Goal: Task Accomplishment & Management: Complete application form

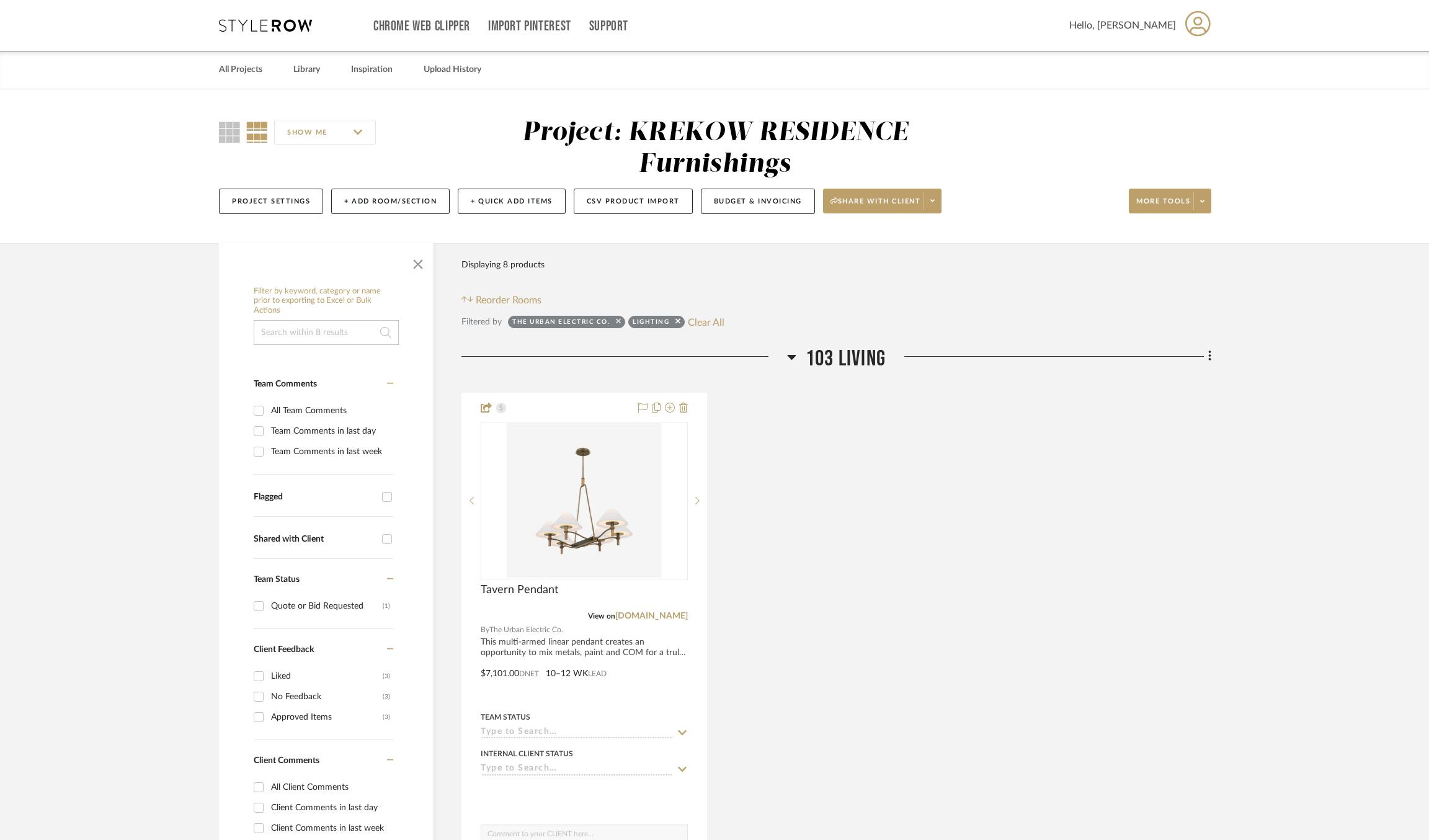
click at [617, 322] on icon at bounding box center [618, 321] width 5 height 5
checkbox input "false"
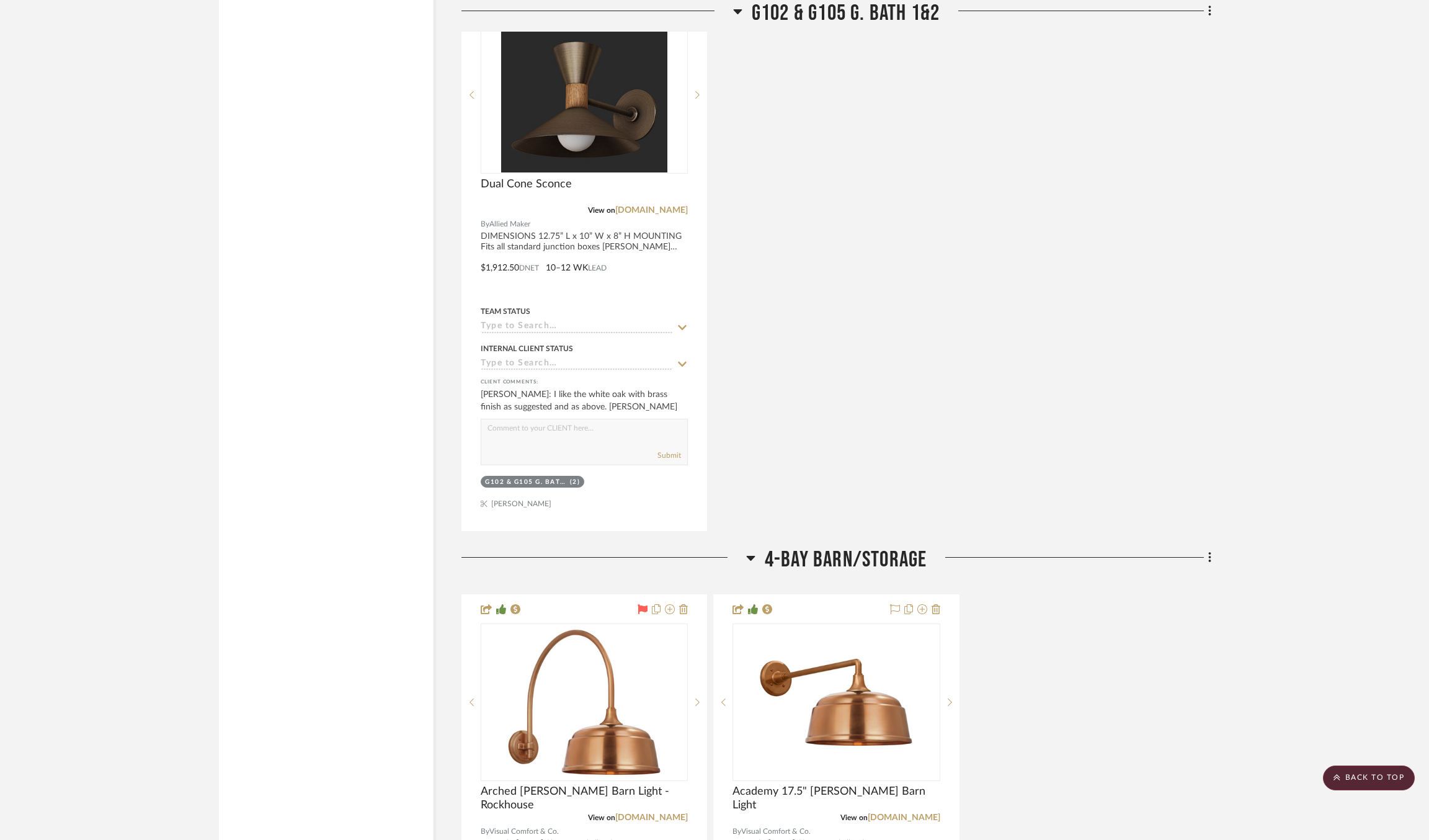
scroll to position [9655, 0]
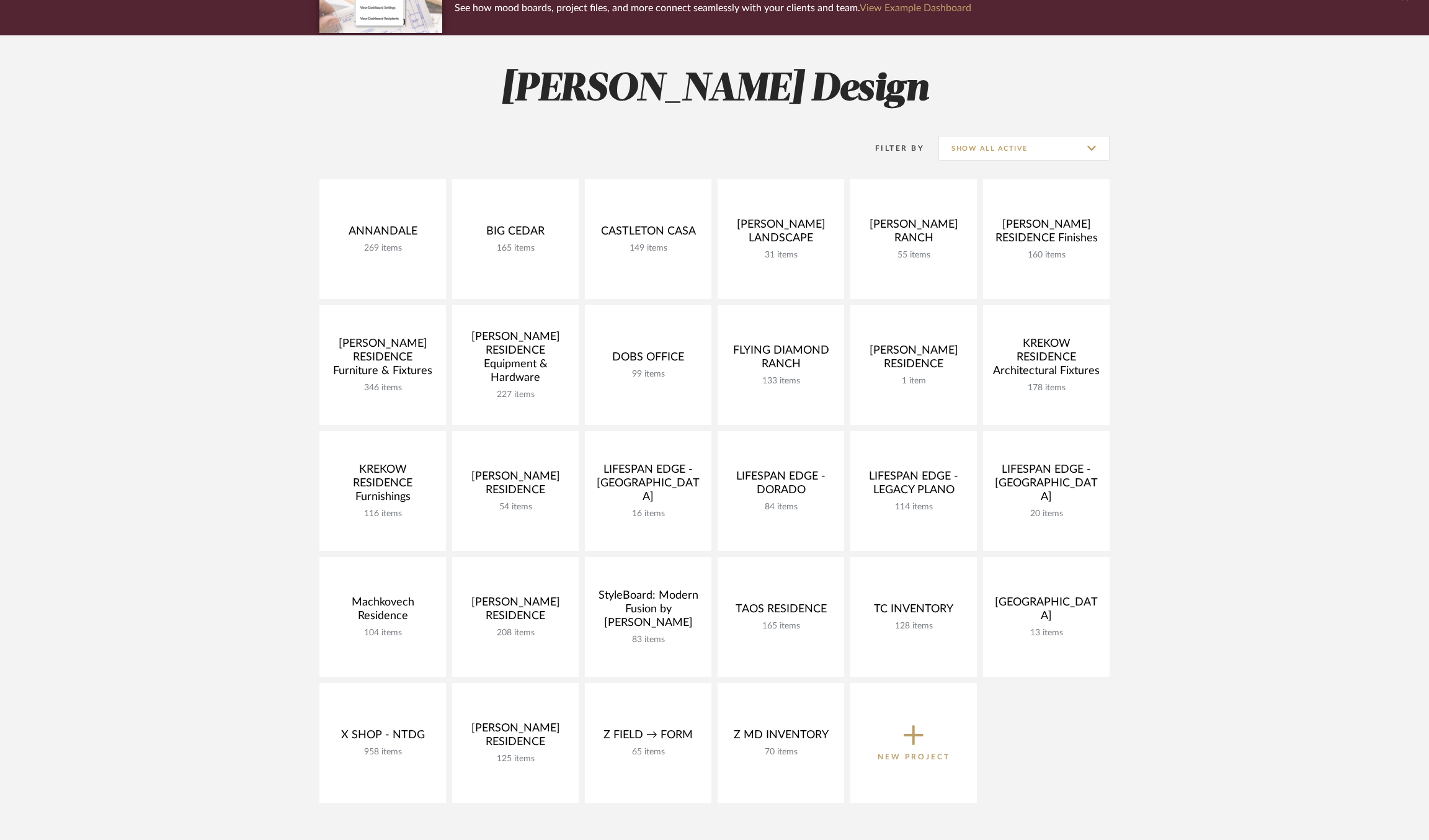
scroll to position [131, 0]
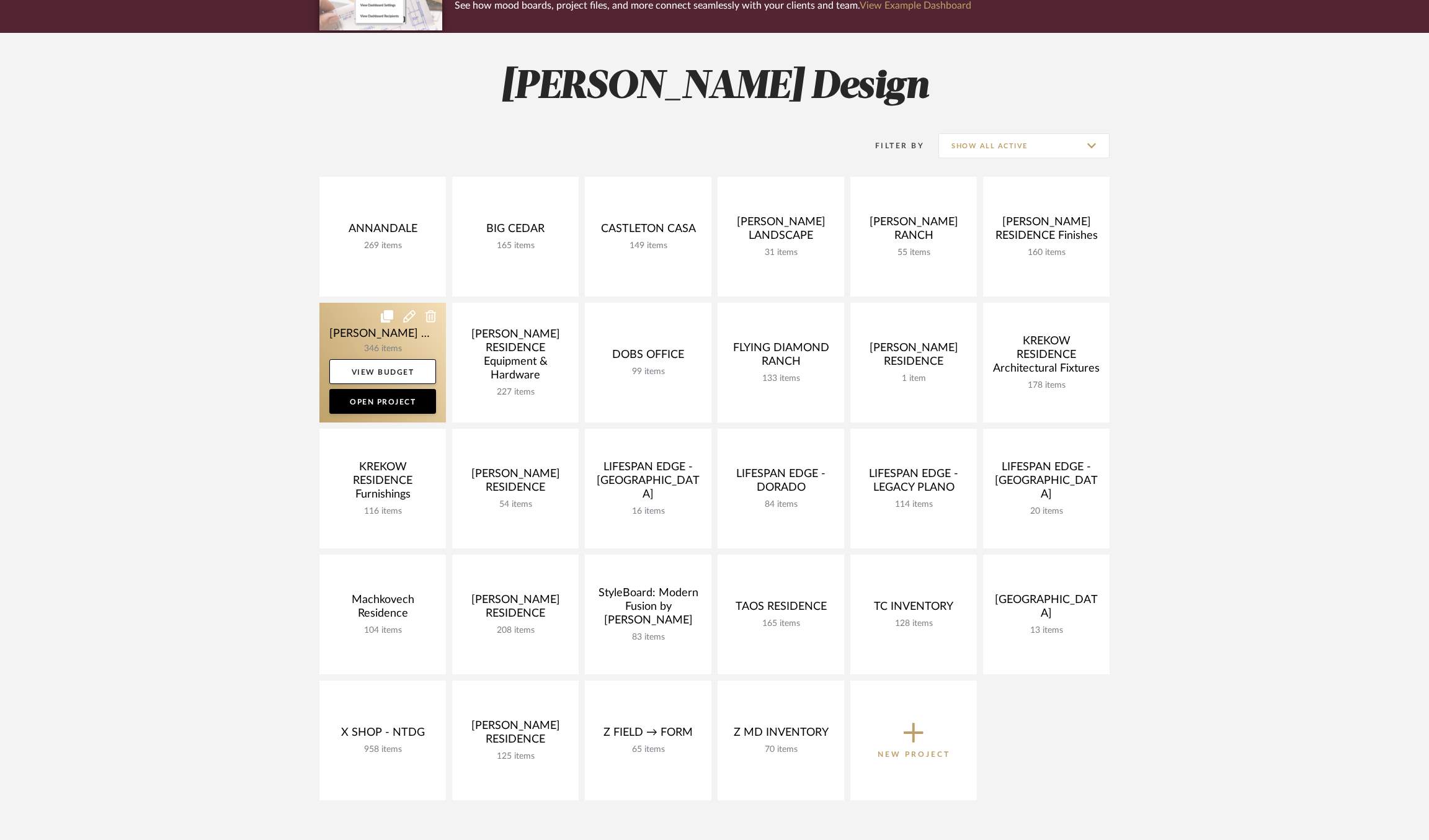
click at [342, 327] on link at bounding box center [383, 362] width 126 height 120
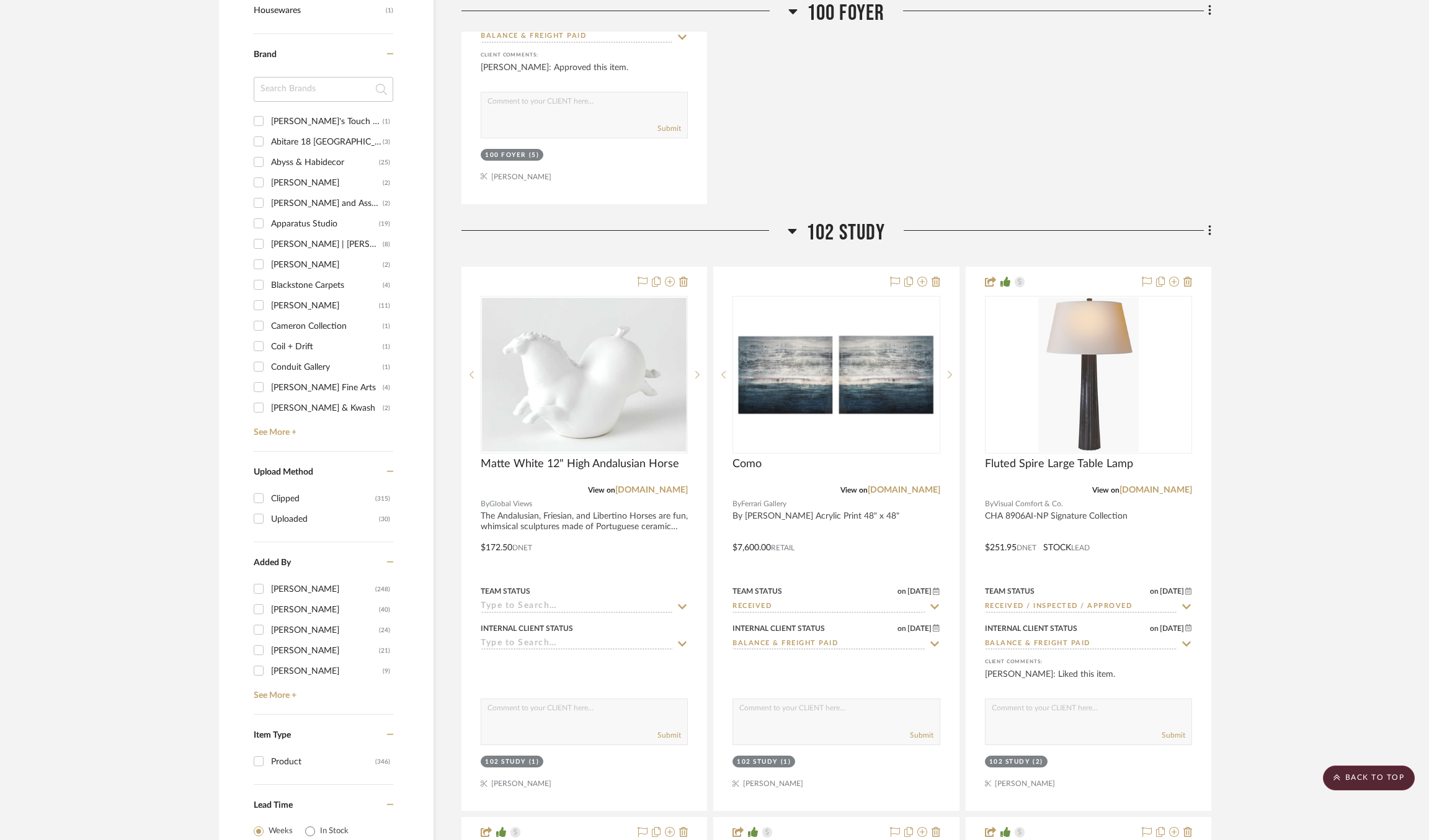
scroll to position [1861, 0]
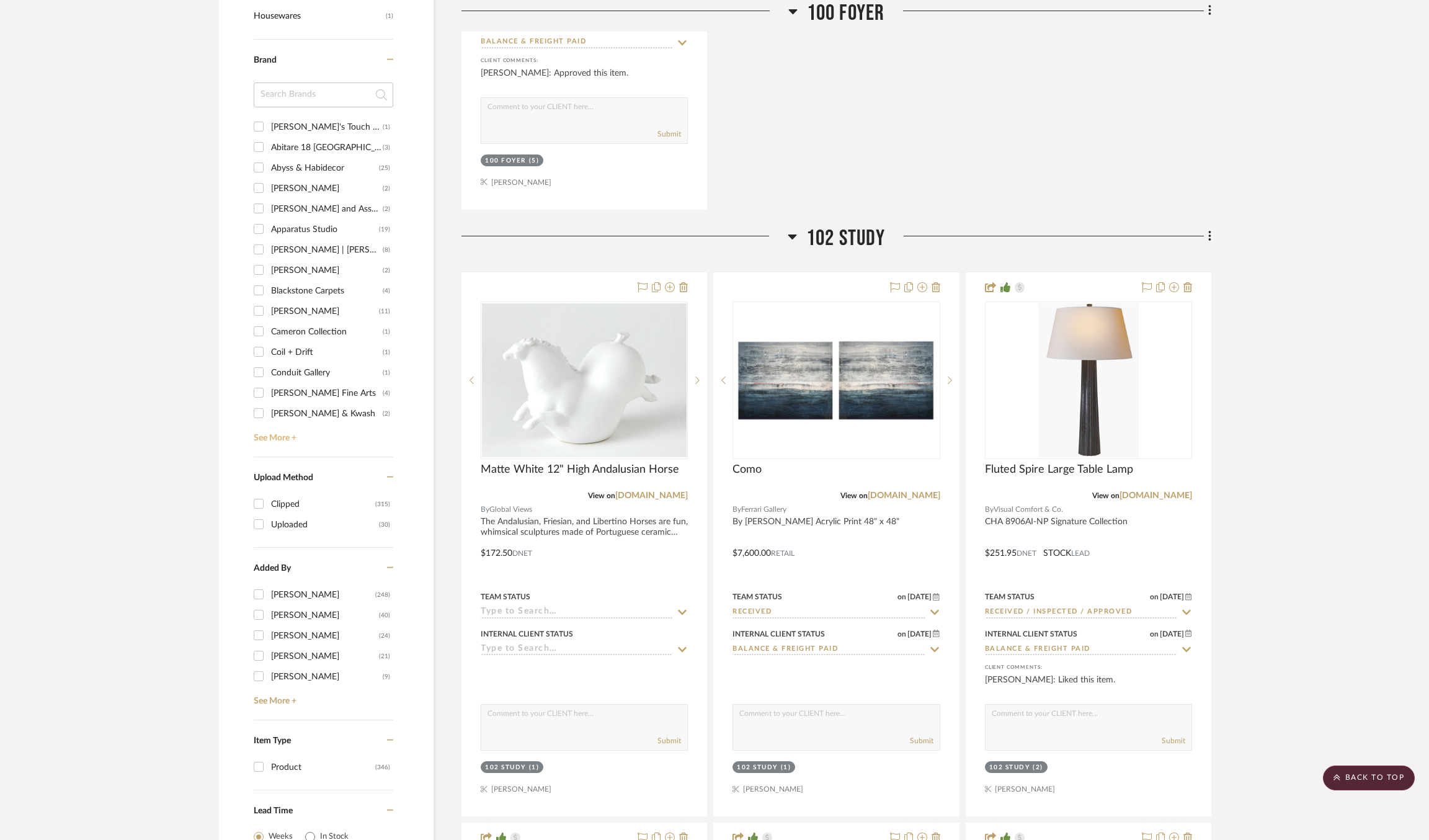
click at [283, 436] on link "See More +" at bounding box center [322, 433] width 143 height 20
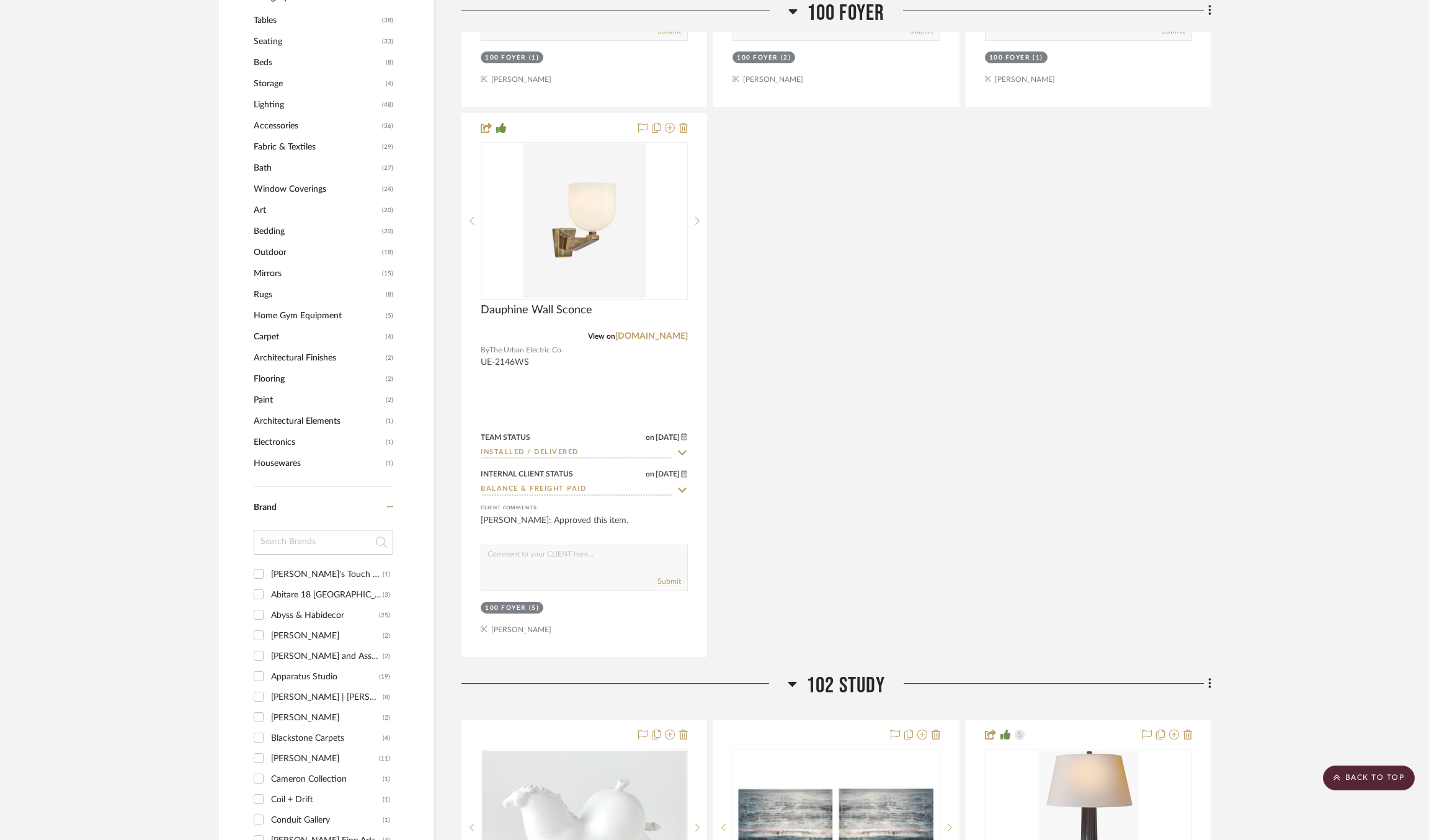
scroll to position [1309, 0]
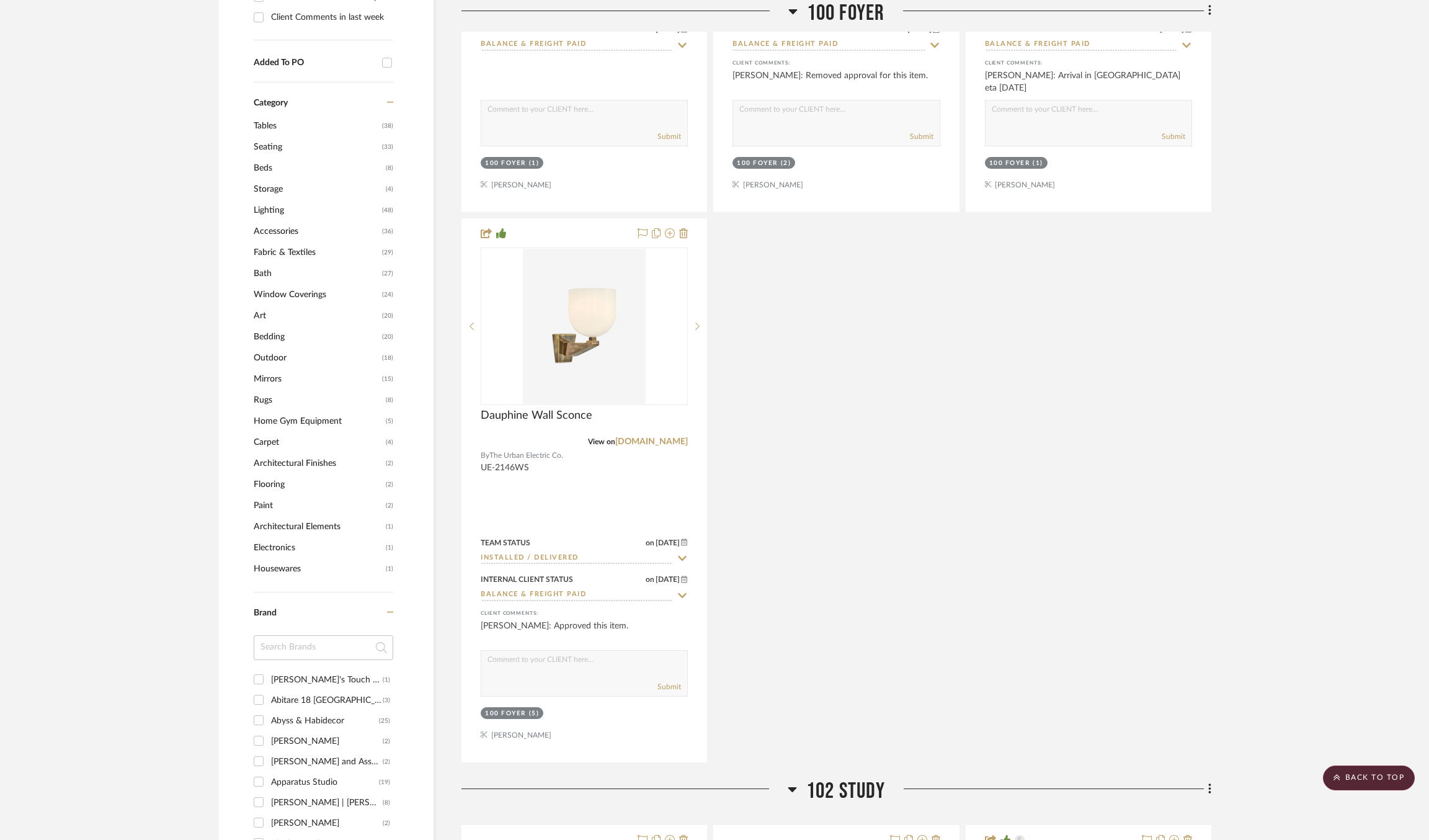
click at [271, 200] on span "Lighting" at bounding box center [316, 210] width 125 height 21
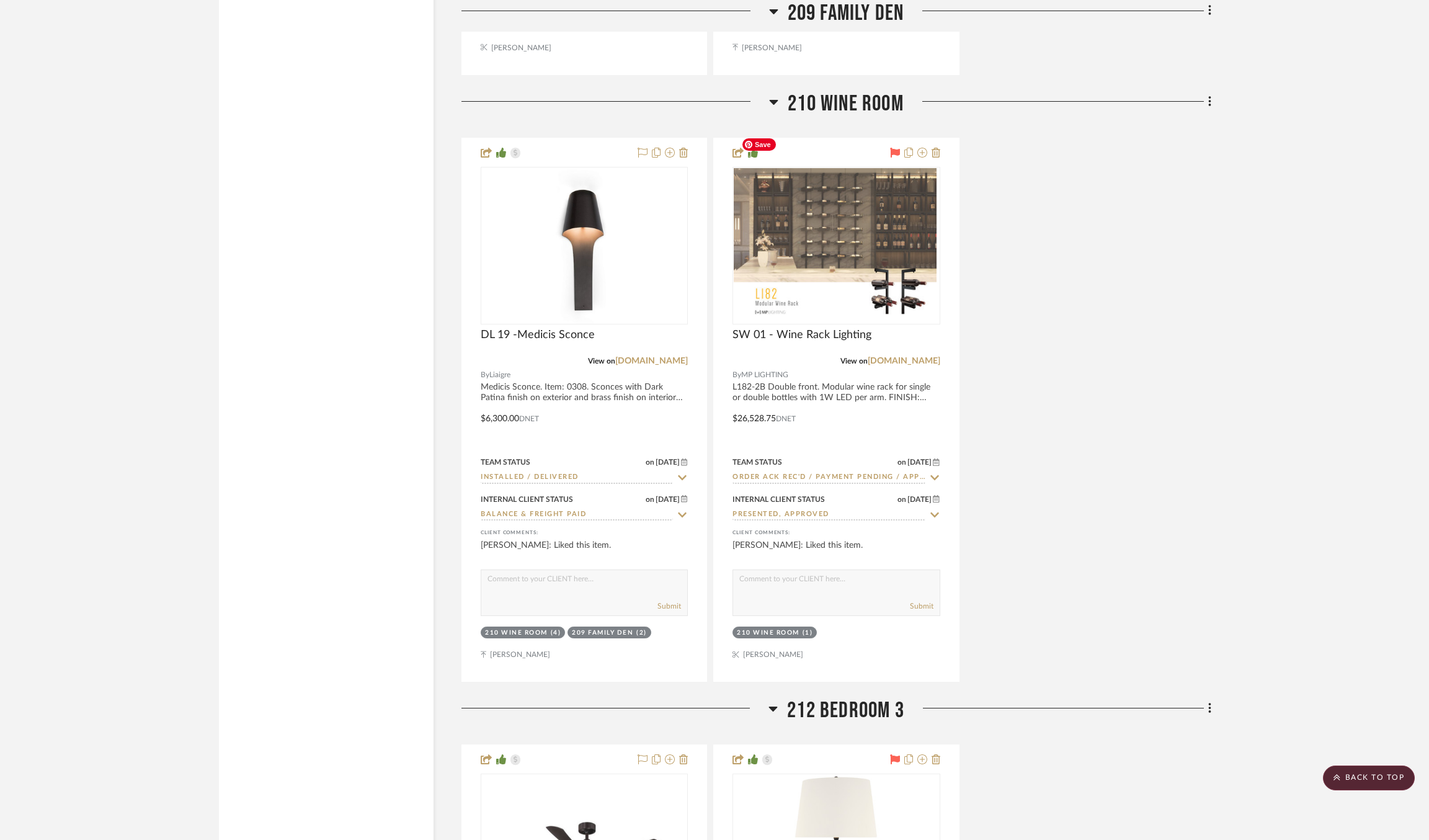
scroll to position [11178, 0]
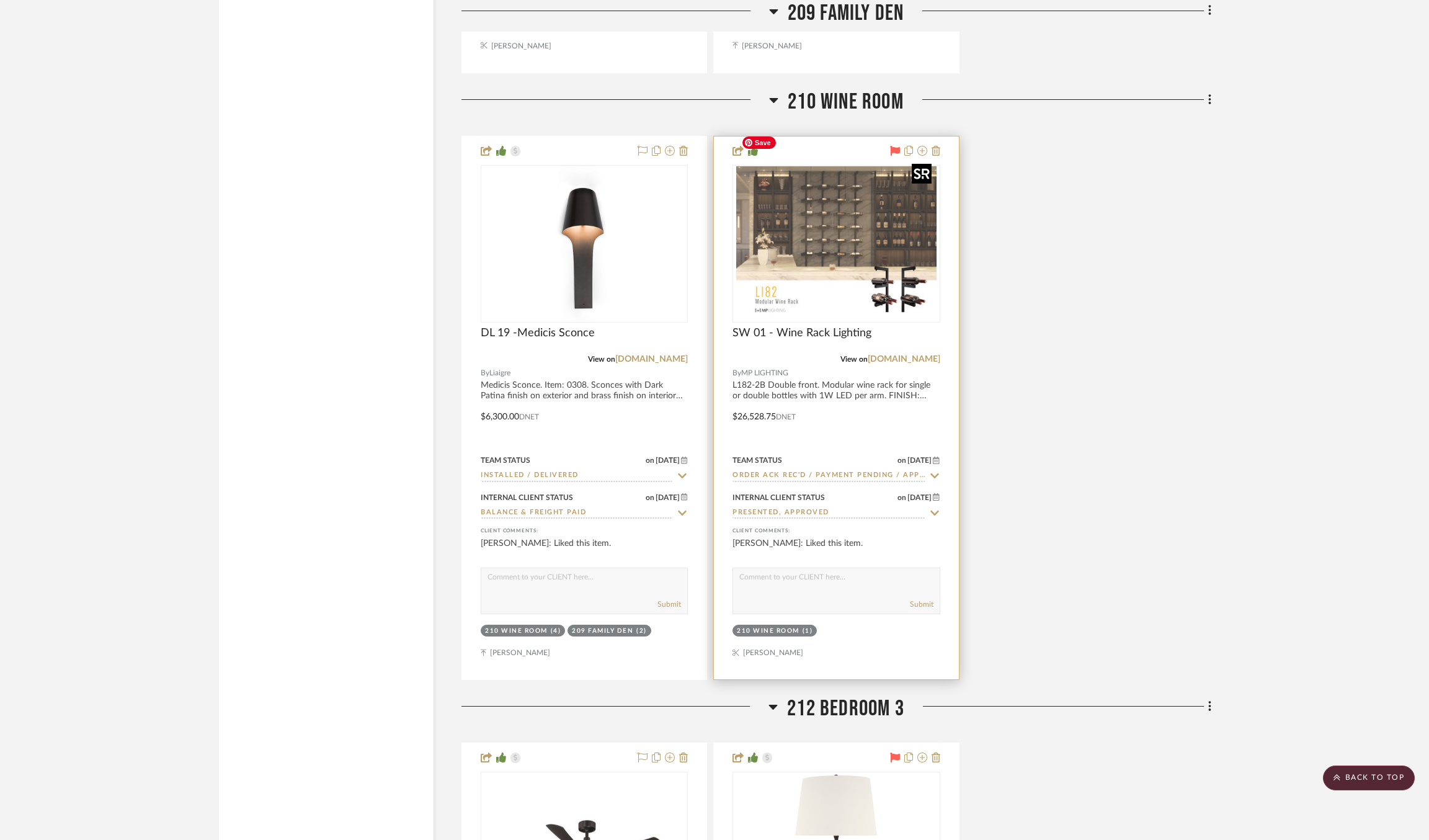
click at [840, 201] on img "0" at bounding box center [836, 243] width 201 height 155
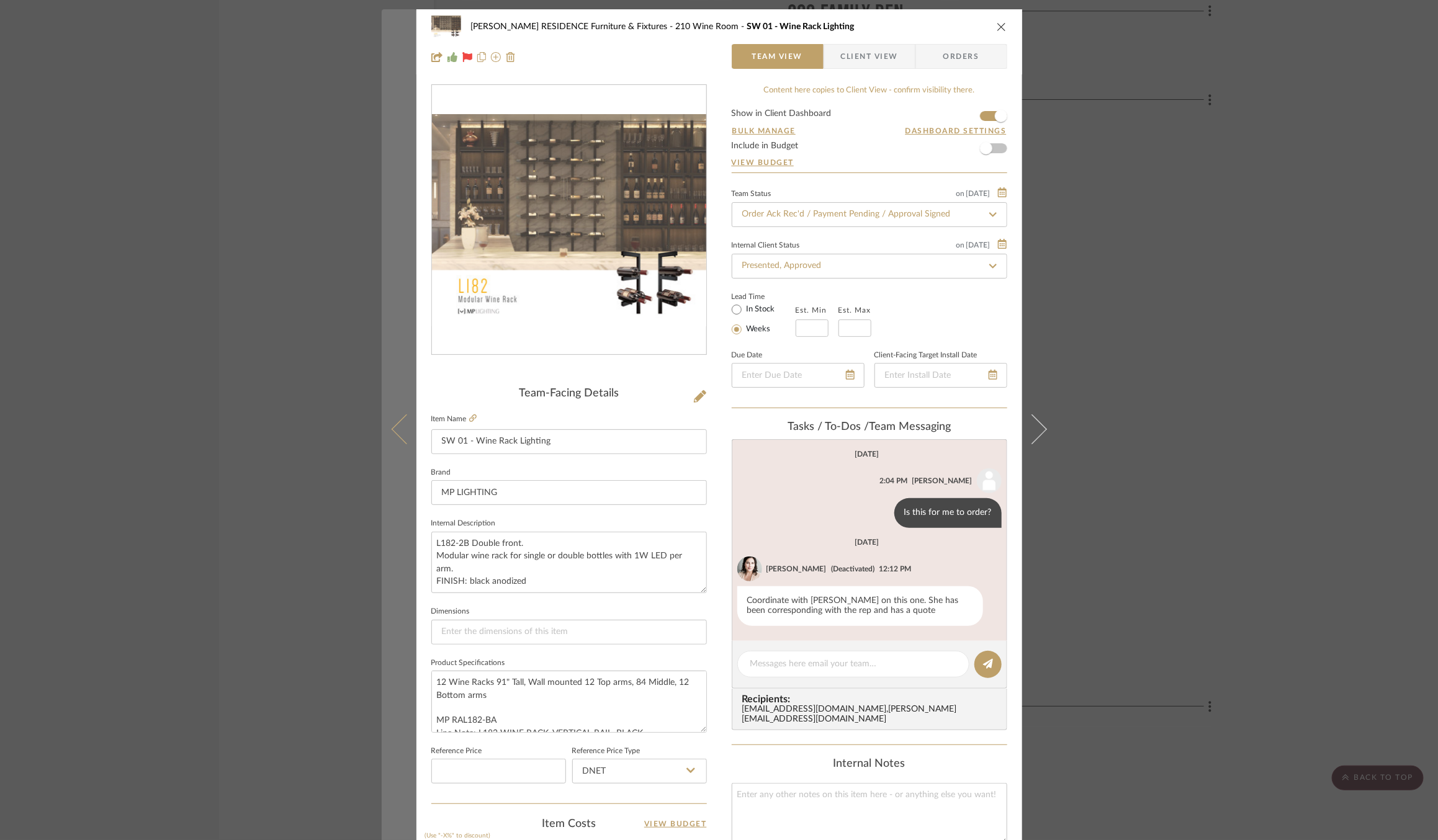
drag, startPoint x: 592, startPoint y: 427, endPoint x: 409, endPoint y: 427, distance: 183.0
click at [409, 427] on mat-dialog-content "COBLE RESIDENCE Furniture & Fixtures 210 Wine Room SW 01 - Wine Rack Lighting T…" at bounding box center [719, 582] width 675 height 1146
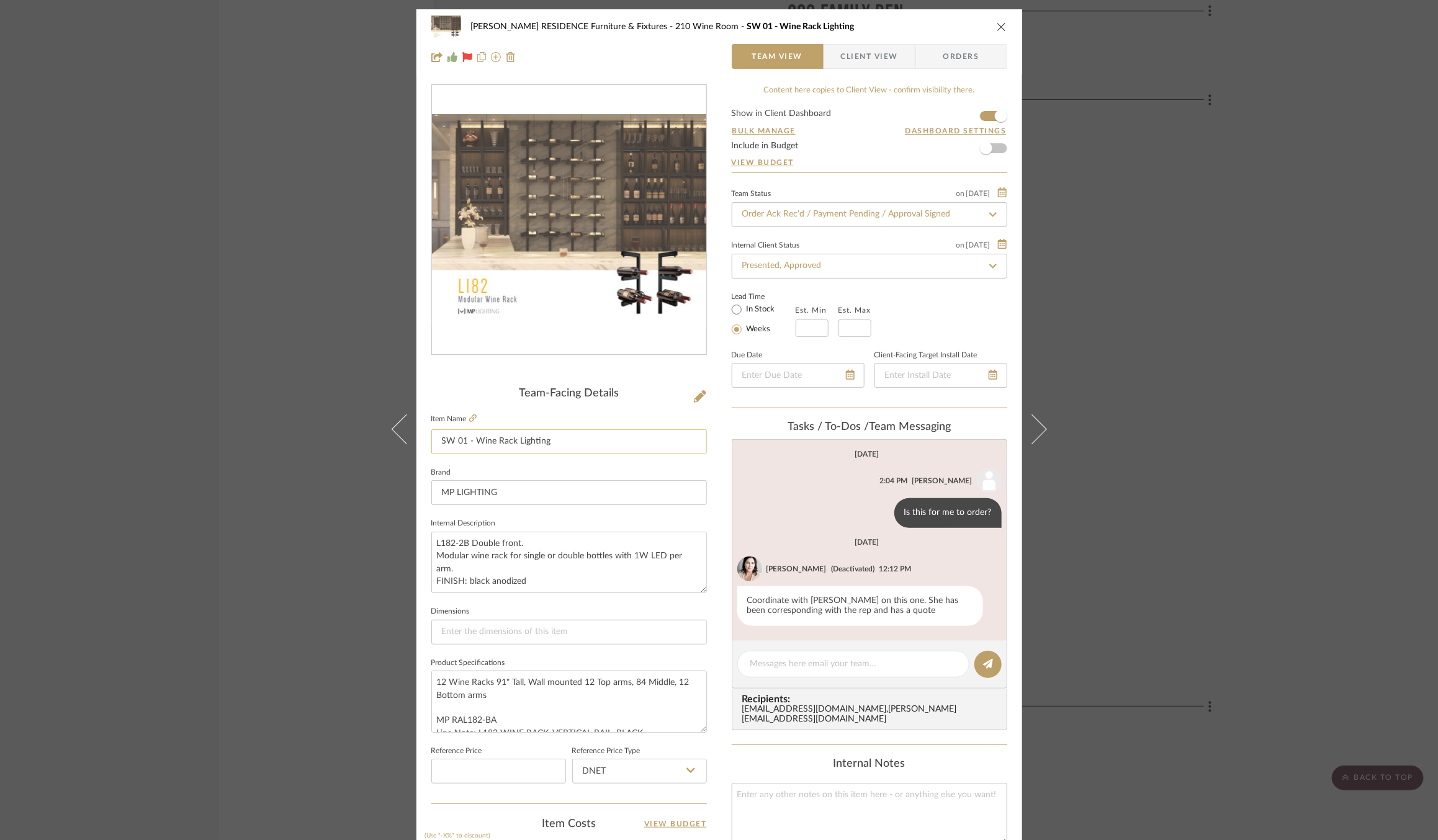
click at [532, 438] on input "SW 01 - Wine Rack Lighting" at bounding box center [569, 441] width 275 height 25
click at [836, 788] on textarea at bounding box center [869, 813] width 275 height 61
paste textarea "SW 01 - Wine Rack Lighting"
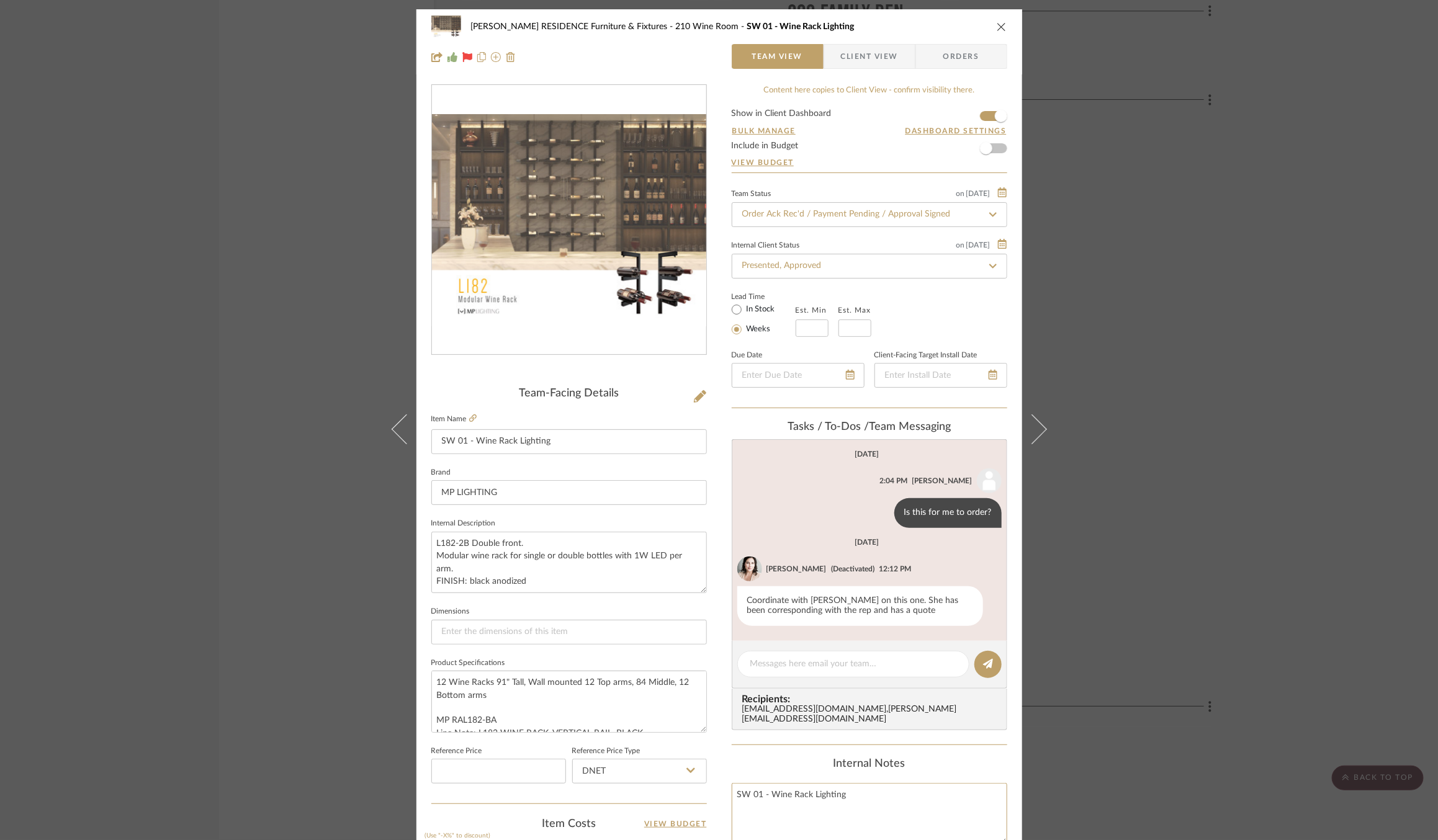
type textarea "SW 01 - Wine Rack Lighting"
click at [239, 509] on div "COBLE RESIDENCE Furniture & Fixtures 210 Wine Room SW 01 - Wine Rack Lighting T…" at bounding box center [719, 420] width 1438 height 840
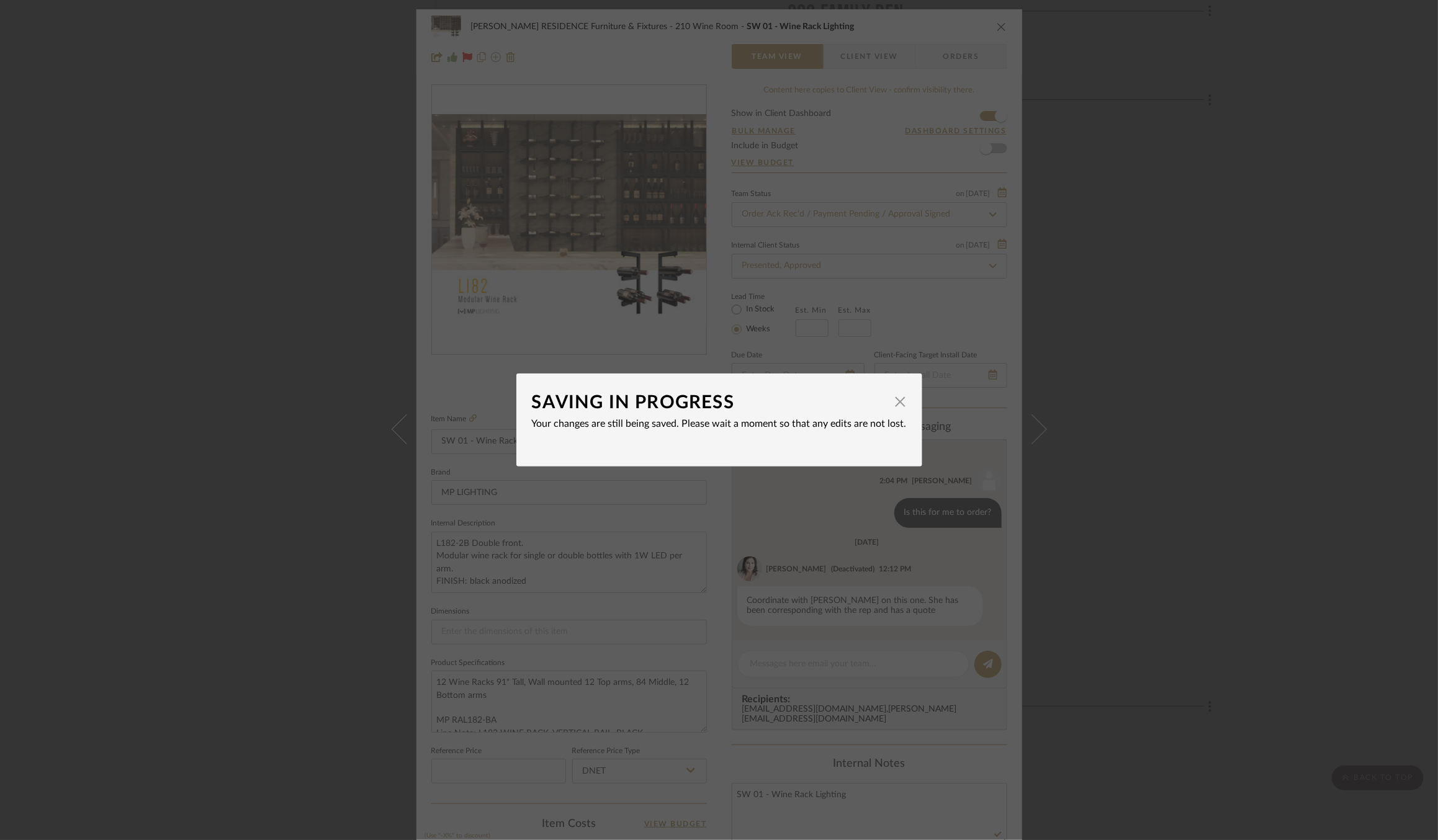
click at [239, 509] on div "SAVING IN PROGRESS × Your changes are still being saved. Please wait a moment s…" at bounding box center [719, 420] width 1438 height 840
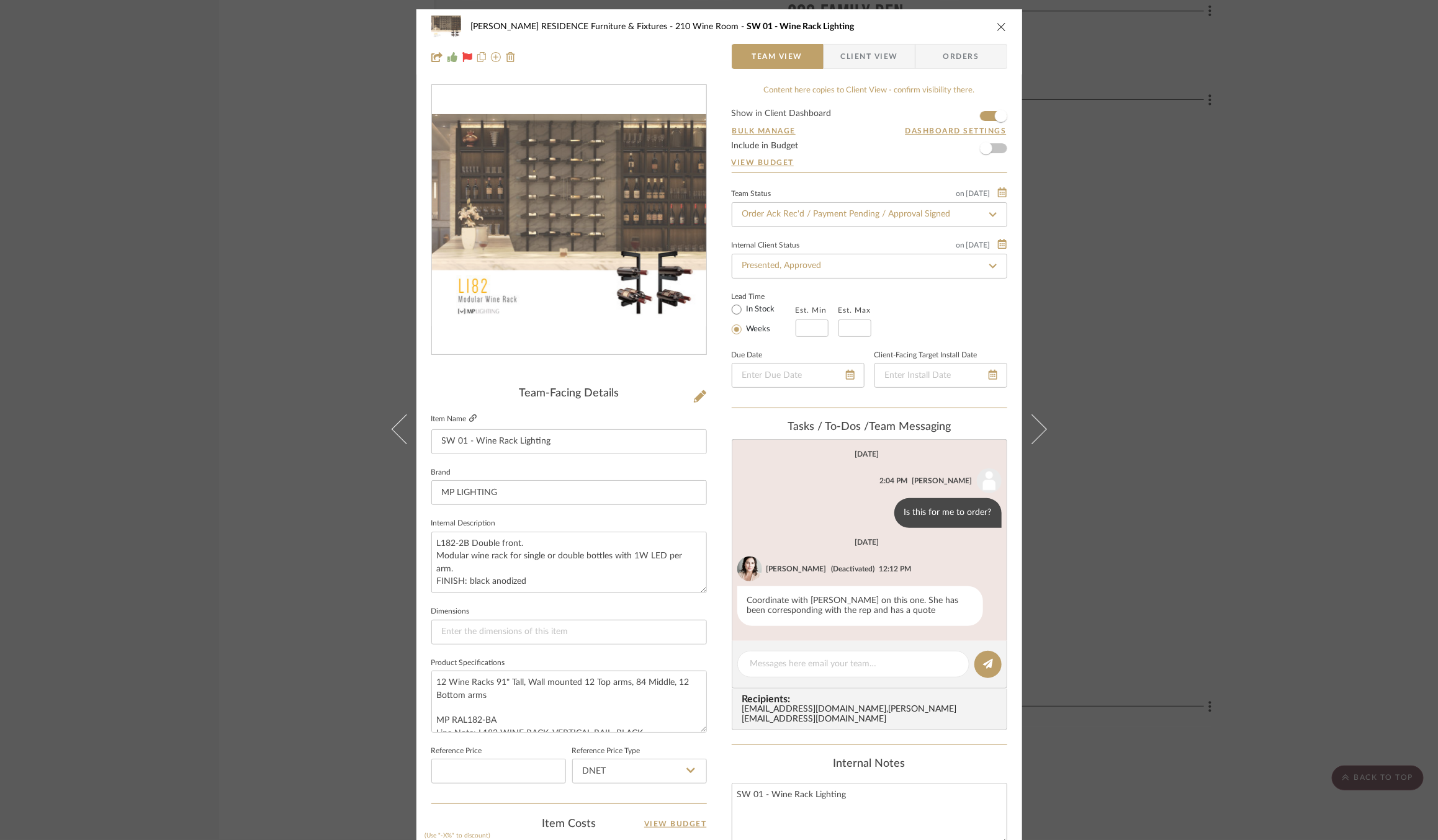
click at [469, 420] on icon at bounding box center [473, 418] width 7 height 7
click at [693, 400] on icon at bounding box center [699, 396] width 12 height 12
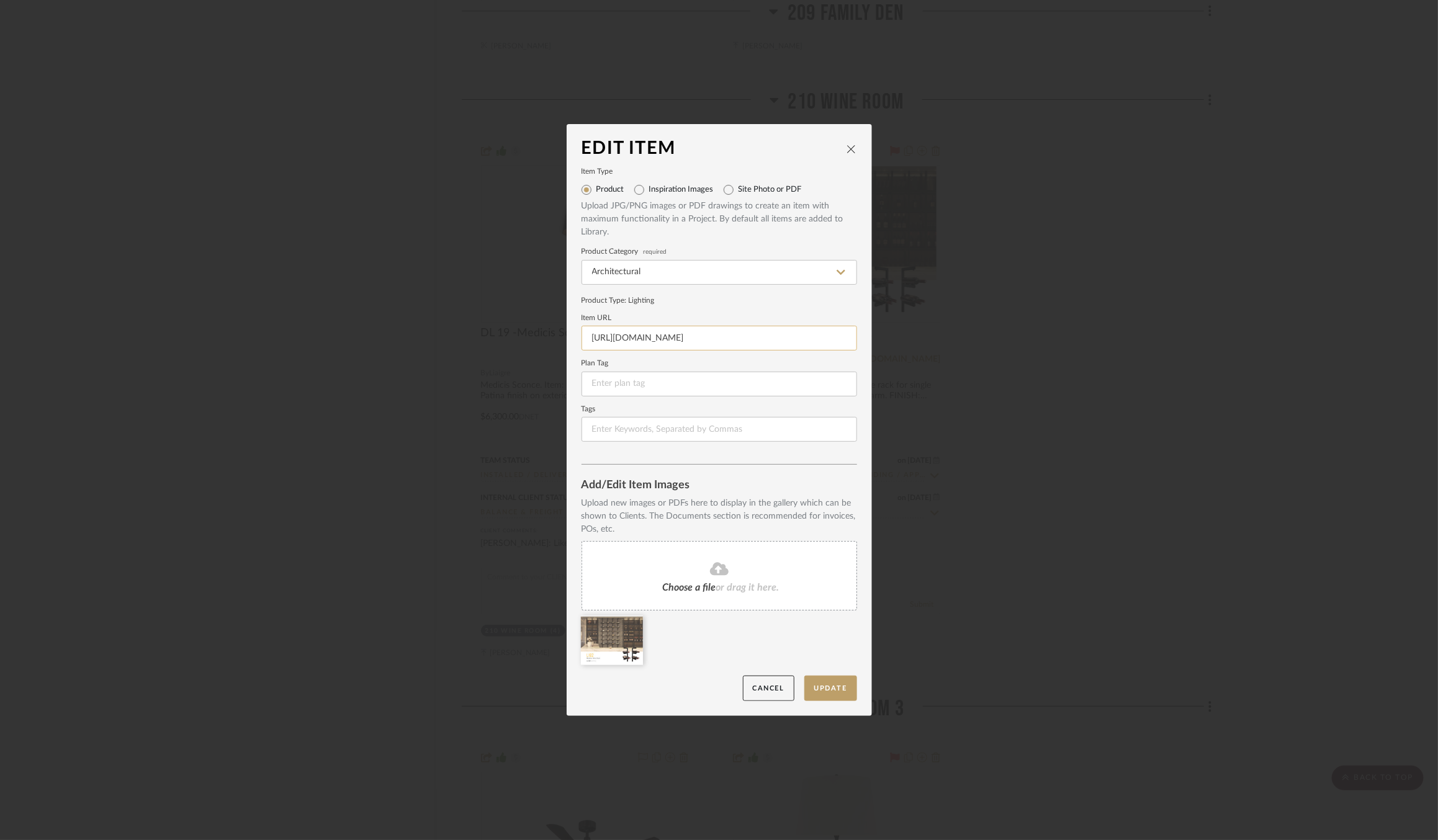
click at [662, 339] on input "https://www.mplighting.com/ProductsOverview.aspx?MainMenu=Interior&SubMenu=Wine…" at bounding box center [719, 337] width 275 height 25
paste input "mplighting.com/product/luminaires/wine-rack/l182/"
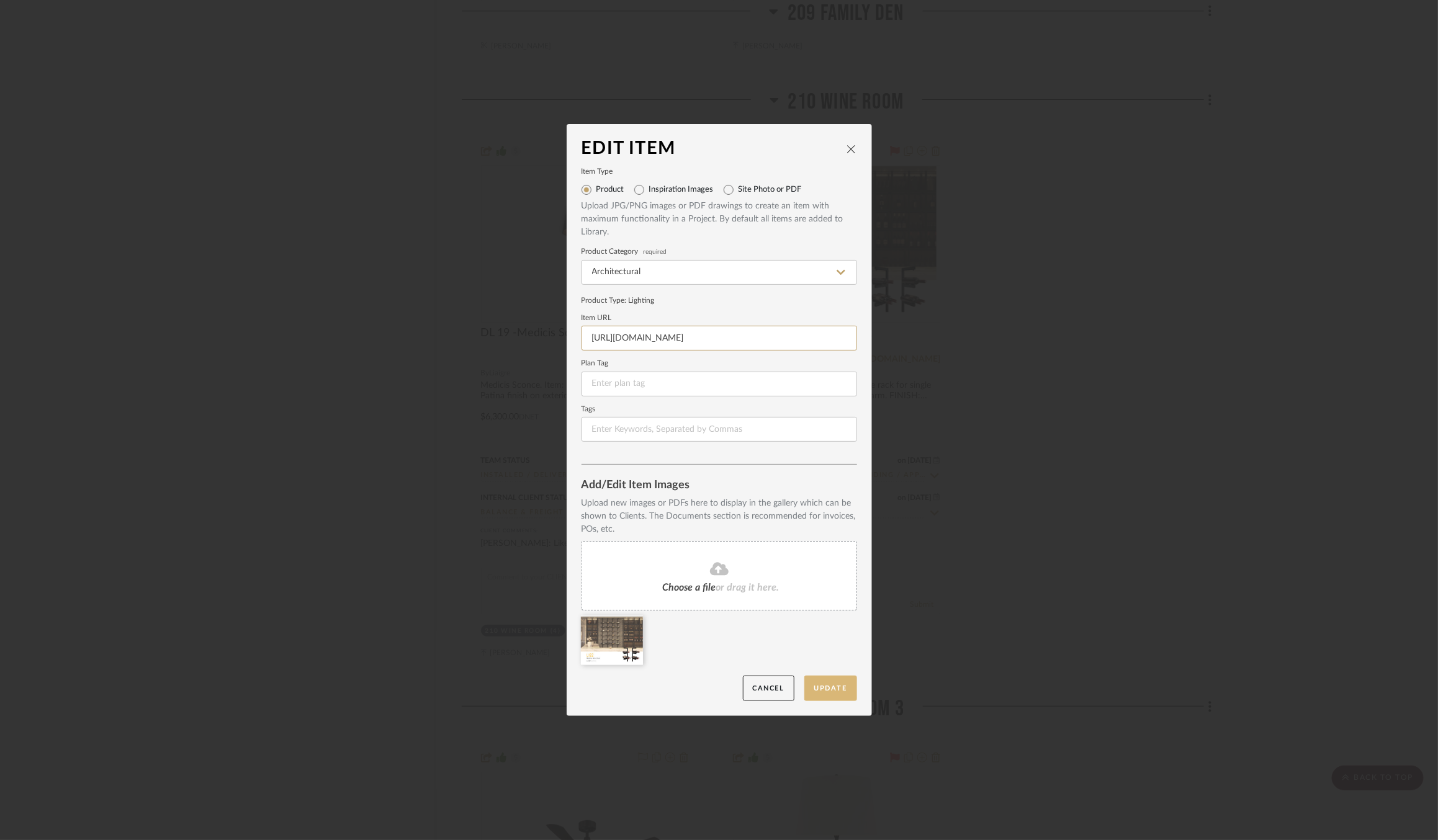
type input "https://mplighting.com/product/luminaires/wine-rack/l182/"
click at [826, 691] on button "Update" at bounding box center [830, 688] width 53 height 25
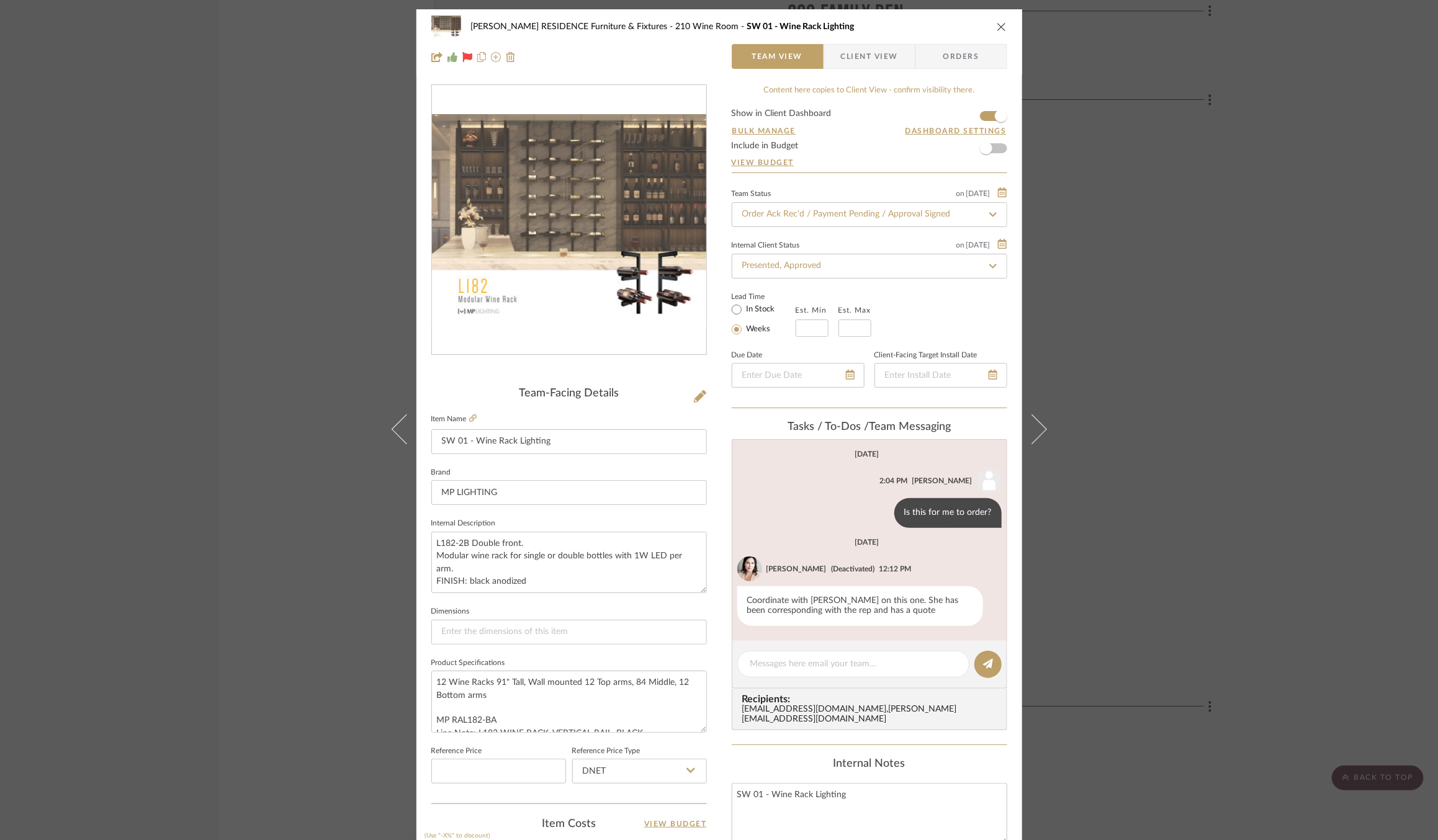
click at [1209, 320] on div "COBLE RESIDENCE Furniture & Fixtures 210 Wine Room SW 01 - Wine Rack Lighting T…" at bounding box center [719, 420] width 1438 height 840
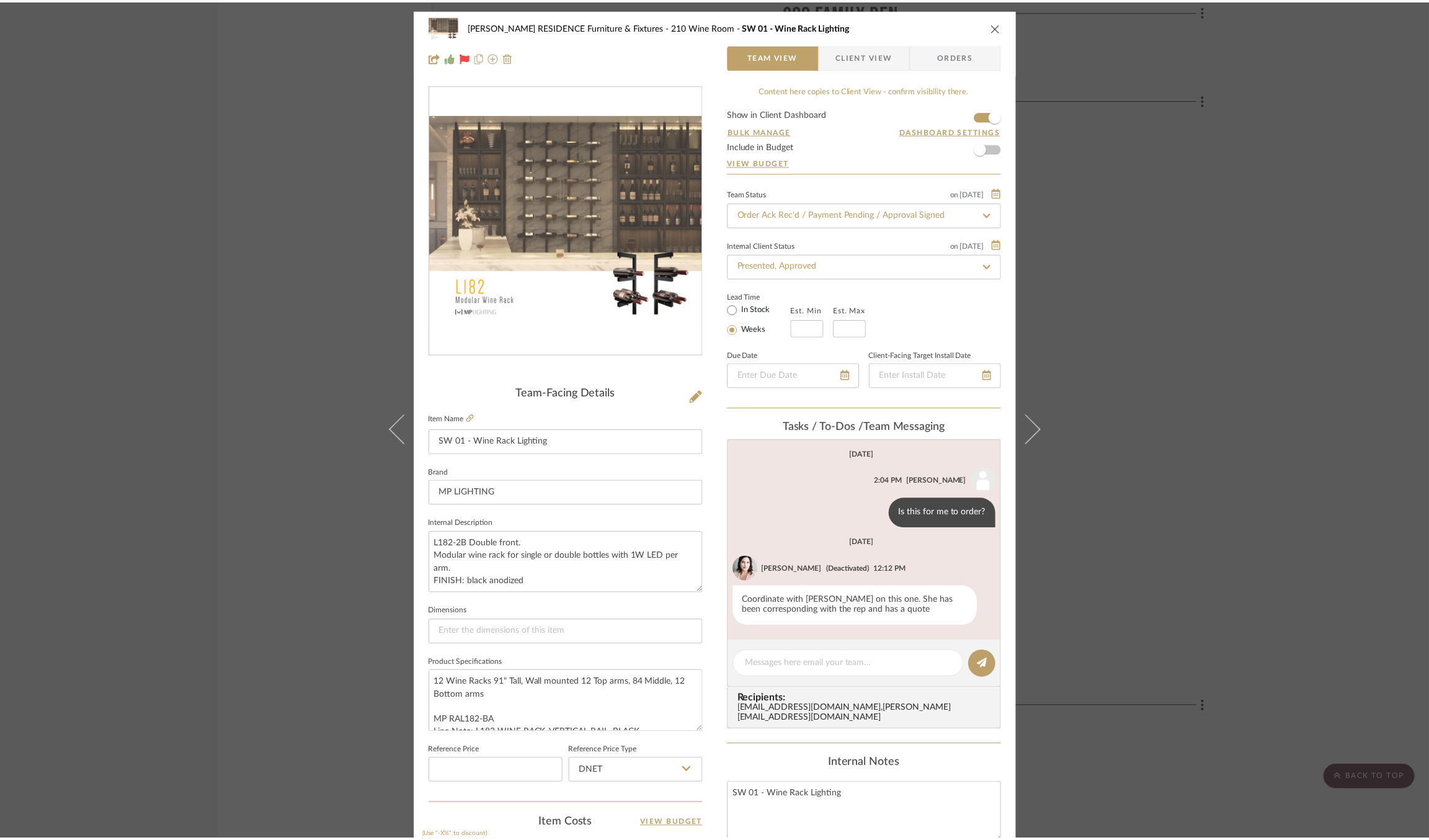
scroll to position [11178, 0]
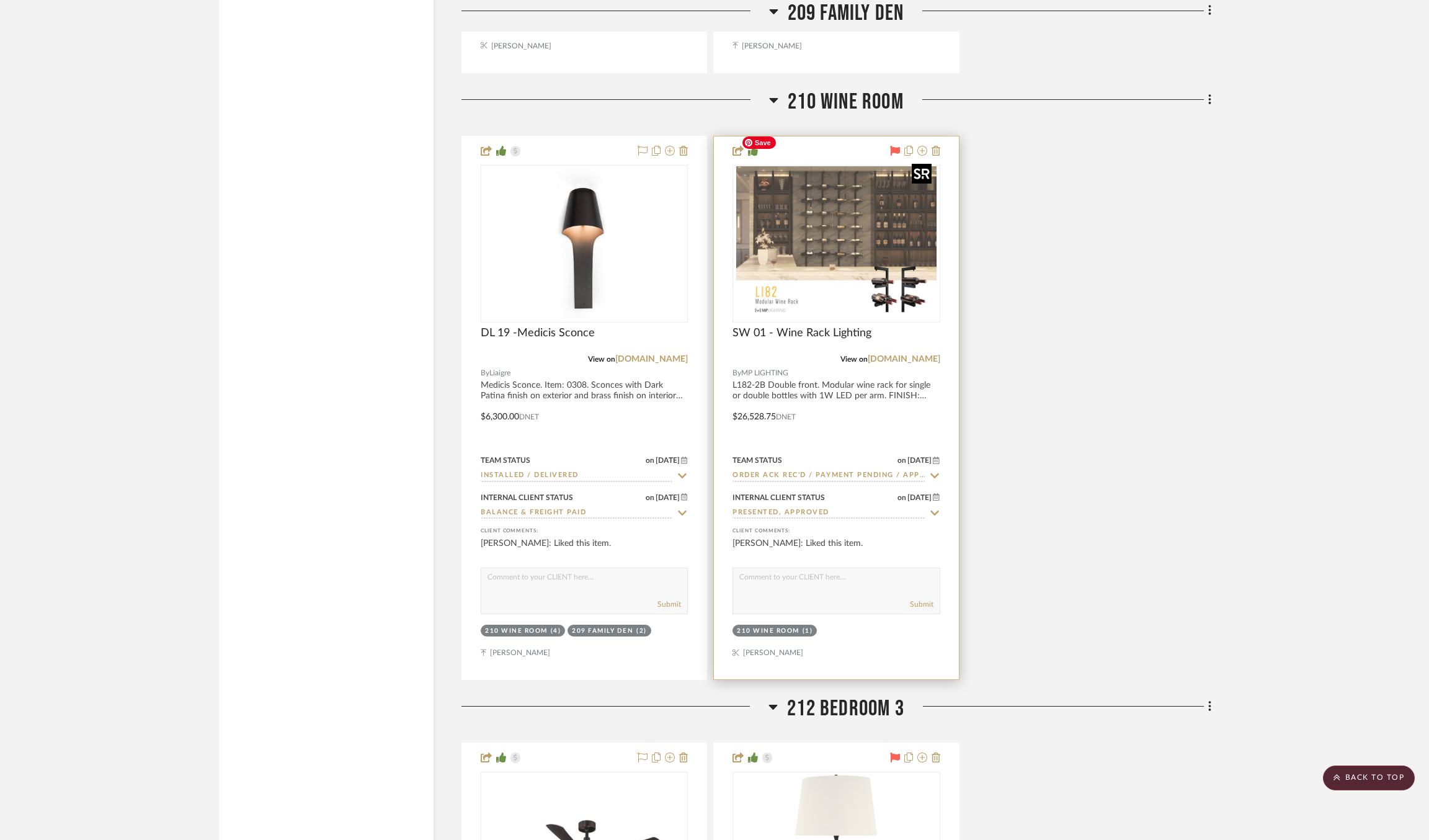
click at [817, 238] on img "0" at bounding box center [836, 243] width 201 height 155
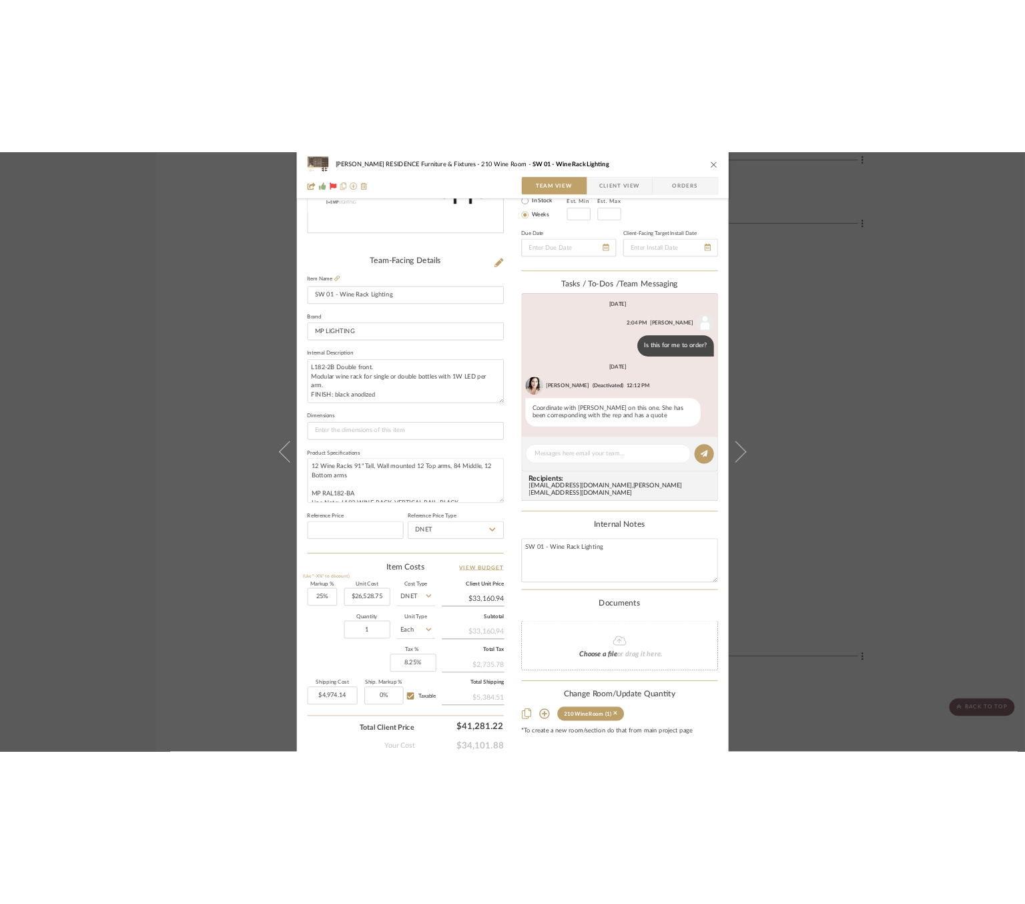
scroll to position [274, 0]
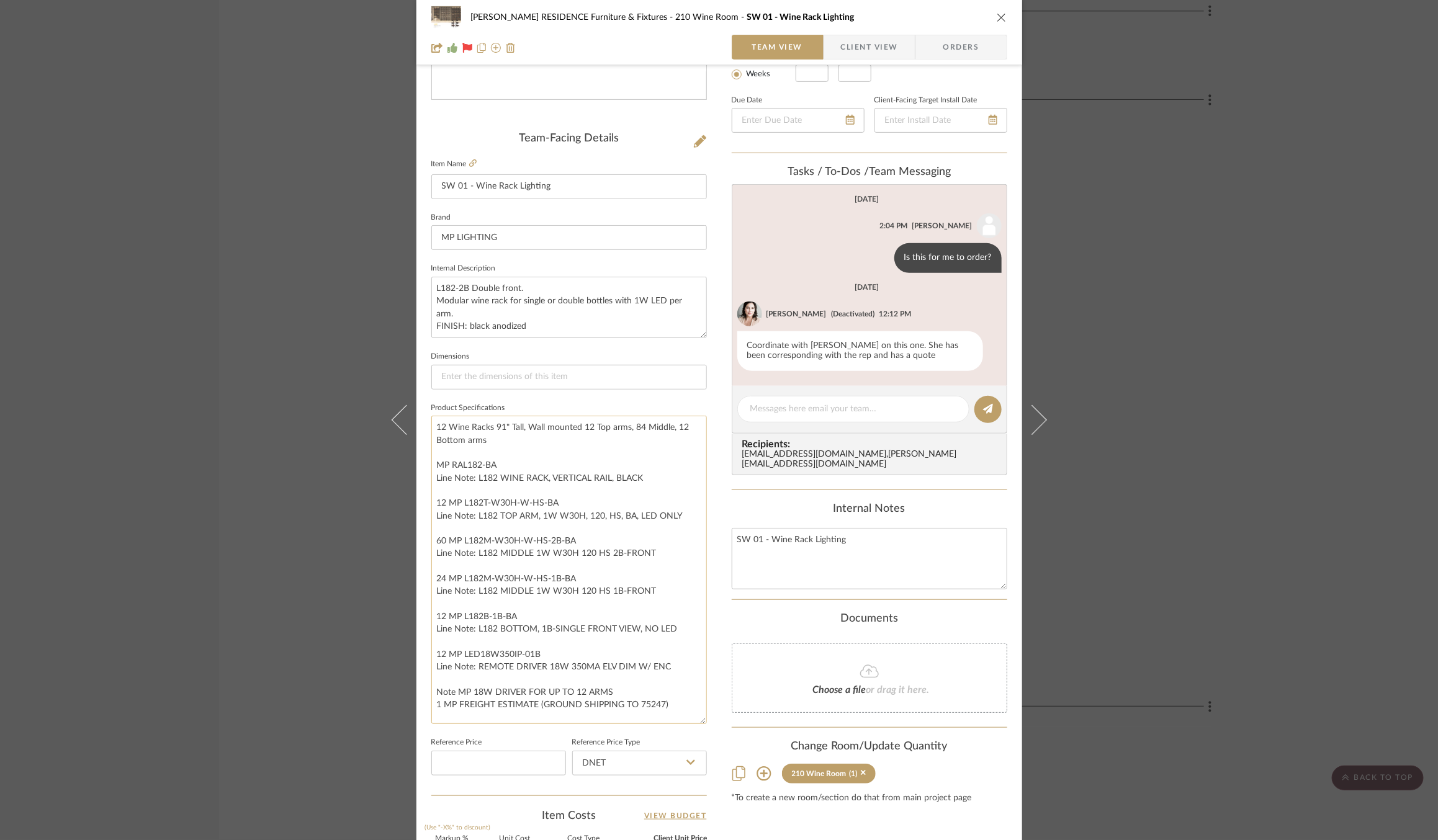
drag, startPoint x: 699, startPoint y: 466, endPoint x: 692, endPoint y: 714, distance: 248.1
click at [692, 714] on textarea "12 Wine Racks 91" Tall, Wall mounted 12 Top arms, 84 Middle, 12 Bottom arms MP …" at bounding box center [569, 570] width 275 height 308
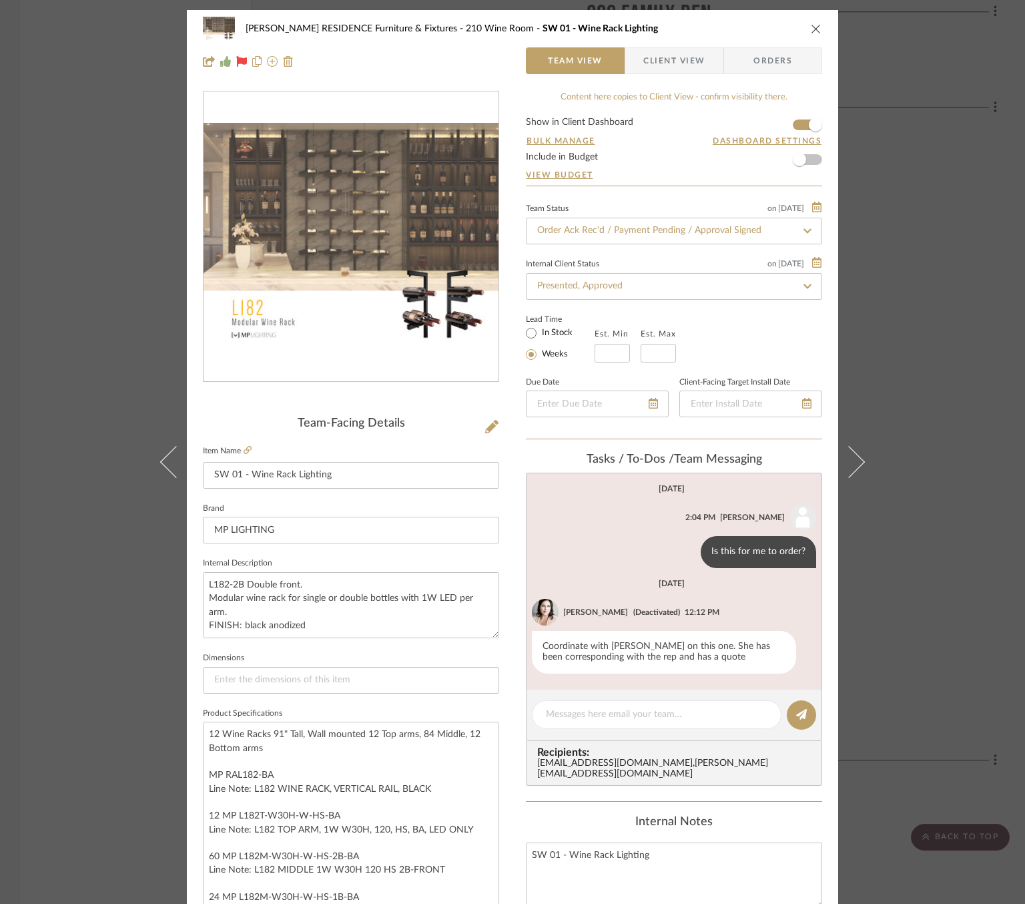
scroll to position [5, 0]
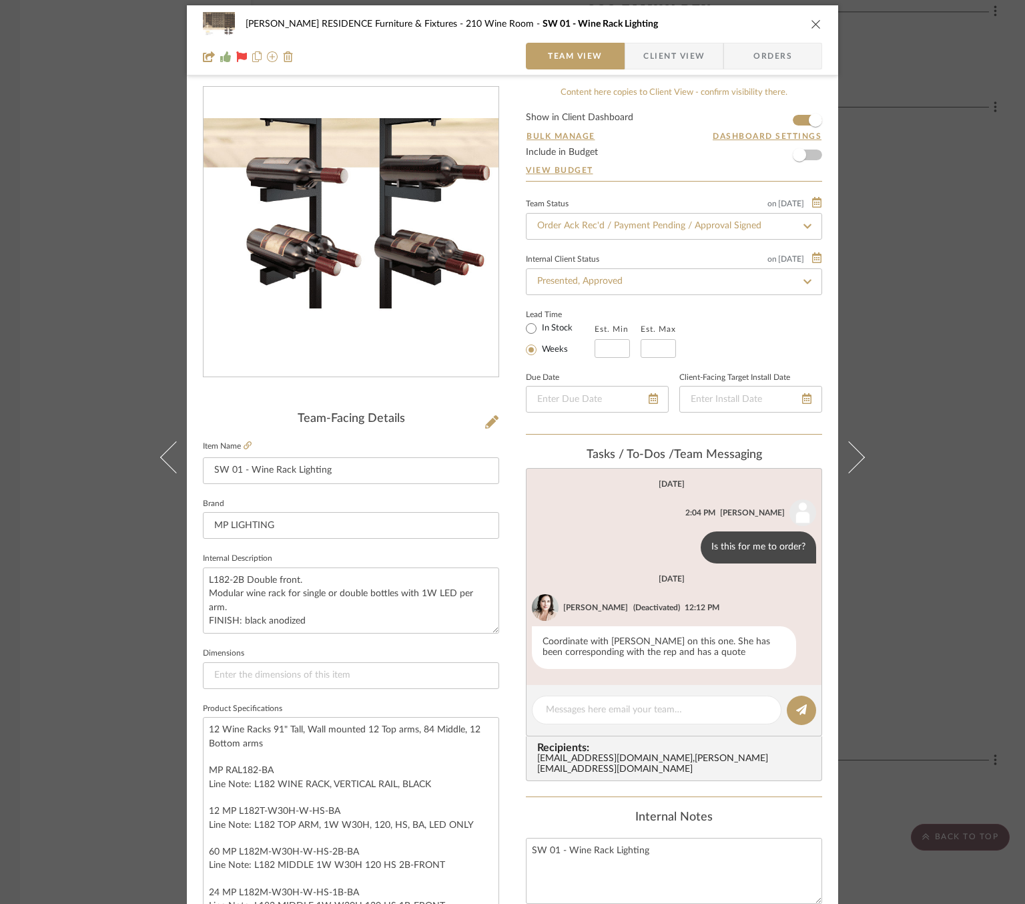
click at [433, 308] on img "0" at bounding box center [351, 232] width 295 height 228
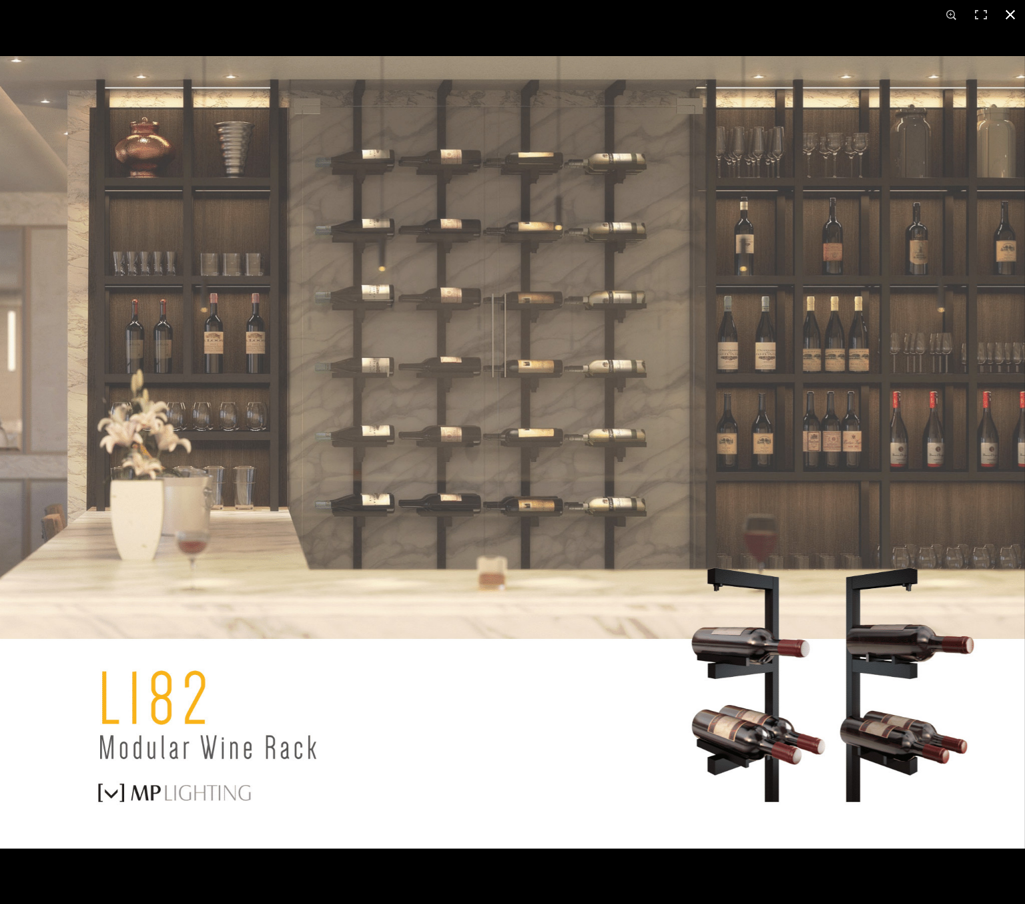
click at [1013, 12] on button at bounding box center [1010, 14] width 29 height 29
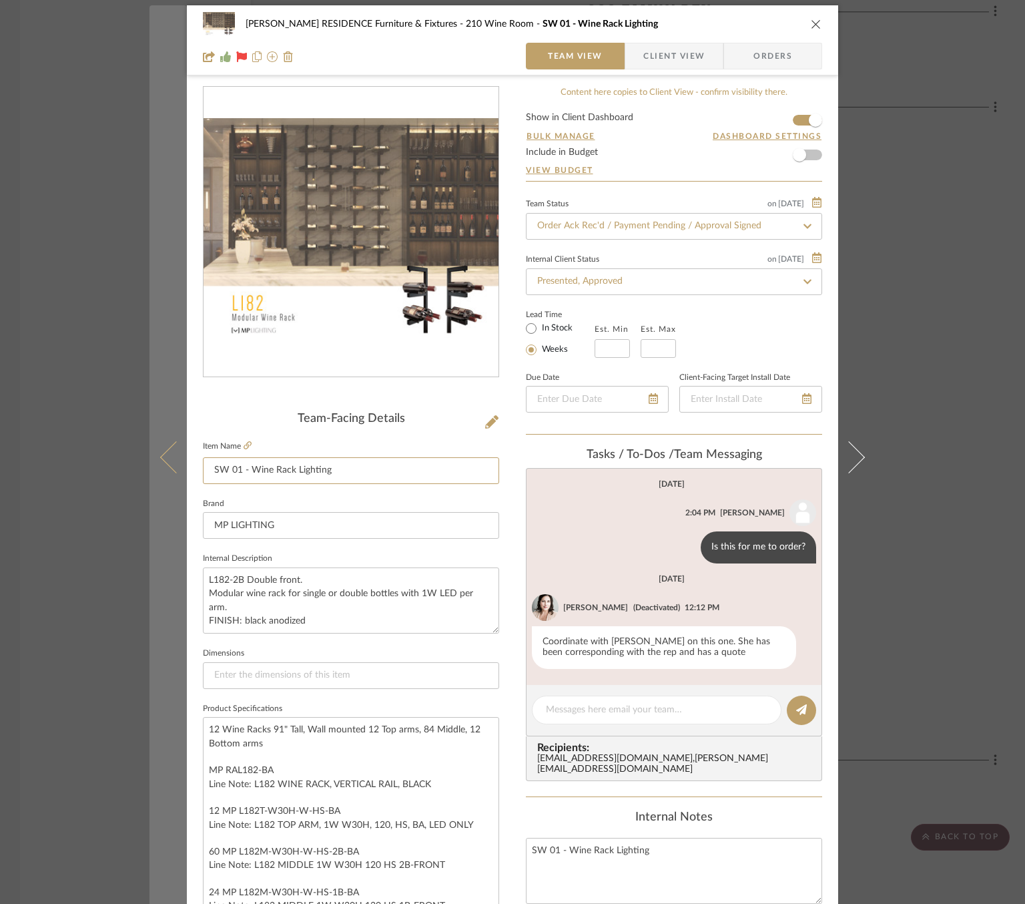
drag, startPoint x: 338, startPoint y: 473, endPoint x: 179, endPoint y: 458, distance: 159.6
click at [179, 458] on mat-dialog-content "COBLE RESIDENCE Furniture & Fixtures 210 Wine Room SW 01 - Wine Rack Lighting T…" at bounding box center [513, 754] width 726 height 1498
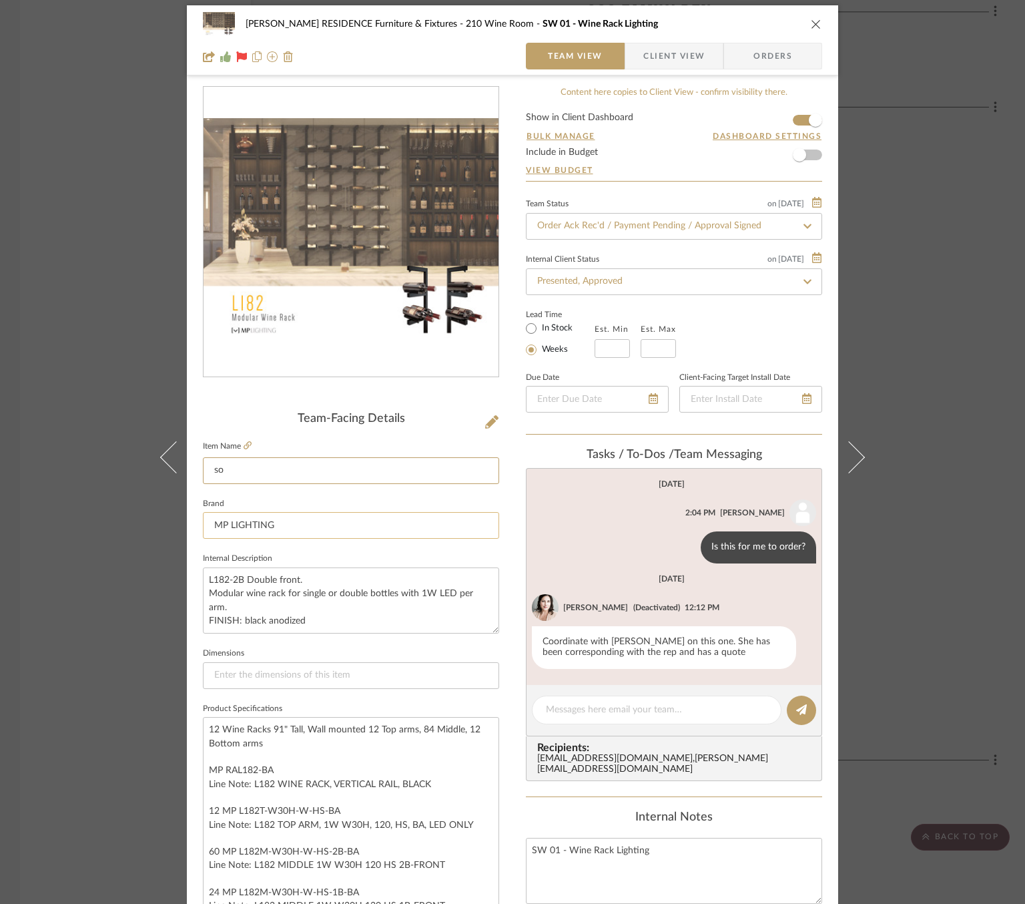
type input "s"
type input "Double"
click at [256, 457] on input "Double" at bounding box center [351, 470] width 296 height 27
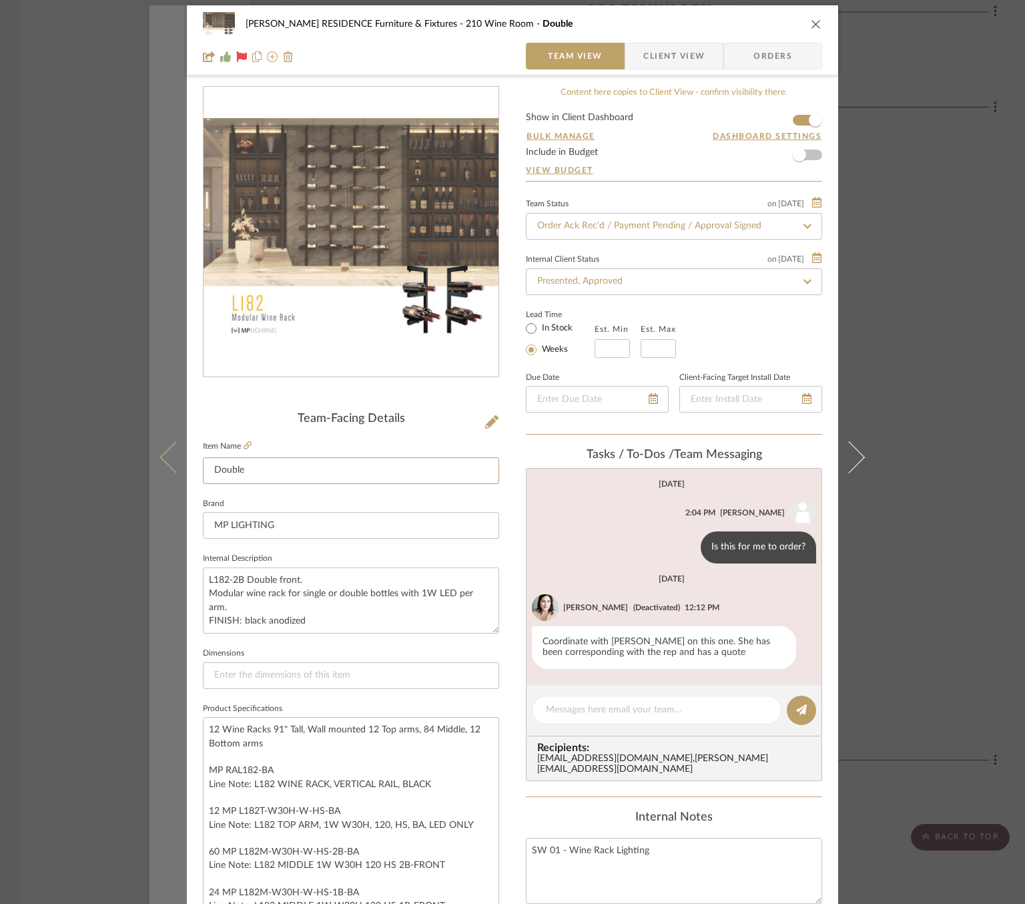
drag, startPoint x: 252, startPoint y: 468, endPoint x: 161, endPoint y: 469, distance: 91.5
click at [161, 469] on mat-dialog-content "COBLE RESIDENCE Furniture & Fixtures 210 Wine Room Double Team View Client View…" at bounding box center [513, 754] width 726 height 1498
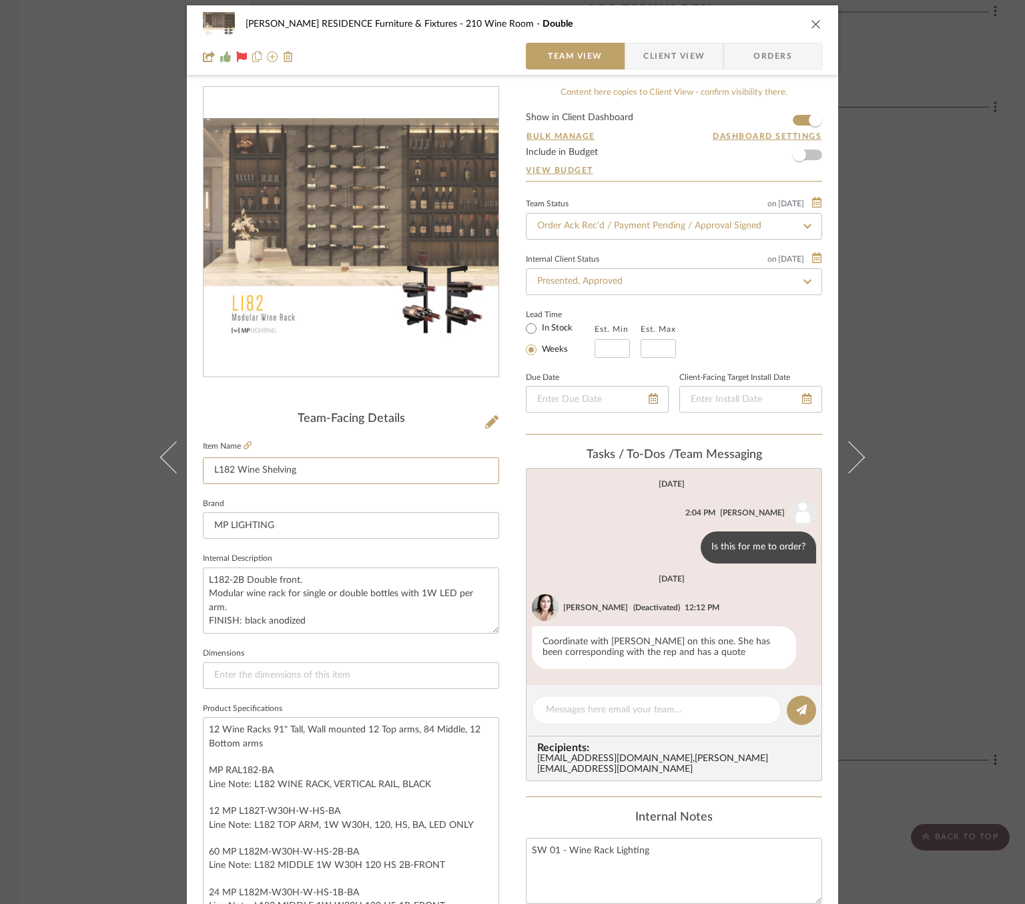
type input "L182 Wine Shelving"
click at [265, 491] on sr-form-field "Item Name L182 Wine Shelving" at bounding box center [351, 465] width 296 height 57
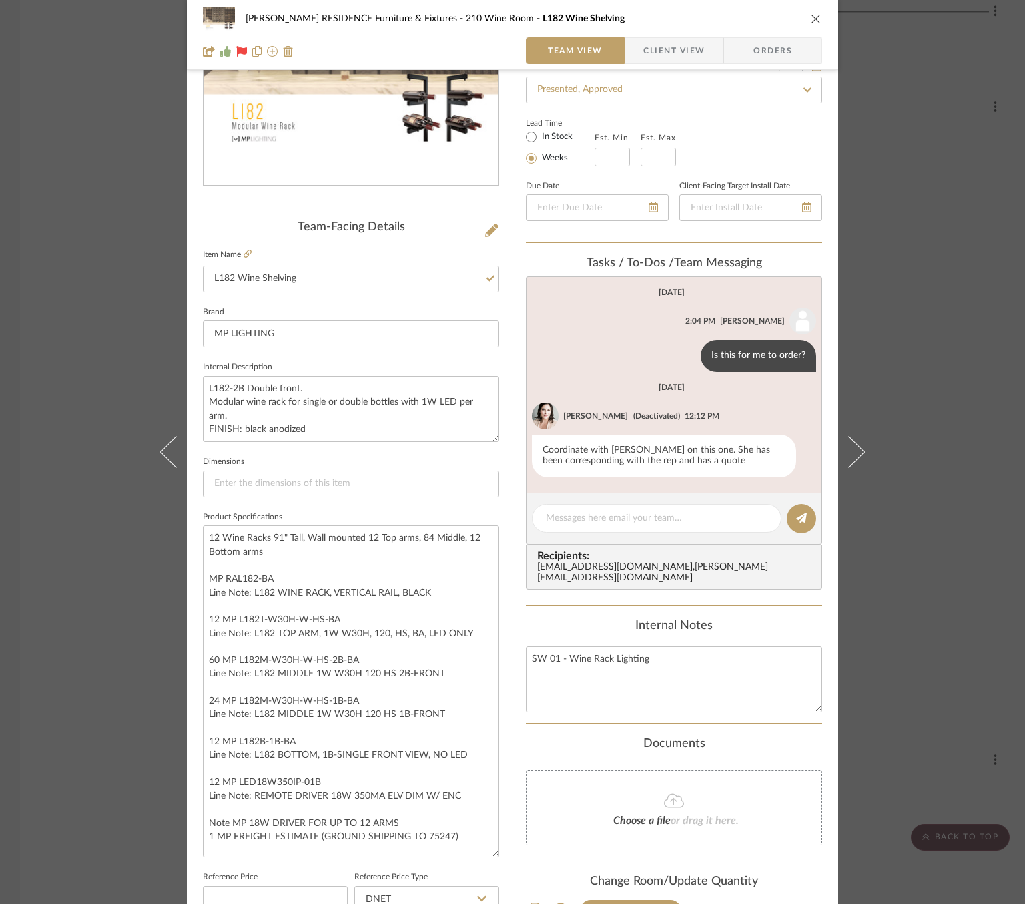
scroll to position [238, 0]
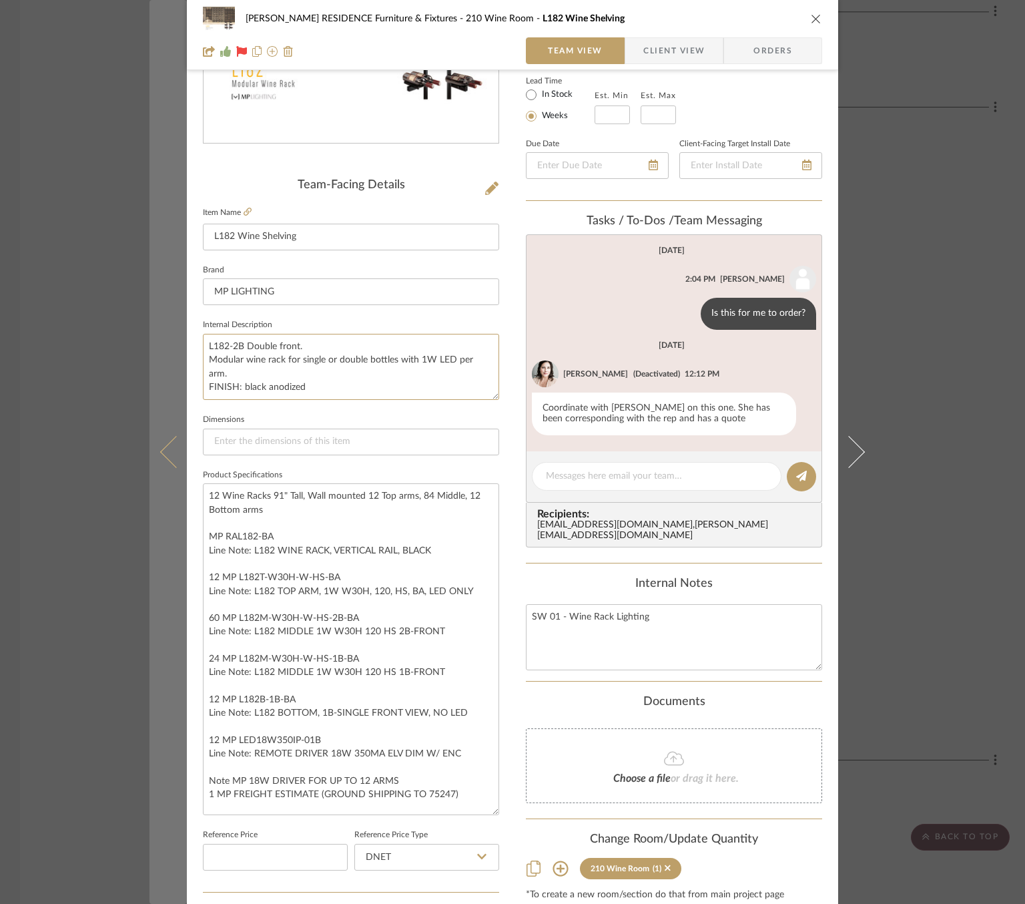
drag, startPoint x: 312, startPoint y: 375, endPoint x: 169, endPoint y: 345, distance: 146.6
click at [170, 346] on mat-dialog-content "COBLE RESIDENCE Furniture & Fixtures 210 Wine Room L182 Wine Shelving Team View…" at bounding box center [513, 521] width 726 height 1498
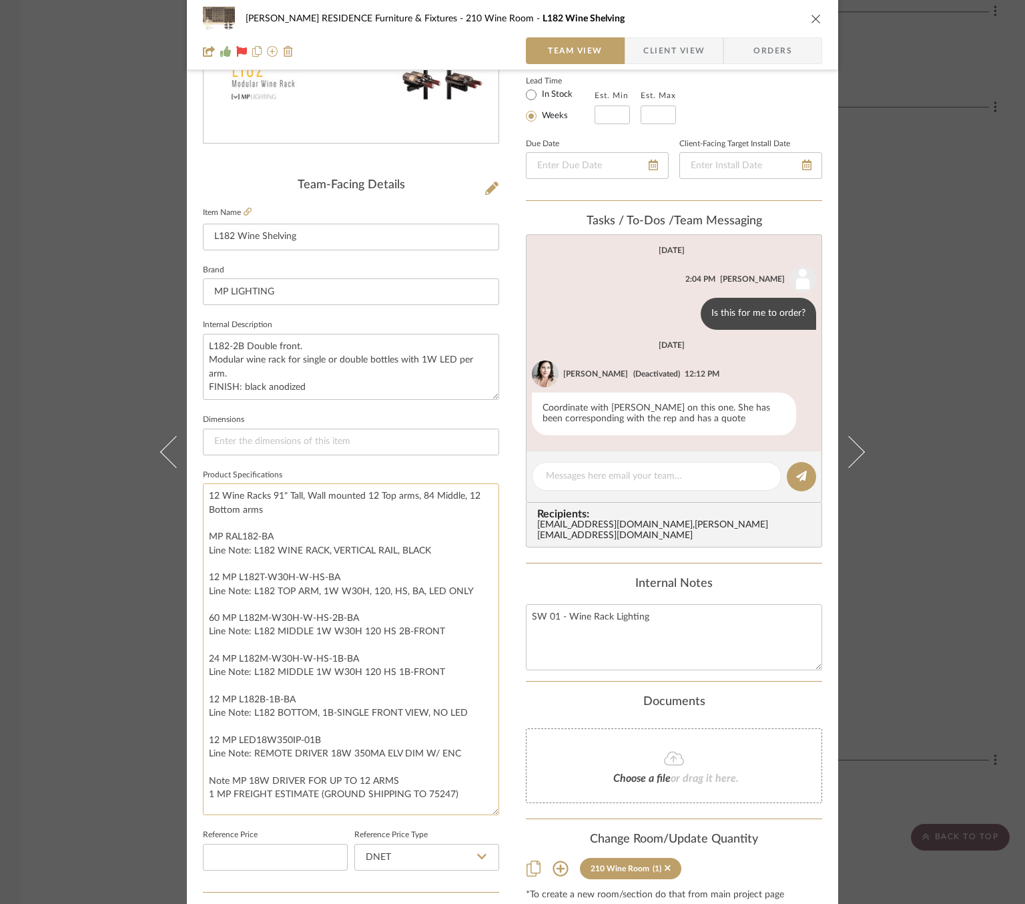
click at [206, 493] on textarea "12 Wine Racks 91" Tall, Wall mounted 12 Top arms, 84 Middle, 12 Bottom arms MP …" at bounding box center [351, 649] width 296 height 332
paste textarea "L182-2B Double front. Modular wine rack for single or double bottles with 1W LE…"
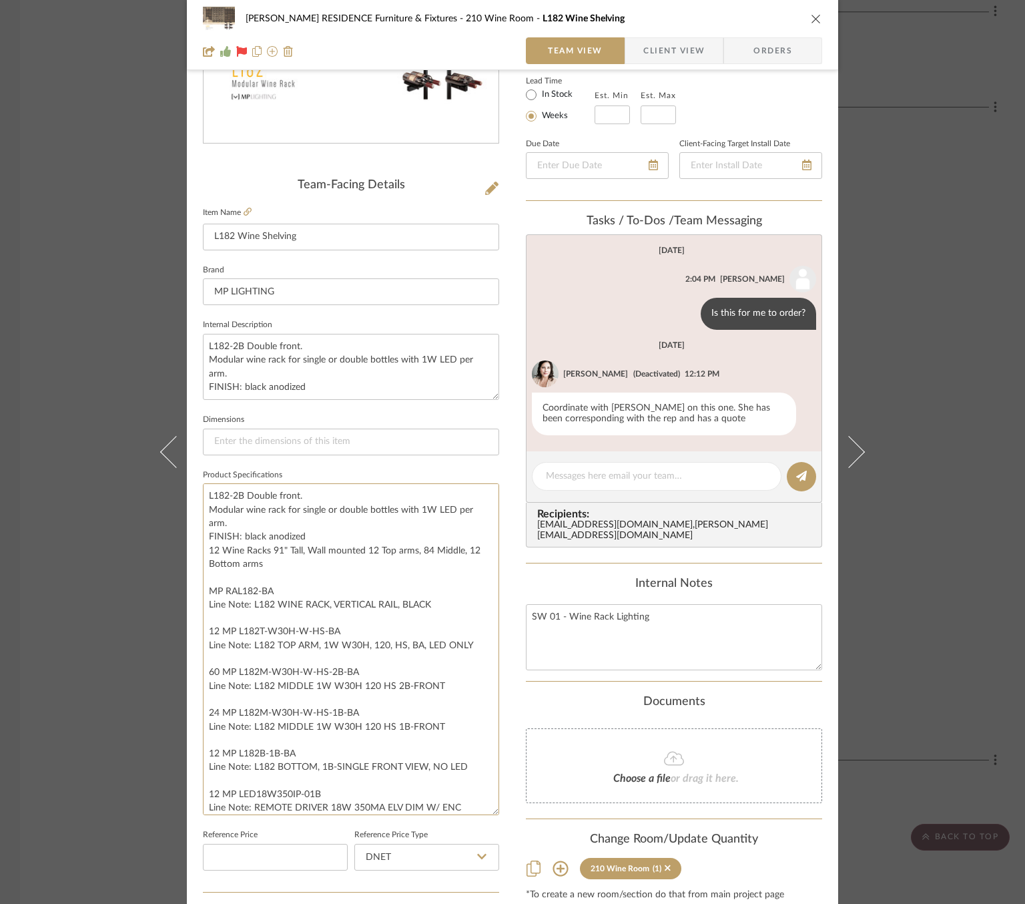
type textarea "L182-2B Double front. Modular wine rack for single or double bottles with 1W LE…"
click at [326, 412] on fieldset "Dimensions" at bounding box center [351, 433] width 296 height 45
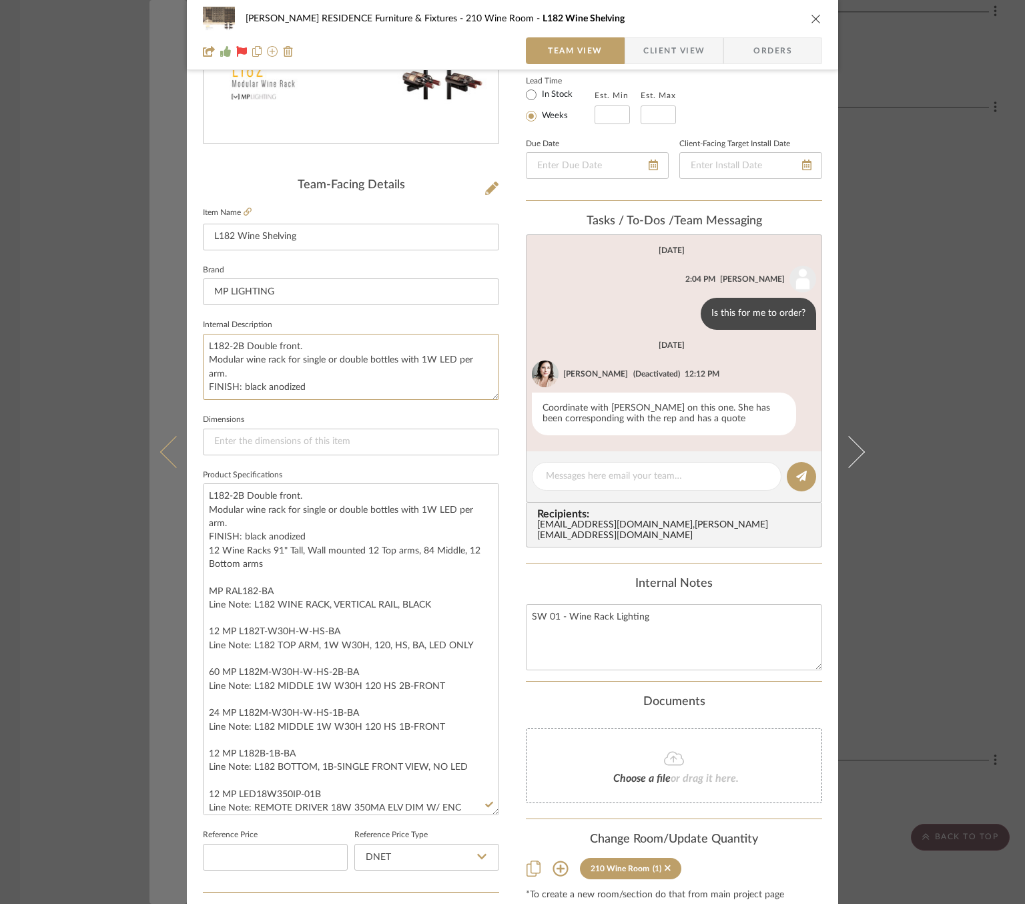
drag, startPoint x: 312, startPoint y: 382, endPoint x: 166, endPoint y: 304, distance: 165.4
click at [166, 304] on mat-dialog-content "COBLE RESIDENCE Furniture & Fixtures 210 Wine Room L182 Wine Shelving Team View…" at bounding box center [513, 521] width 726 height 1498
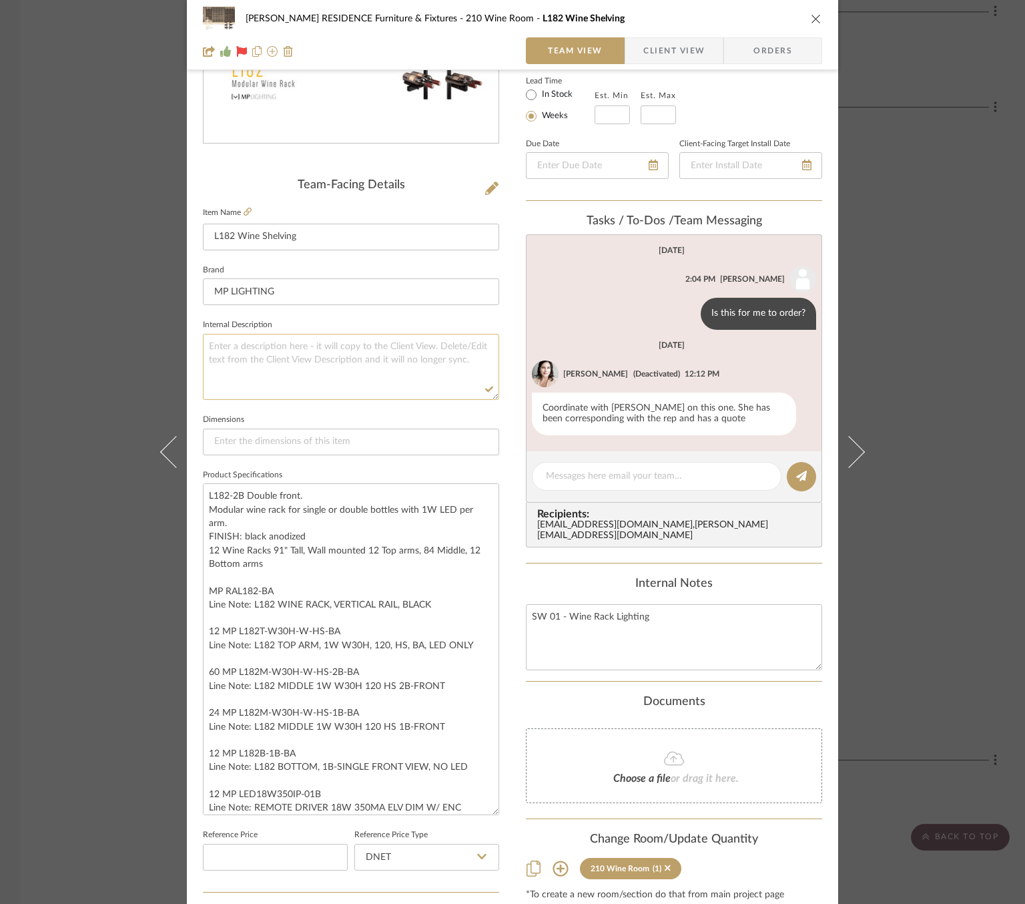
click at [235, 335] on textarea at bounding box center [351, 367] width 296 height 66
paste textarea "Single-sided modular wine rack lighting system with 1W LED per arm. Floor-to-ce…"
type textarea "Single-sided modular wine rack lighting system with 1W LED per arm. Floor-to-ce…"
click at [505, 417] on div "COBLE RESIDENCE Furniture & Fixtures 210 Wine Room L182 Wine Shelving Team View…" at bounding box center [513, 521] width 652 height 1498
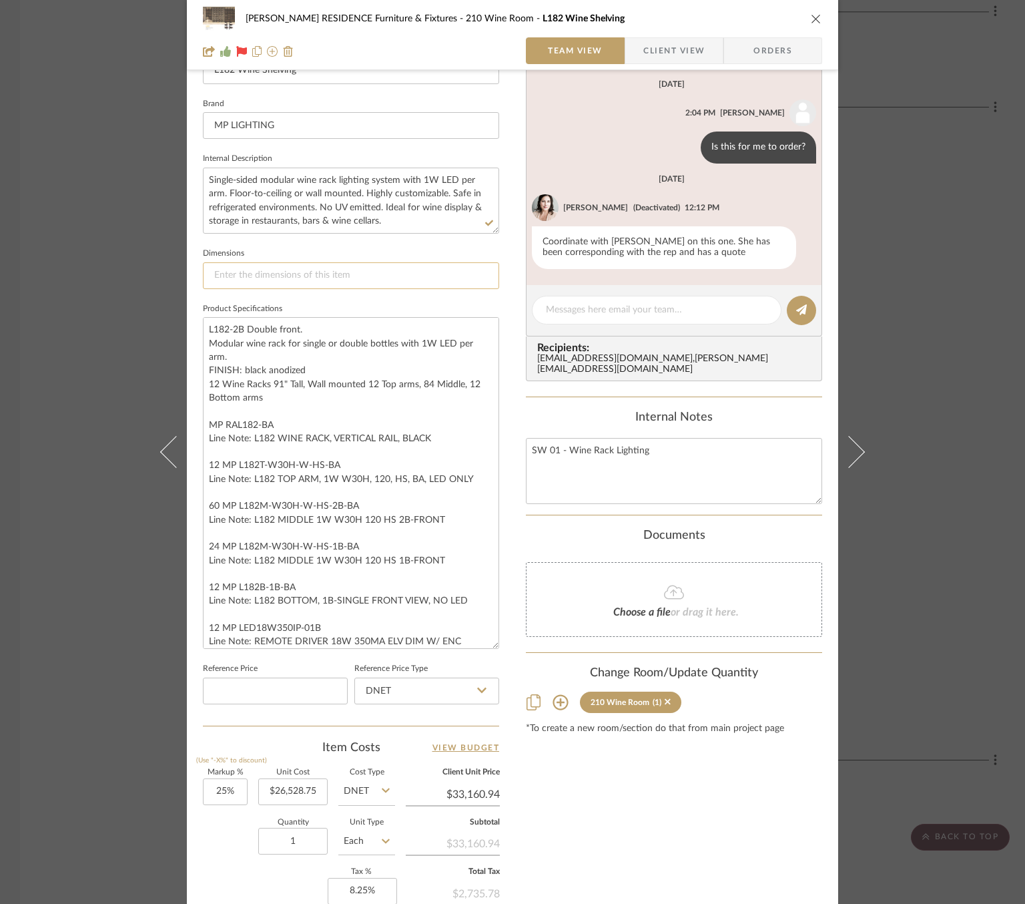
scroll to position [405, 0]
click at [203, 328] on textarea "L182-2B Double front. Modular wine rack for single or double bottles with 1W LE…" at bounding box center [351, 482] width 296 height 332
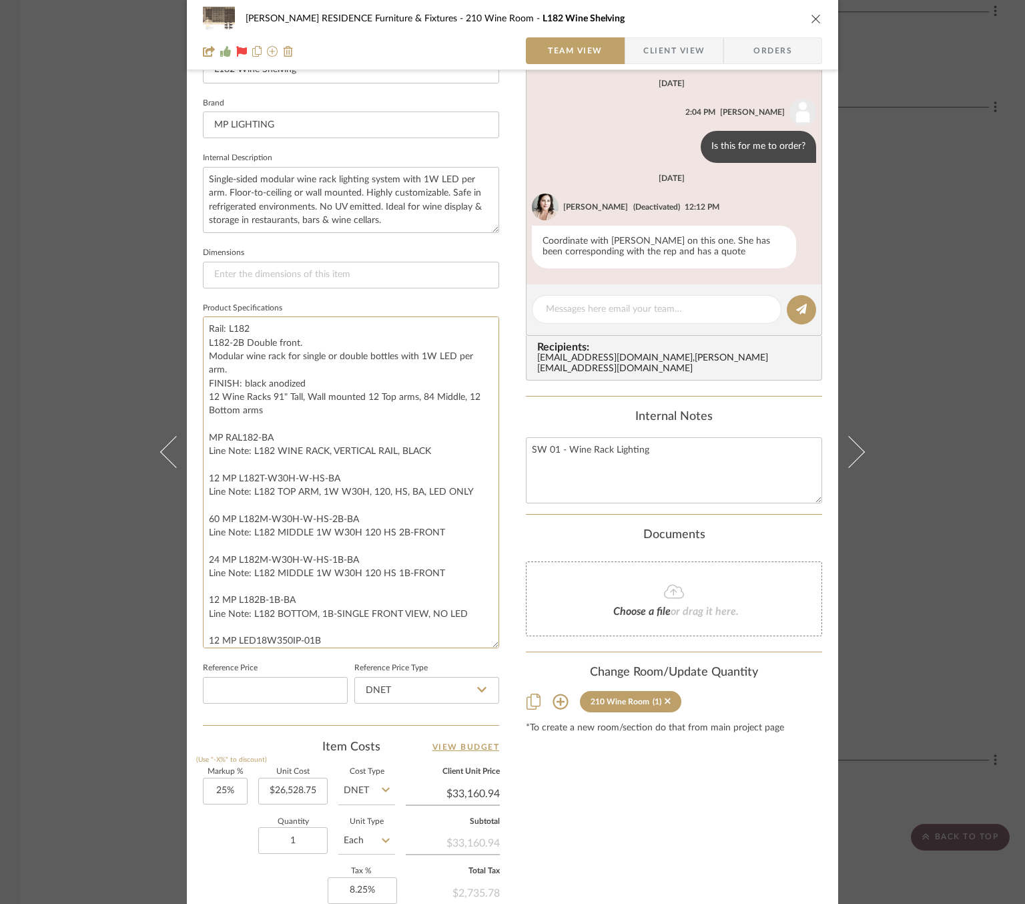
type textarea "Rail: L182 L182-2B Double front. Modular wine rack for single or double bottles…"
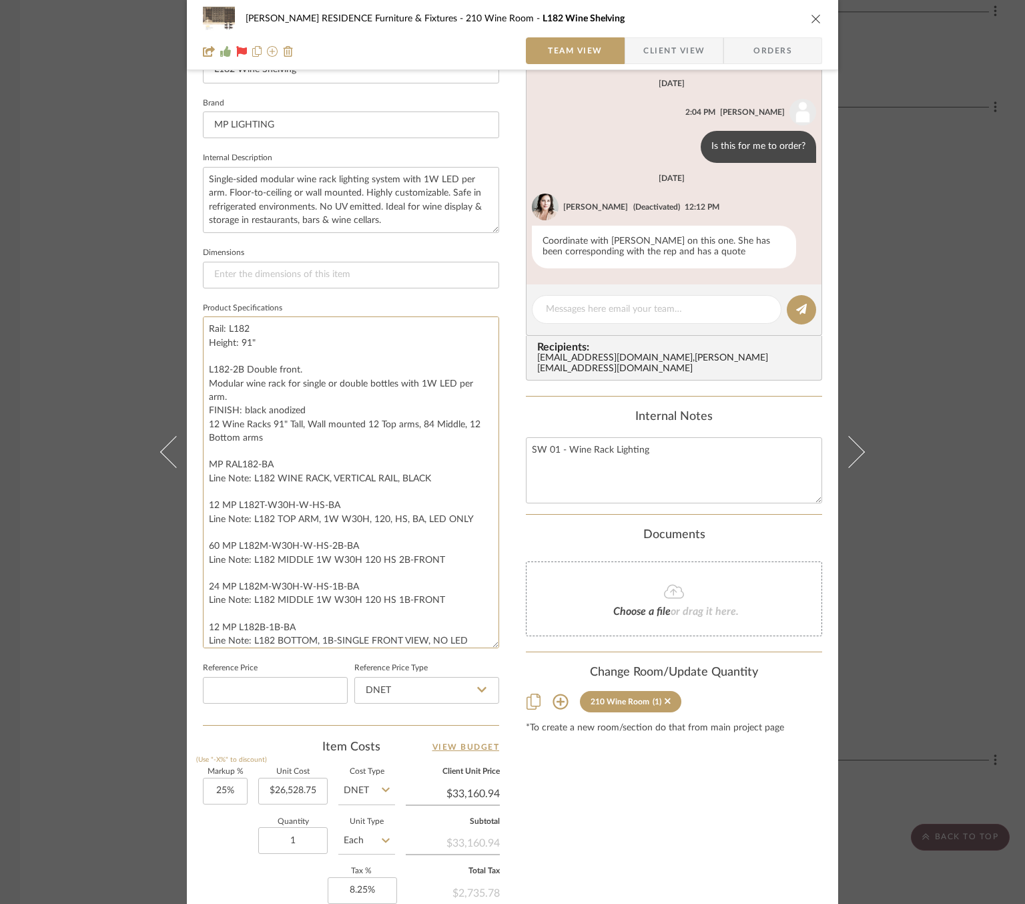
type textarea "Rail: L182 Height: 91" L182-2B Double front. Modular wine rack for single or do…"
type textarea "Rail: L182 Height: 91" Finish: Black A L182-2B Double front. Modular wine rack …"
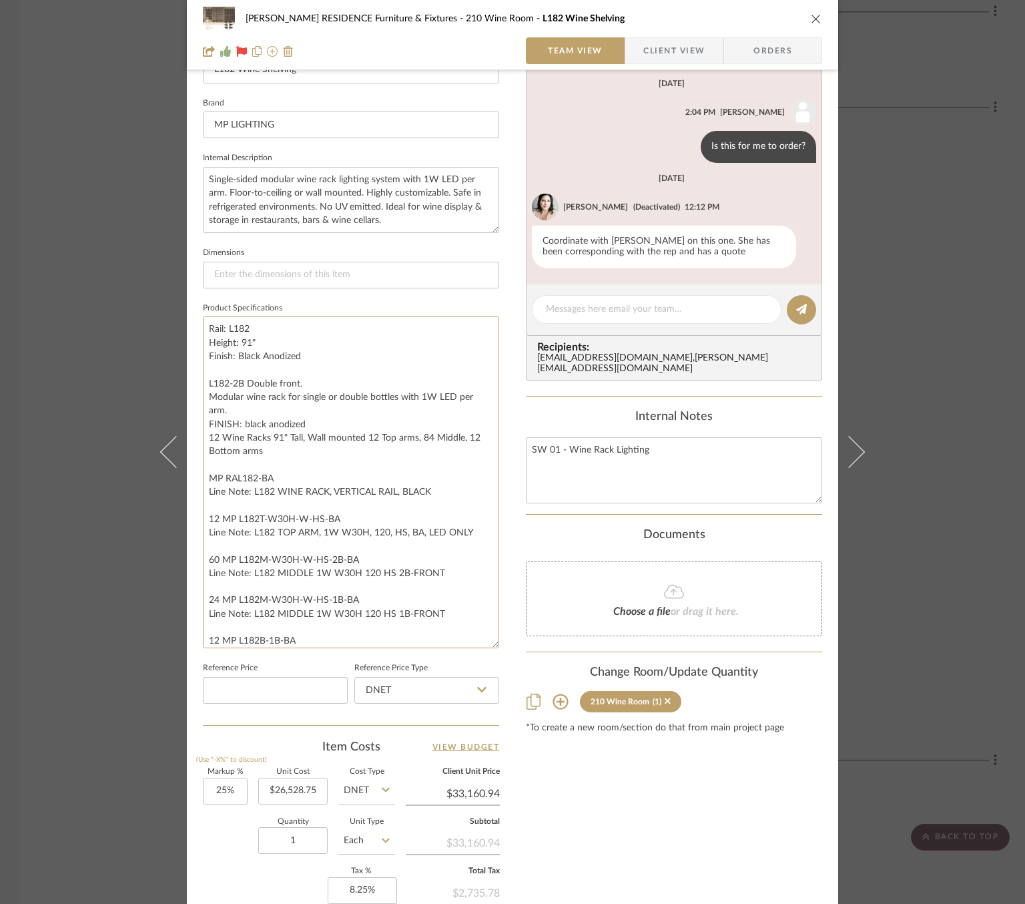
type textarea "Rail: L182 Height: 91" Finish: Black Anodized L182-2B Double front. Modular win…"
drag, startPoint x: 315, startPoint y: 424, endPoint x: 184, endPoint y: 380, distance: 138.1
click at [187, 380] on div "COBLE RESIDENCE Furniture & Fixtures 210 Wine Room L182 Wine Shelving Team View…" at bounding box center [513, 354] width 652 height 1498
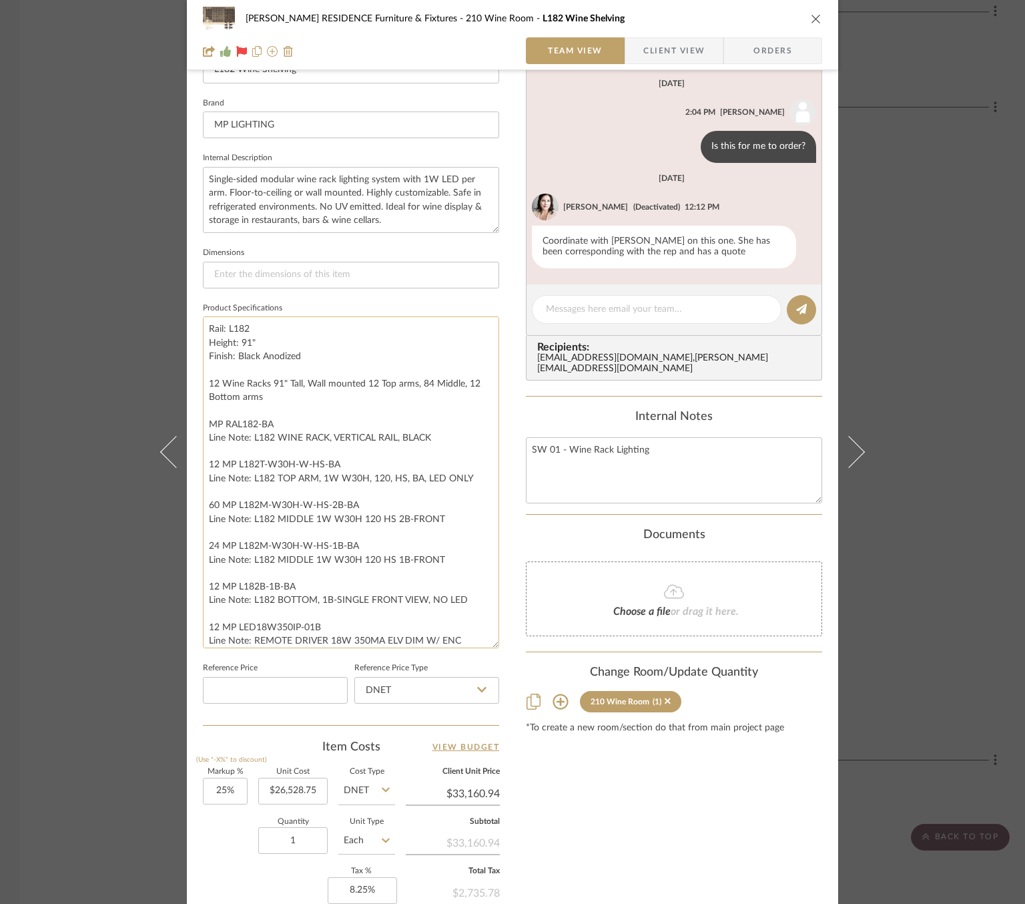
click at [256, 404] on textarea "Rail: L182 Height: 91" Finish: Black Anodized 12 Wine Racks 91" Tall, Wall moun…" at bounding box center [351, 482] width 296 height 332
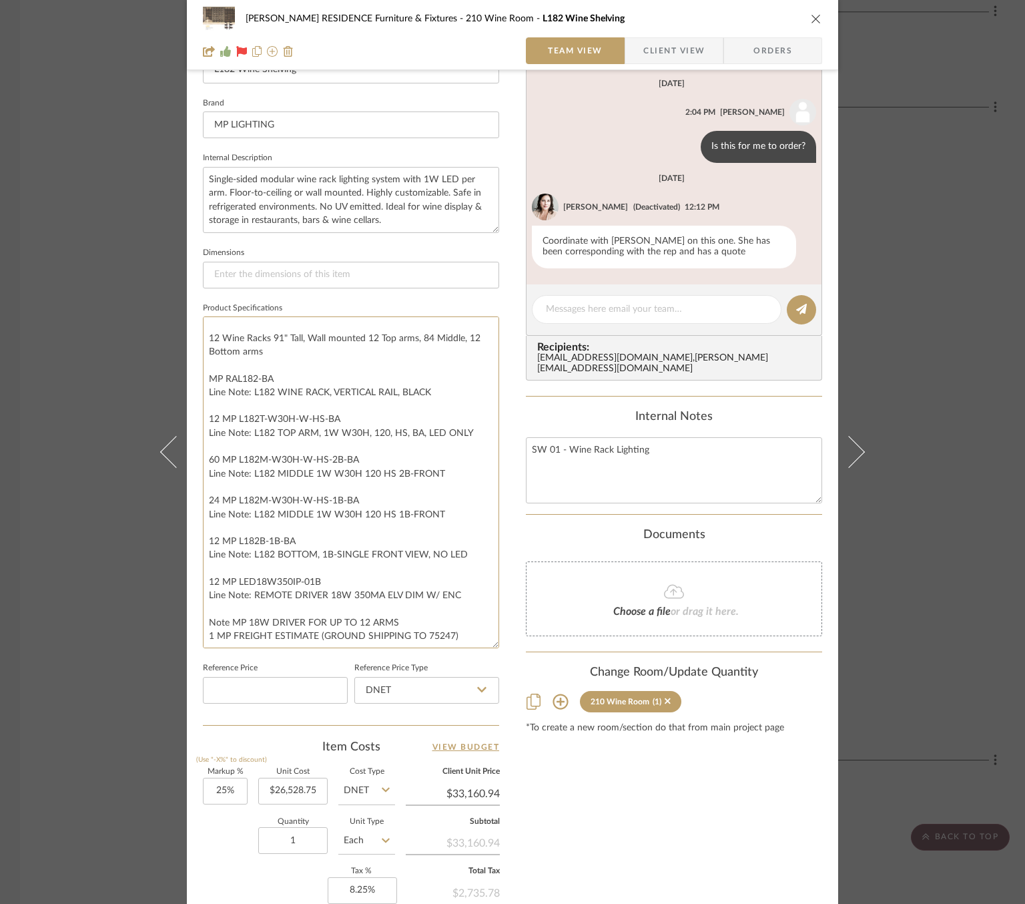
drag, startPoint x: 227, startPoint y: 621, endPoint x: 100, endPoint y: 619, distance: 126.9
click at [101, 619] on div "COBLE RESIDENCE Furniture & Fixtures 210 Wine Room L182 Wine Shelving Team View…" at bounding box center [512, 452] width 1025 height 904
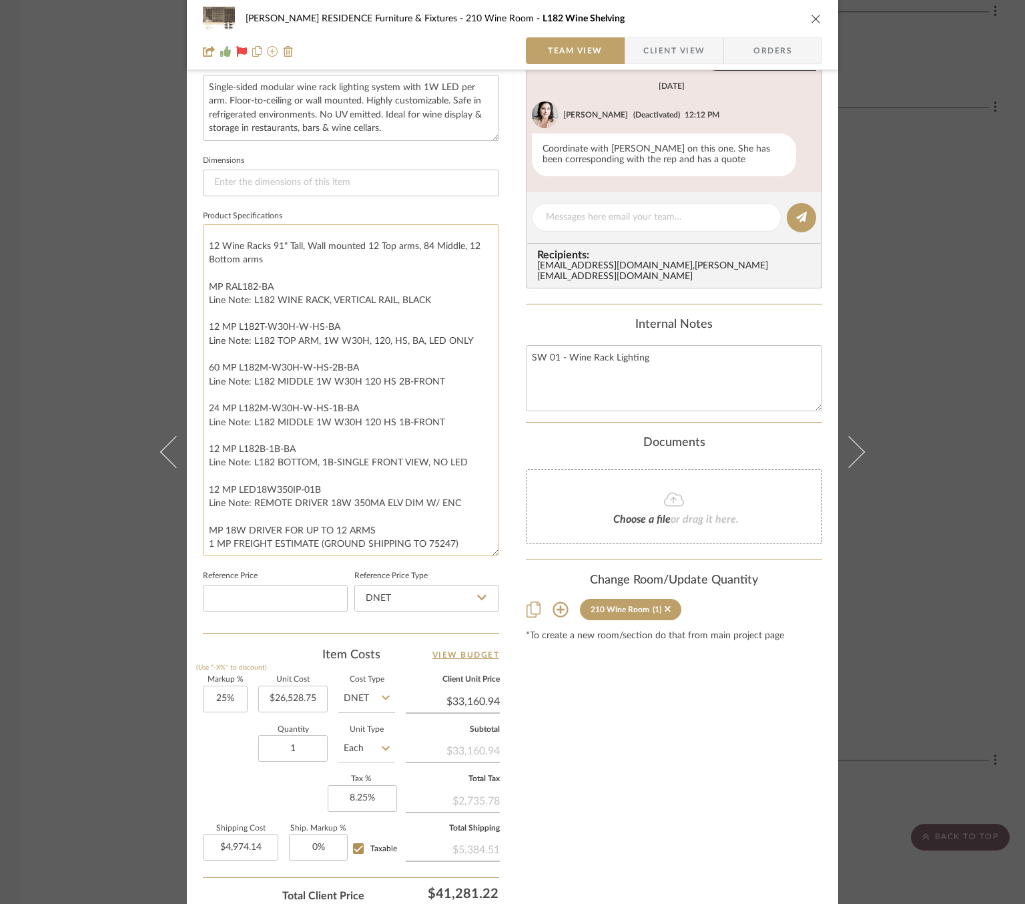
scroll to position [501, 0]
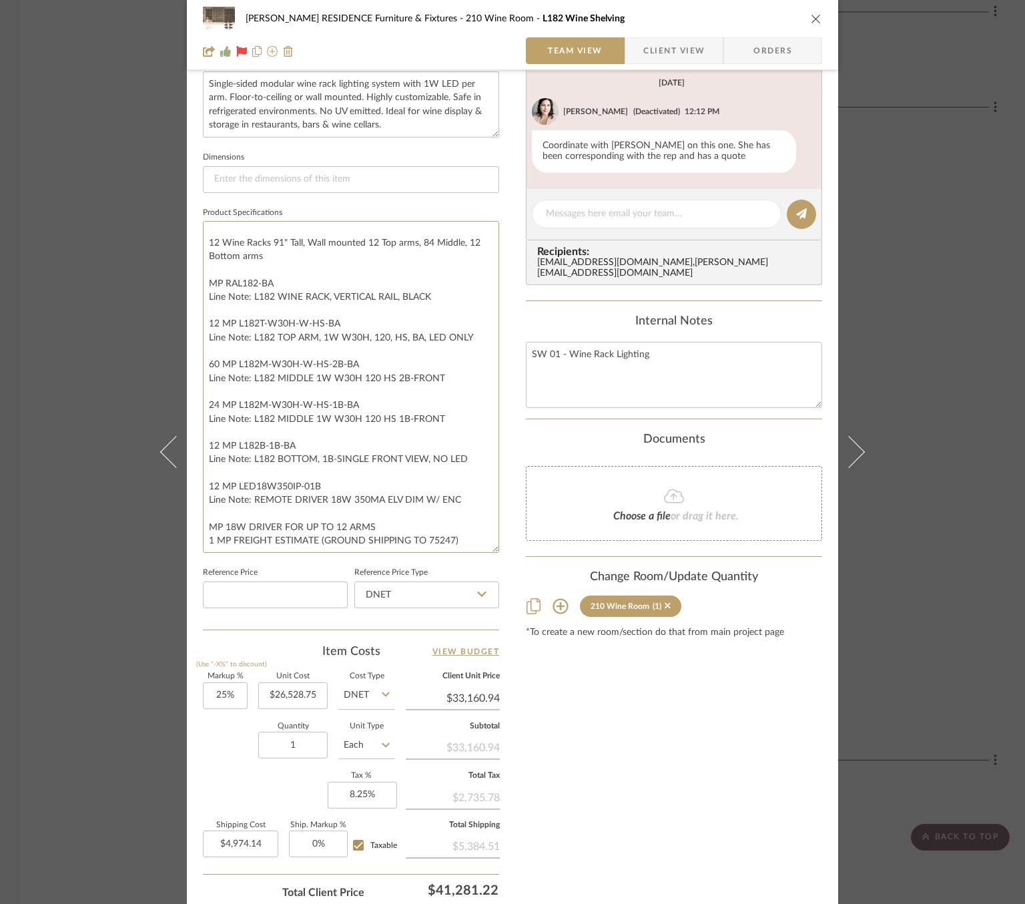
drag, startPoint x: 460, startPoint y: 540, endPoint x: 90, endPoint y: 540, distance: 369.8
click at [90, 540] on div "COBLE RESIDENCE Furniture & Fixtures 210 Wine Room L182 Wine Shelving Team View…" at bounding box center [512, 452] width 1025 height 904
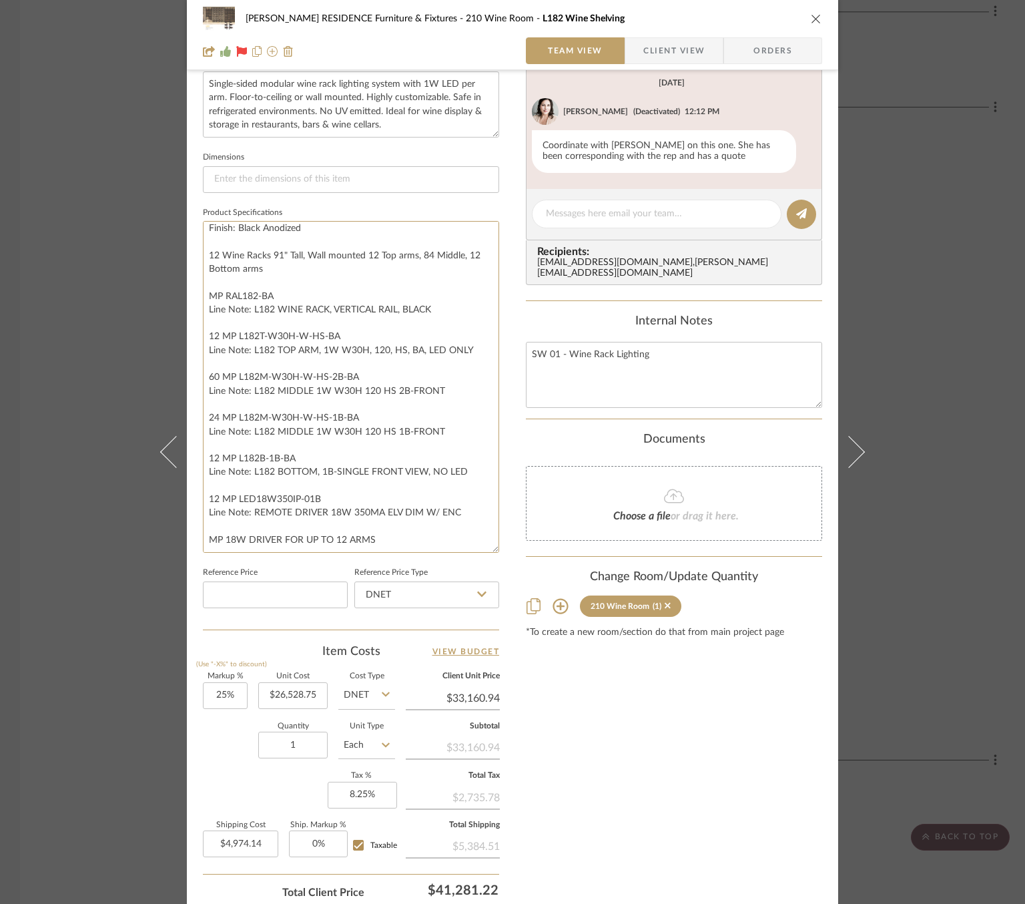
scroll to position [32, 0]
type textarea "Rail: L182 Height: 91" Finish: Black Anodized 12 Wine Racks 91" Tall, Wall moun…"
click at [194, 545] on div "COBLE RESIDENCE Furniture & Fixtures 210 Wine Room L182 Wine Shelving Team View…" at bounding box center [513, 258] width 652 height 1498
click at [205, 328] on textarea "Rail: L182 Height: 91" Finish: Black Anodized 12 Wine Racks 91" Tall, Wall moun…" at bounding box center [351, 387] width 296 height 332
click at [203, 377] on textarea "Rail: L182 Height: 91" Finish: Black Anodized 12 Wine Racks 91" Tall, Wall moun…" at bounding box center [351, 387] width 296 height 332
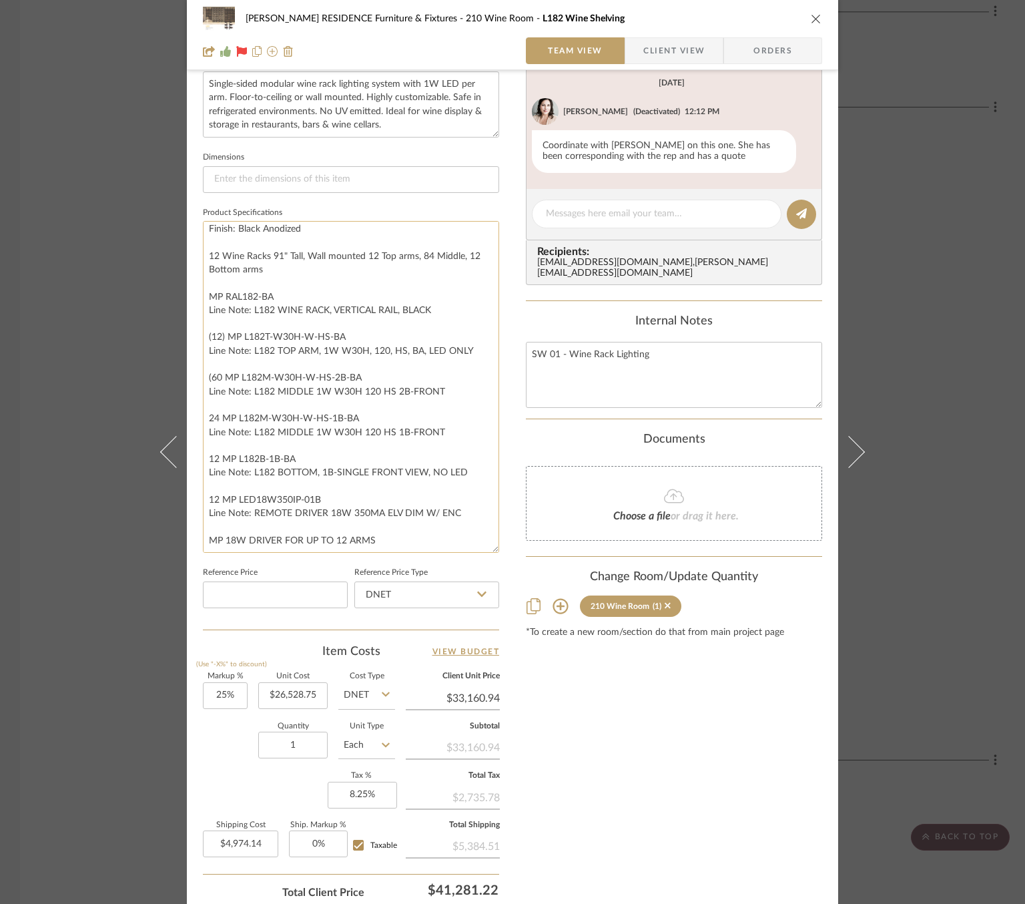
click at [215, 376] on textarea "Rail: L182 Height: 91" Finish: Black Anodized 12 Wine Racks 91" Tall, Wall moun…" at bounding box center [351, 387] width 296 height 332
click at [206, 292] on textarea "Rail: L182 Height: 91" Finish: Black Anodized 12 Wine Racks 91" Tall, Wall moun…" at bounding box center [351, 387] width 296 height 332
click at [237, 336] on textarea "Rail: L182 Height: 91" Finish: Black Anodized 12 Wine Racks 91" Tall, Wall moun…" at bounding box center [351, 387] width 296 height 332
click at [236, 297] on textarea "Rail: L182 Height: 91" Finish: Black Anodized 12 Wine Racks 91" Tall, Wall moun…" at bounding box center [351, 387] width 296 height 332
click at [239, 380] on textarea "Rail: L182 Height: 91" Finish: Black Anodized 12 Wine Racks 91" Tall, Wall moun…" at bounding box center [351, 387] width 296 height 332
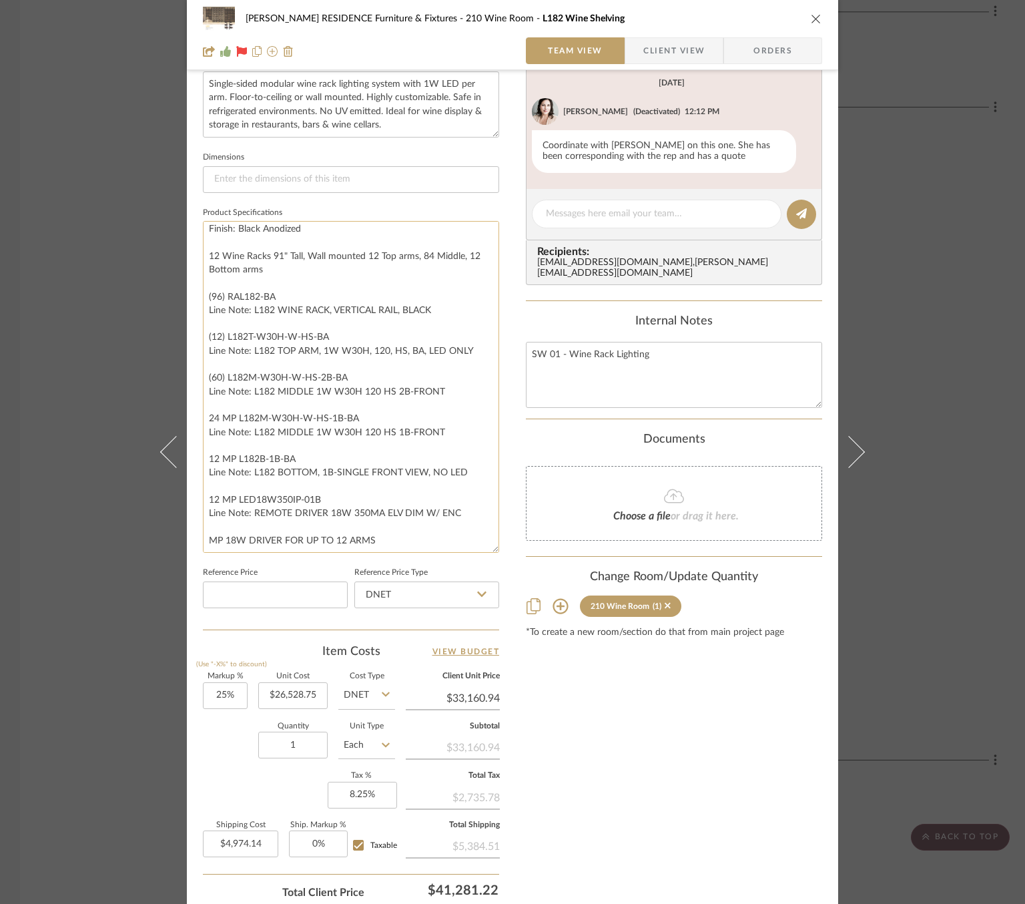
click at [228, 419] on textarea "Rail: L182 Height: 91" Finish: Black Anodized 12 Wine Racks 91" Tall, Wall moun…" at bounding box center [351, 387] width 296 height 332
click at [204, 419] on textarea "Rail: L182 Height: 91" Finish: Black Anodized 12 Wine Racks 91" Tall, Wall moun…" at bounding box center [351, 387] width 296 height 332
click at [229, 460] on textarea "Rail: L182 Height: 91" Finish: Black Anodized 12 Wine Racks 91" Tall, Wall moun…" at bounding box center [351, 387] width 296 height 332
click at [204, 456] on textarea "Rail: L182 Height: 91" Finish: Black Anodized 12 Wine Racks 91" Tall, Wall moun…" at bounding box center [351, 387] width 296 height 332
click at [213, 499] on textarea "Rail: L182 Height: 91" Finish: Black Anodized 12 Wine Racks 91" Tall, Wall moun…" at bounding box center [351, 387] width 296 height 332
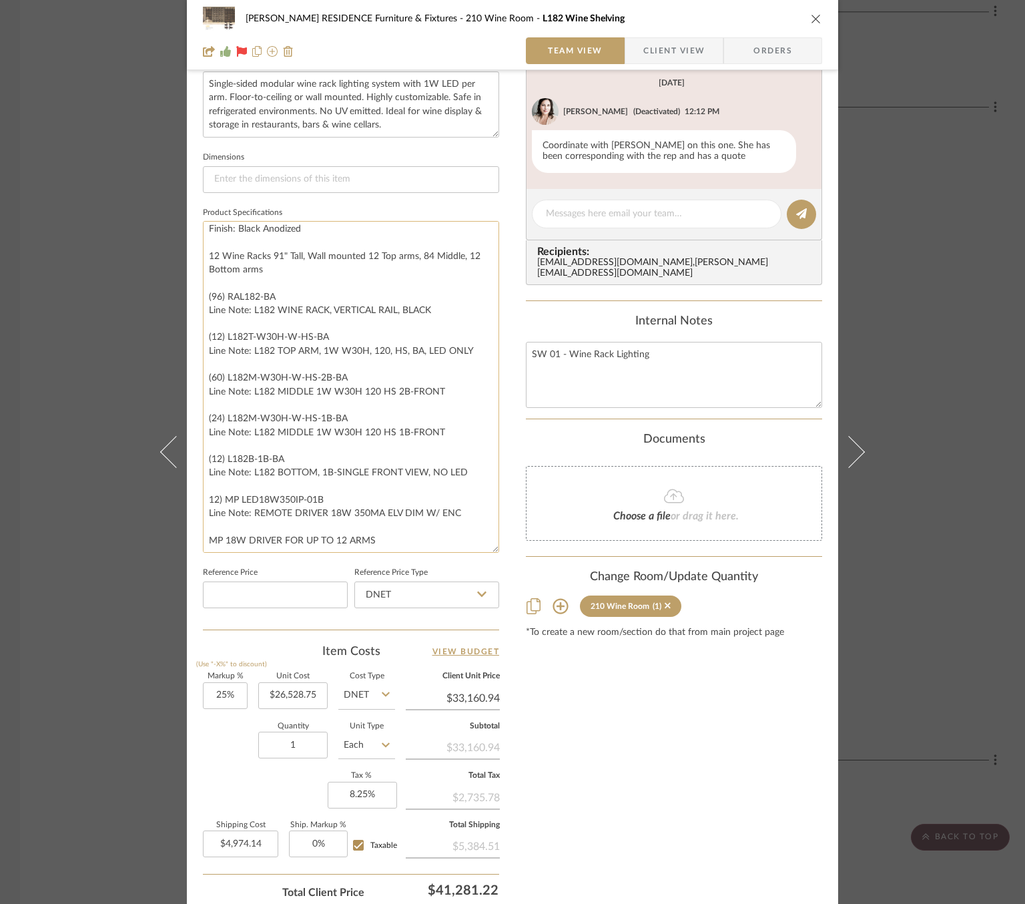
click at [207, 501] on textarea "Rail: L182 Height: 91" Finish: Black Anodized 12 Wine Racks 91" Tall, Wall moun…" at bounding box center [351, 387] width 296 height 332
click at [203, 495] on textarea "Rail: L182 Height: 91" Finish: Black Anodized 12 Wine Racks 91" Tall, Wall moun…" at bounding box center [351, 387] width 296 height 332
click at [238, 501] on textarea "Rail: L182 Height: 91" Finish: Black Anodized 12 Wine Racks 91" Tall, Wall moun…" at bounding box center [351, 387] width 296 height 332
click at [222, 539] on textarea "Rail: L182 Height: 91" Finish: Black Anodized 12 Wine Racks 91" Tall, Wall moun…" at bounding box center [351, 387] width 296 height 332
type textarea "Rail: L182 Height: 91" Finish: Black Anodized 12 Wine Racks 91" Tall, Wall moun…"
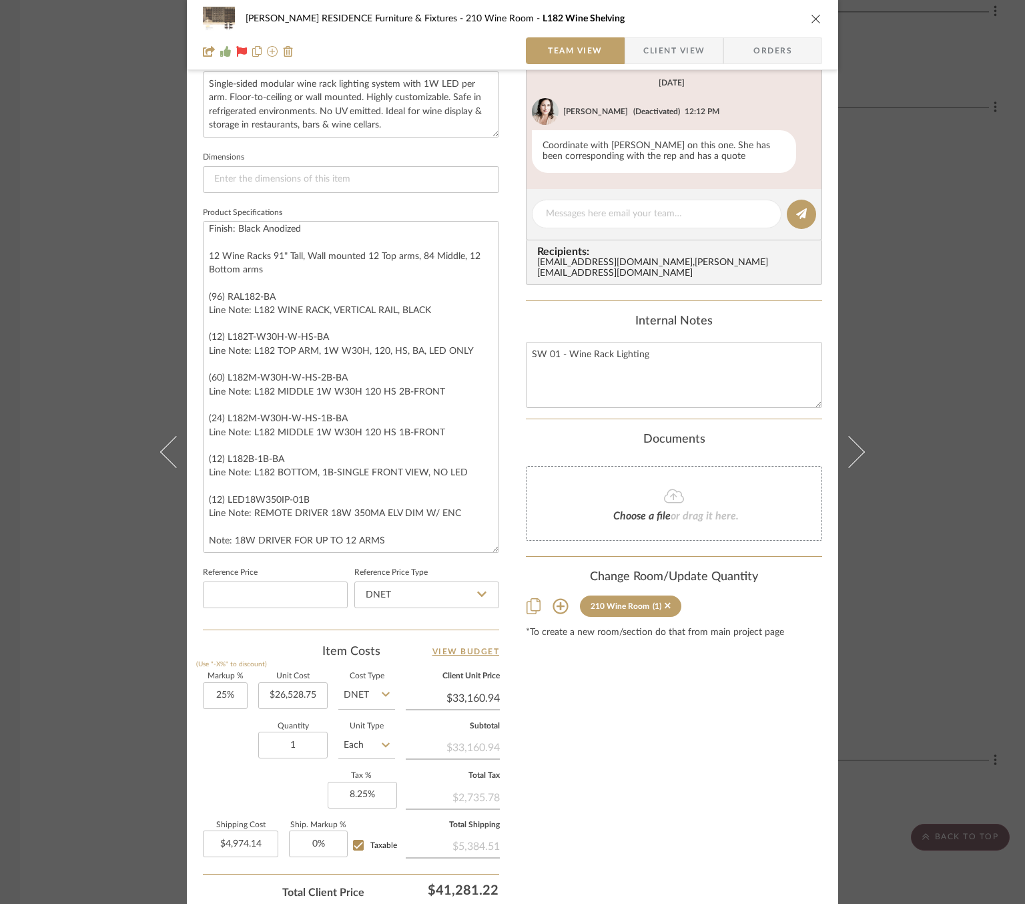
click at [344, 563] on div "Reference Price Reference Price Type DNET" at bounding box center [351, 590] width 296 height 55
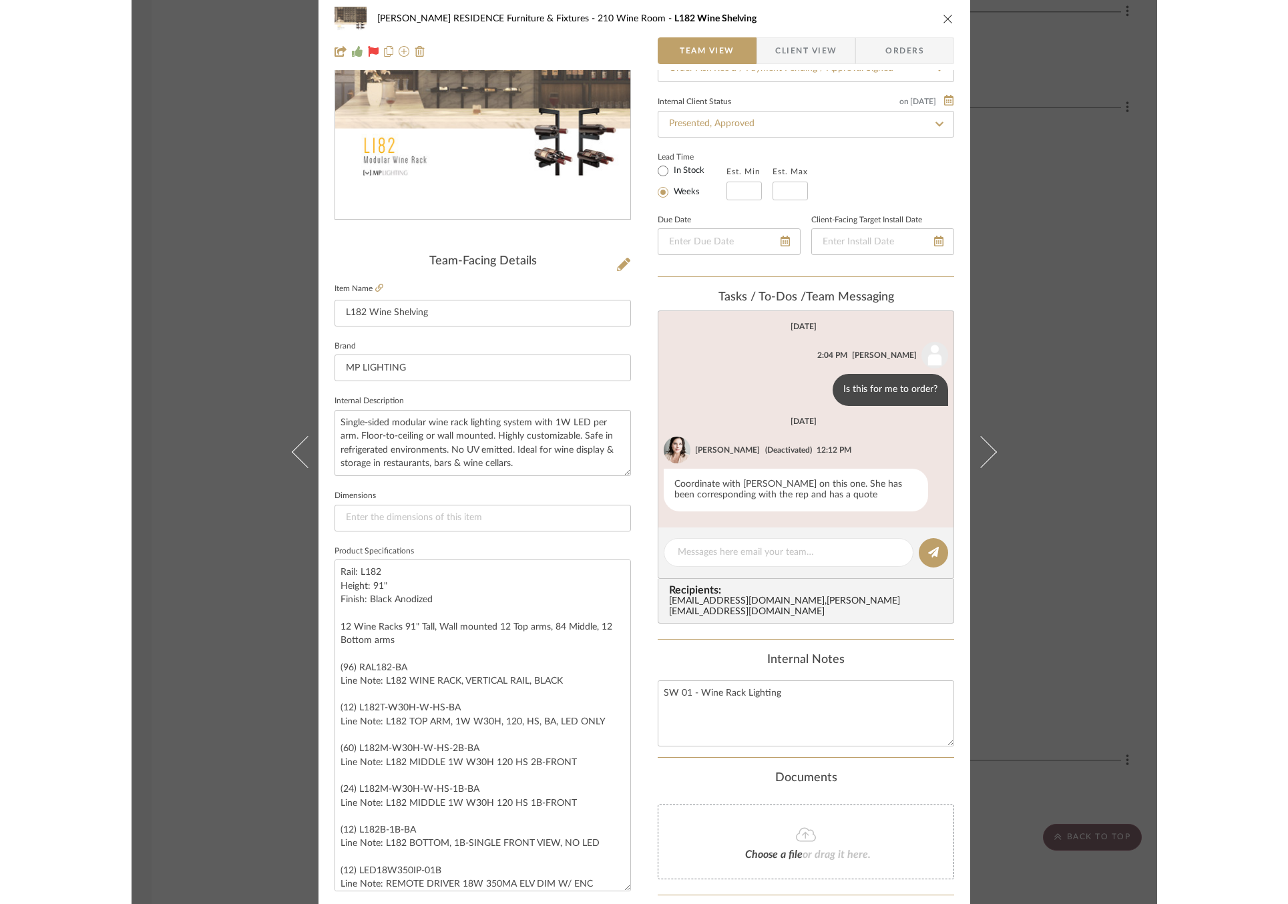
scroll to position [0, 0]
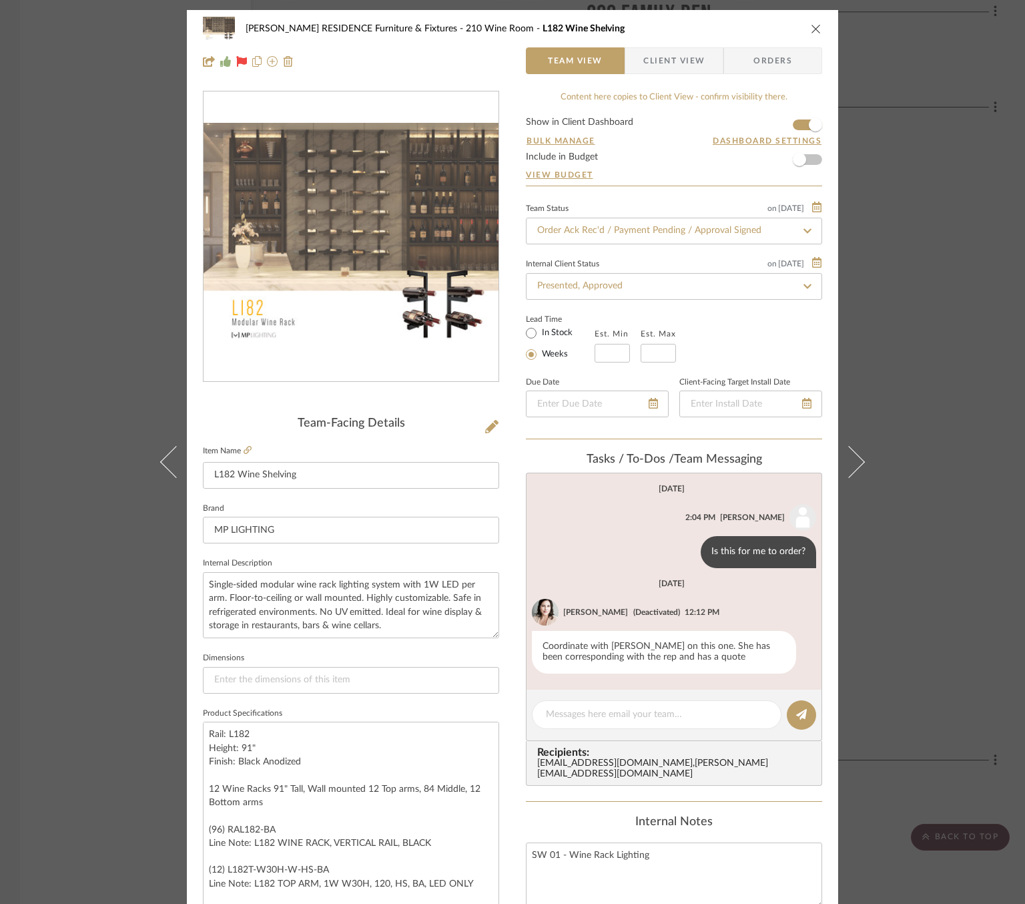
click at [764, 65] on span "Orders" at bounding box center [773, 60] width 68 height 27
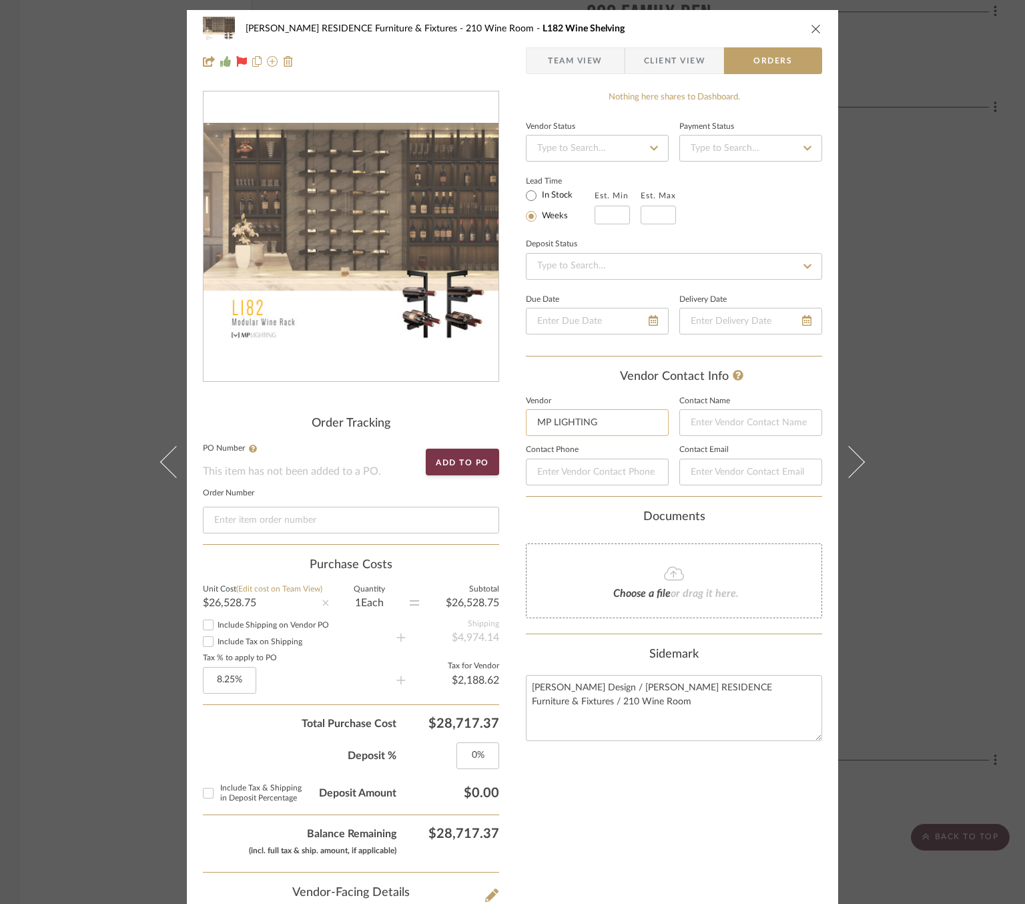
click at [614, 420] on input "MP LIGHTING" at bounding box center [597, 422] width 143 height 27
type input "V"
type input "M"
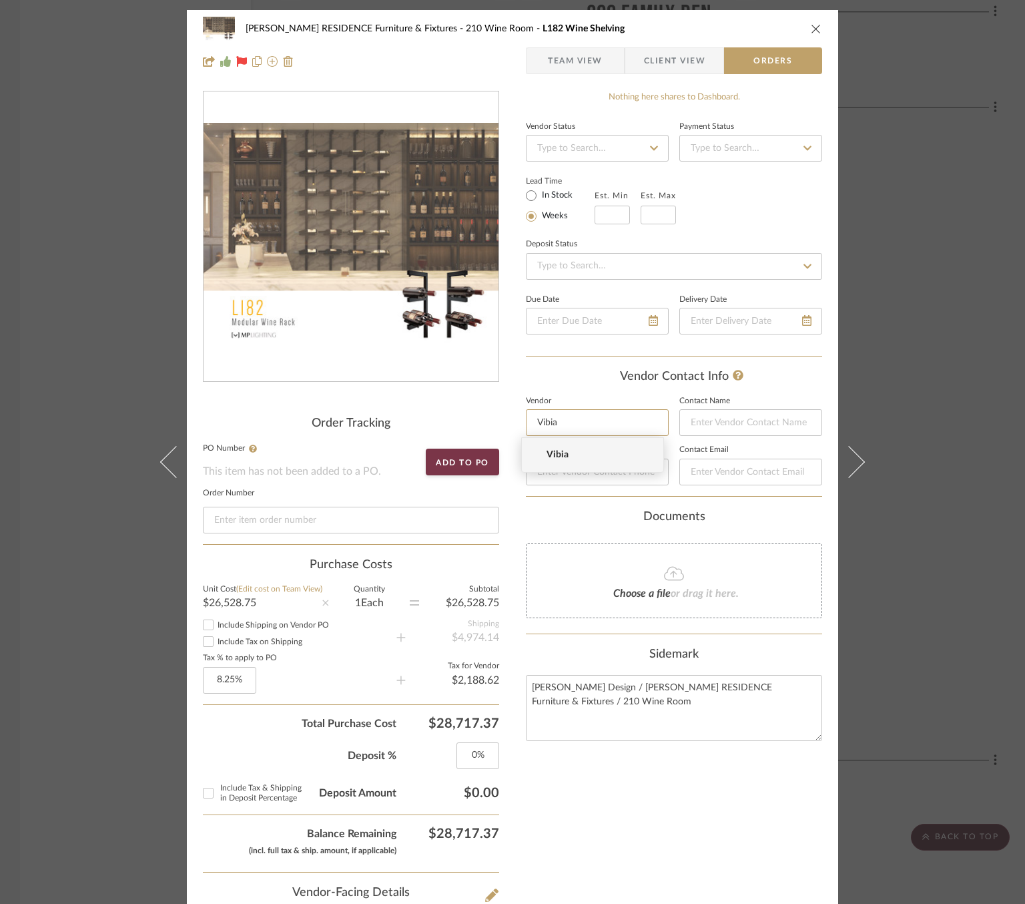
type input "Vibia"
click at [537, 463] on mat-option "Vibia" at bounding box center [593, 455] width 142 height 34
click at [609, 409] on input "Vibia" at bounding box center [597, 422] width 143 height 27
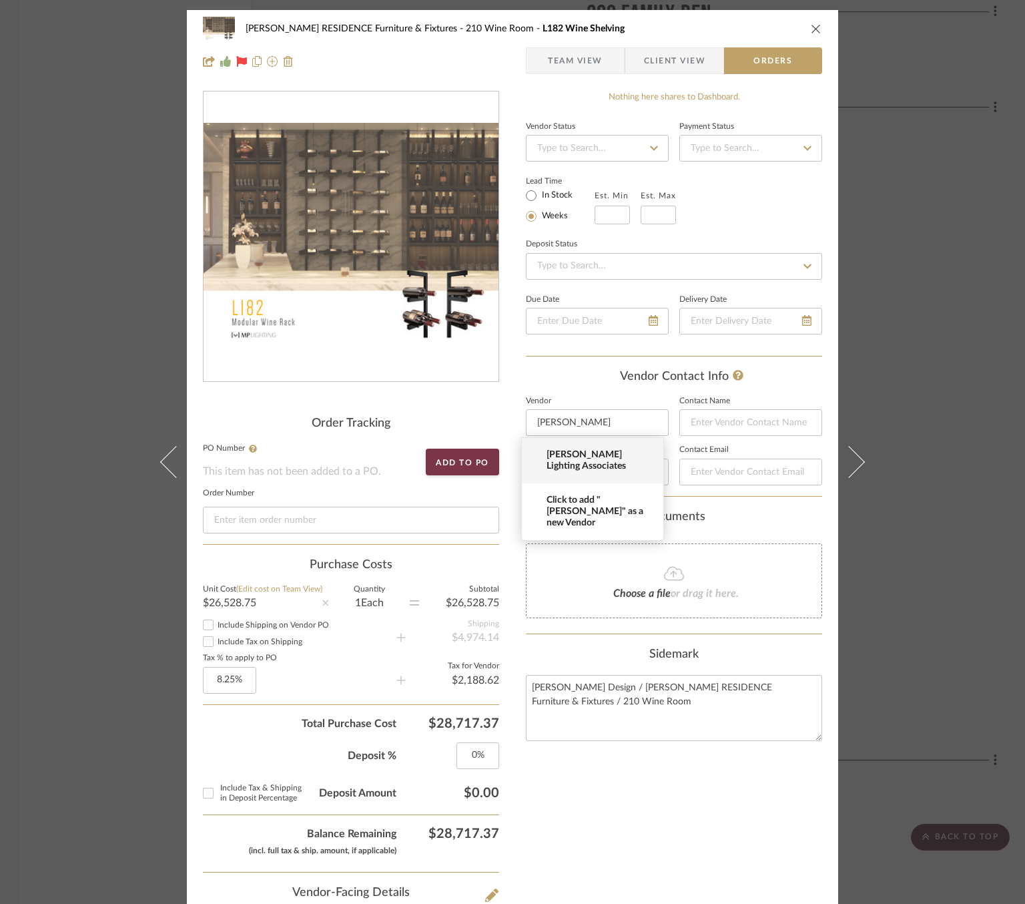
click at [589, 461] on span "Hossley Lighting Associates" at bounding box center [598, 460] width 103 height 23
type input "Hossley Lighting Associates"
click at [738, 428] on input at bounding box center [751, 422] width 143 height 27
type input "Jack Cooper"
click at [747, 469] on input at bounding box center [751, 472] width 143 height 27
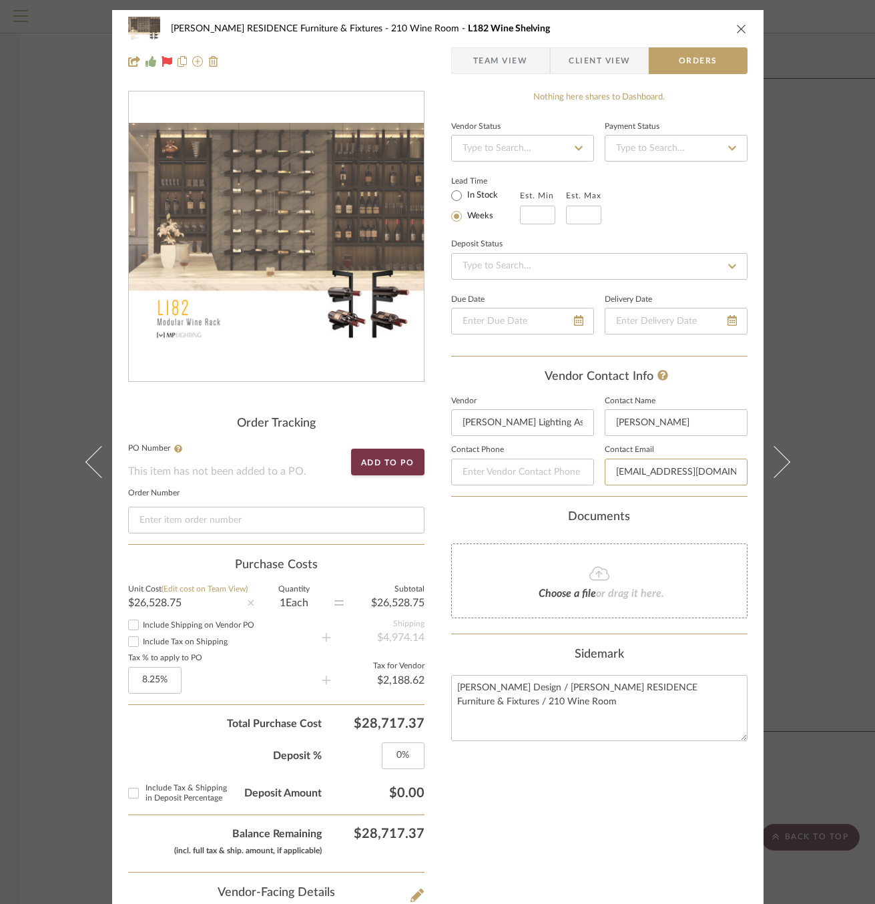
type input "jack@hossleylps.com"
click at [519, 468] on input at bounding box center [522, 472] width 143 height 27
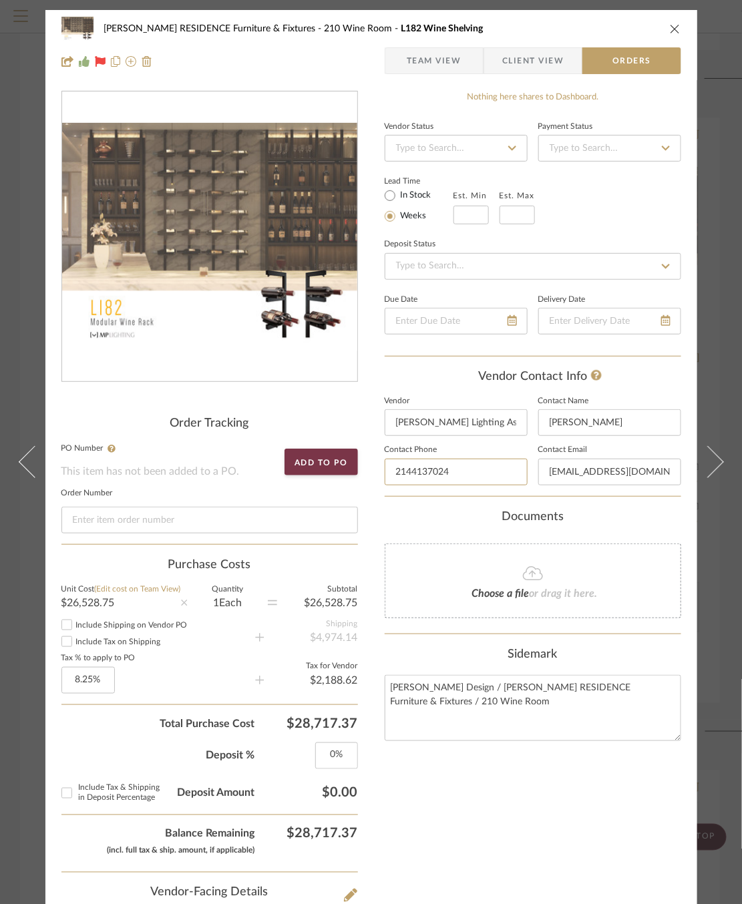
type input "2144137024"
click at [370, 519] on div "COBLE RESIDENCE Furniture & Fixtures 210 Wine Room L182 Wine Shelving Team View…" at bounding box center [371, 848] width 652 height 1676
type input "+12144137024"
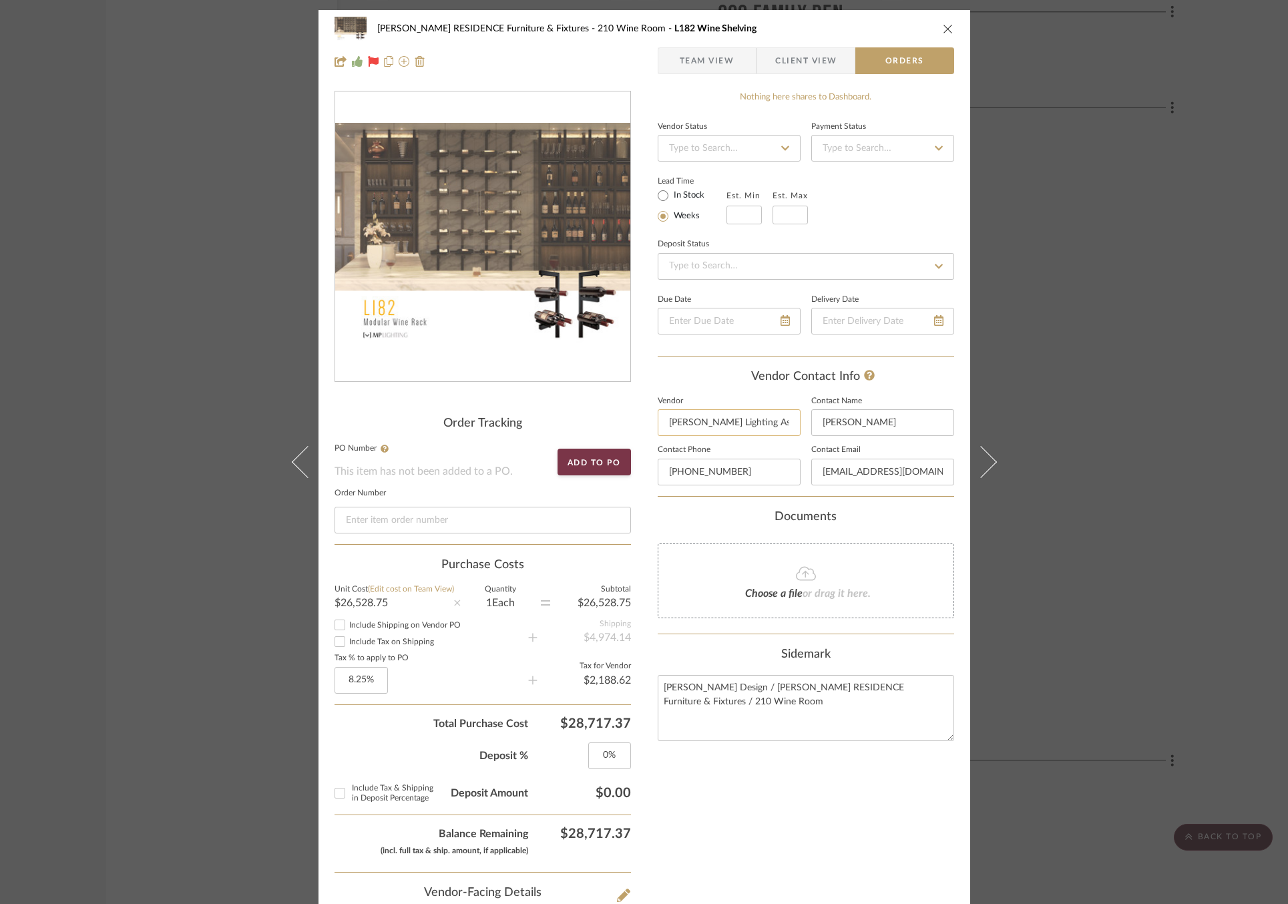
click at [734, 418] on input "Hossley Lighting Associates" at bounding box center [729, 422] width 143 height 27
type input "H"
click at [732, 459] on span "MP LIGHTING" at bounding box center [729, 454] width 103 height 11
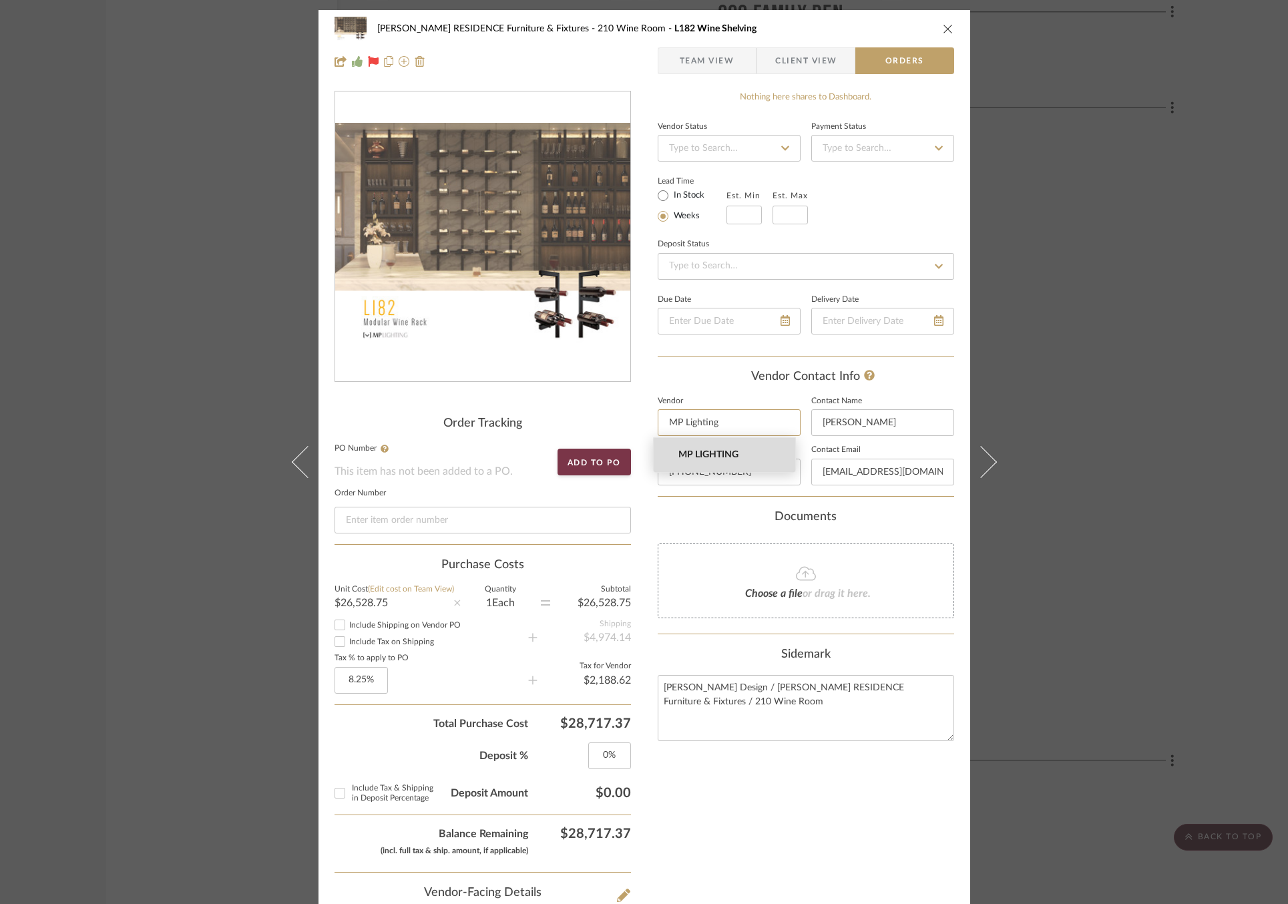
type input "MP LIGHTING"
click at [593, 459] on button "Add to PO" at bounding box center [593, 462] width 73 height 27
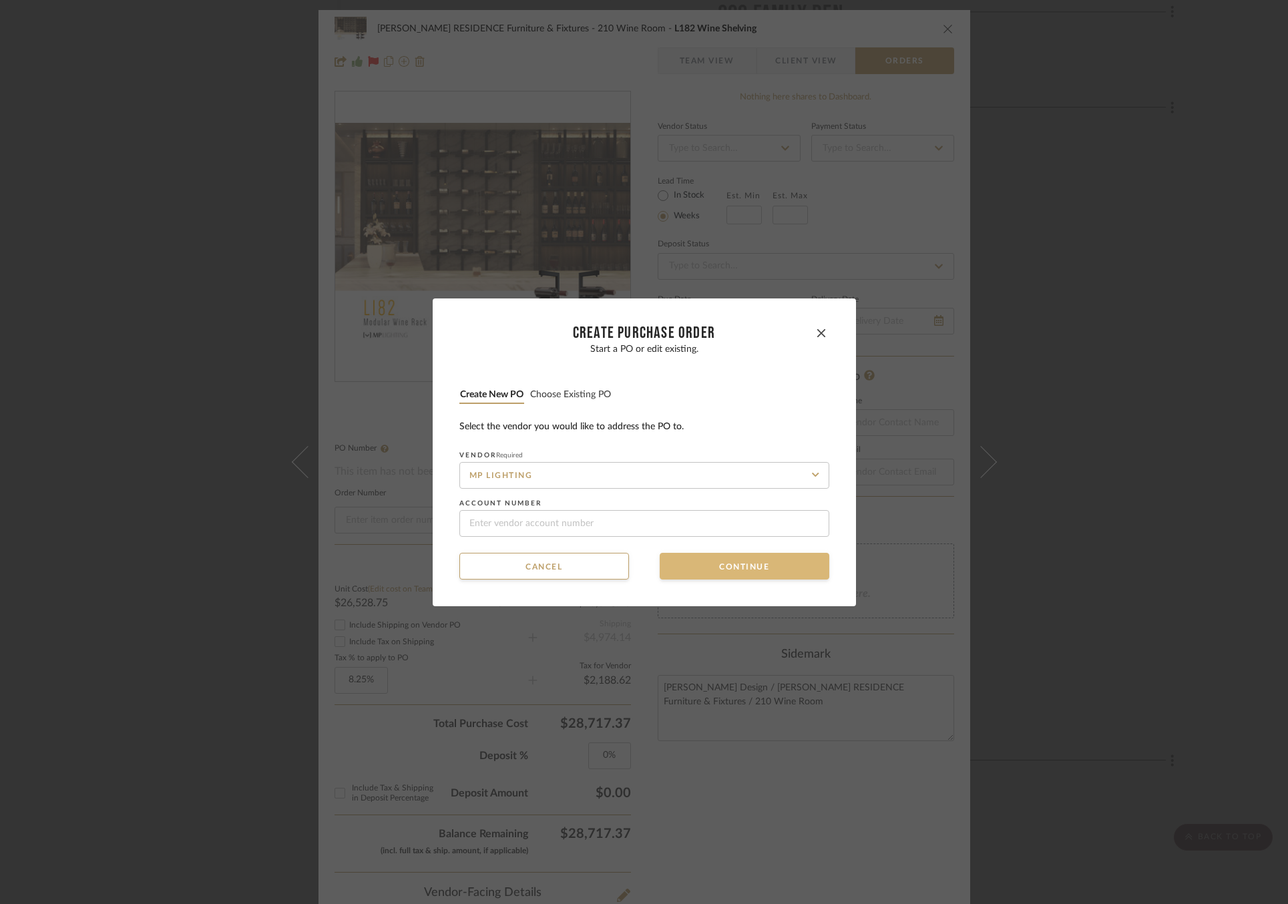
click at [718, 571] on button "Continue" at bounding box center [745, 566] width 170 height 27
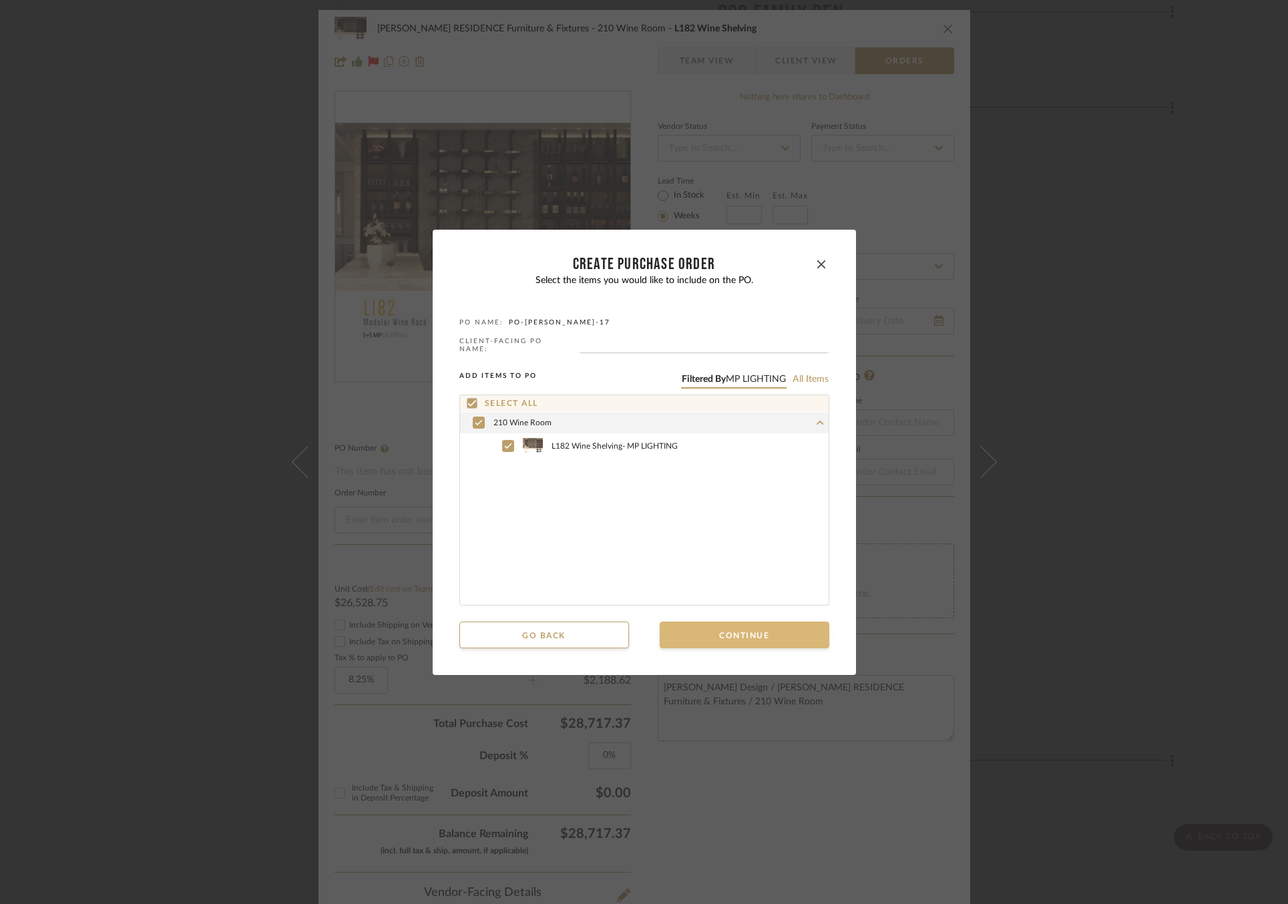
click at [718, 644] on button "Continue" at bounding box center [745, 634] width 170 height 27
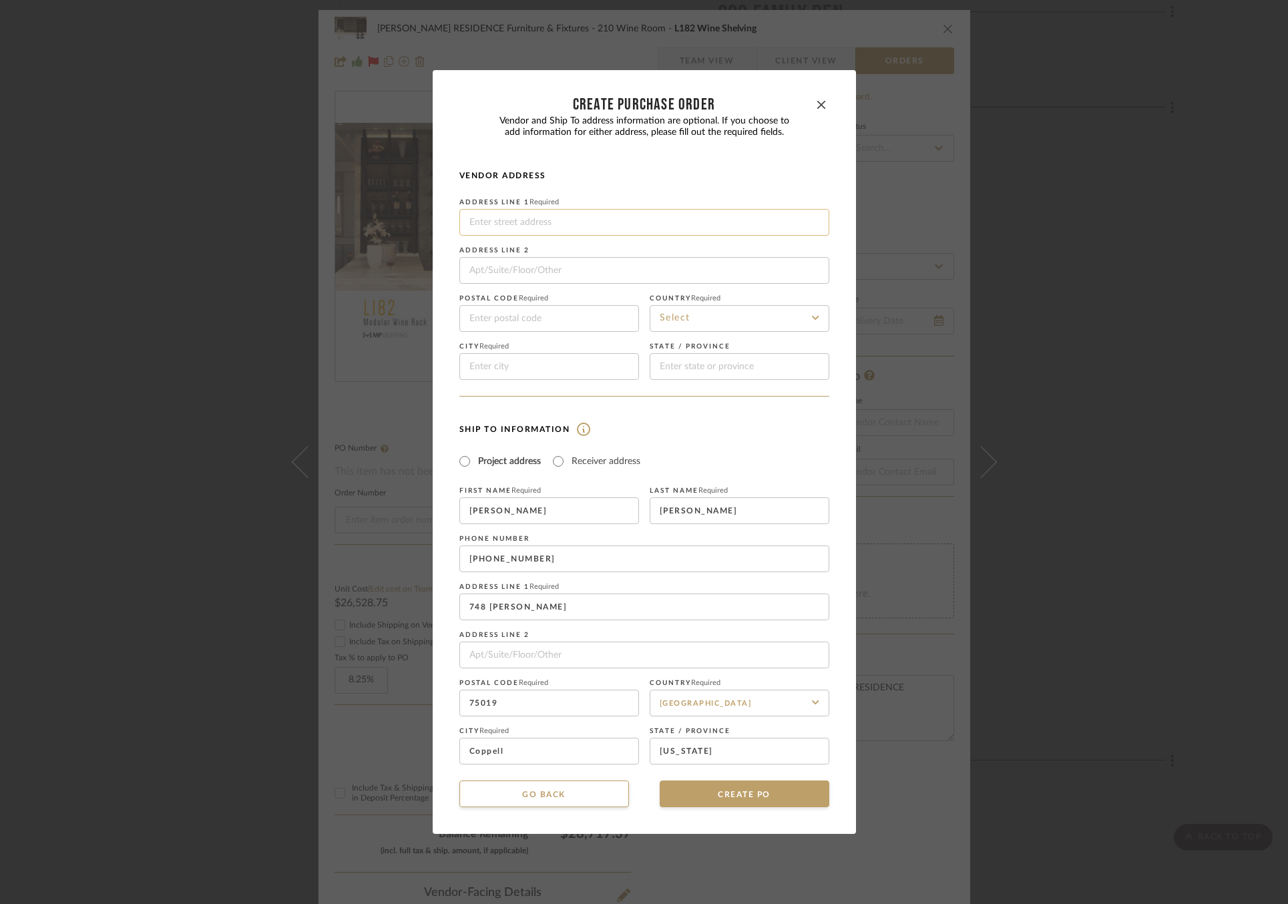
click at [557, 223] on input at bounding box center [644, 222] width 370 height 27
paste input "16 W 4th Ave, Vancouver, BC V5Y 1G3, Canada"
drag, startPoint x: 684, startPoint y: 223, endPoint x: 644, endPoint y: 223, distance: 40.7
click at [644, 223] on input "16 W 4th Ave, Vancouver, BC V5Y 1G3, Canada" at bounding box center [644, 222] width 370 height 27
type input "16 W 4th Ave, Vancouver, BC V5Y 1G3, Canada"
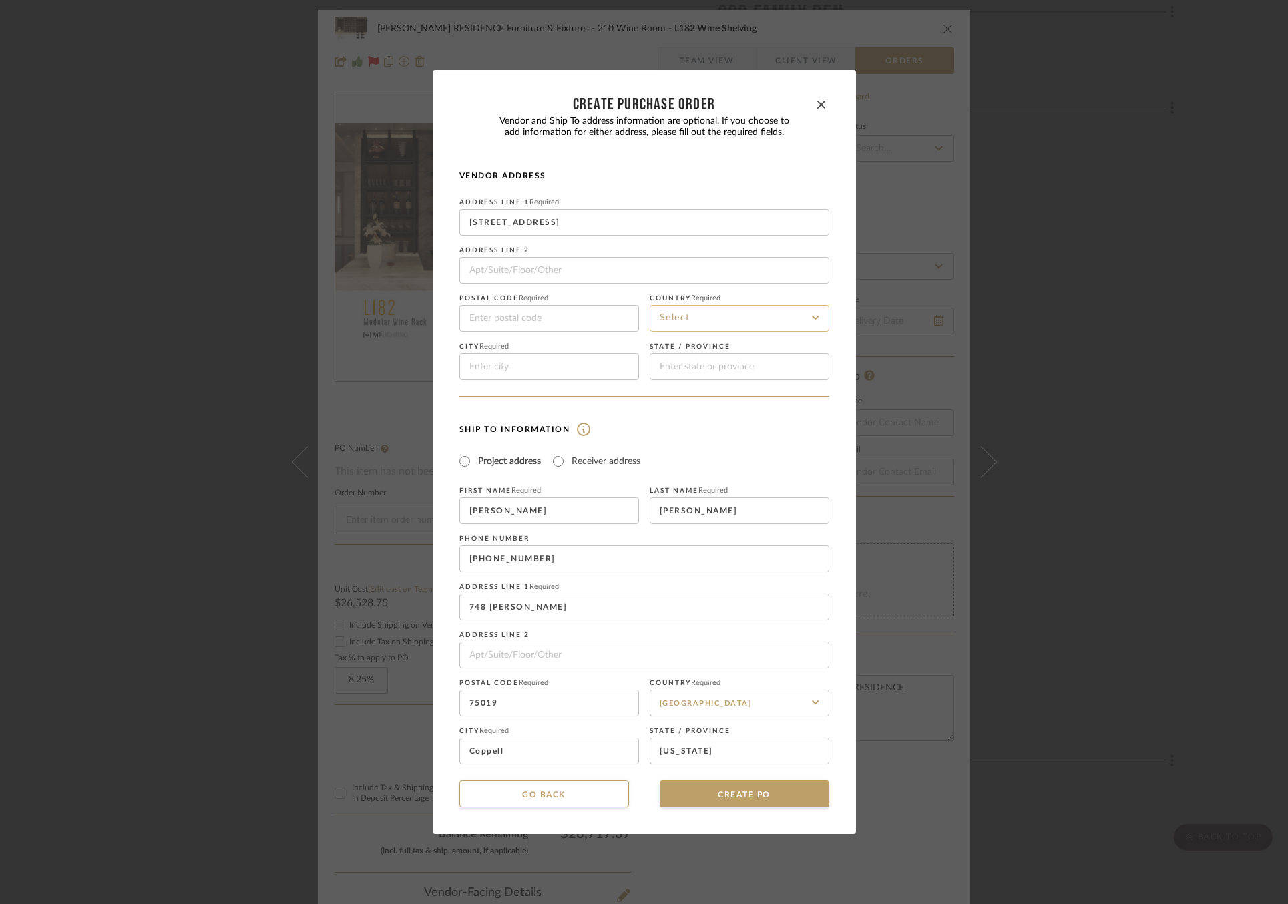
click at [728, 317] on input at bounding box center [740, 318] width 180 height 27
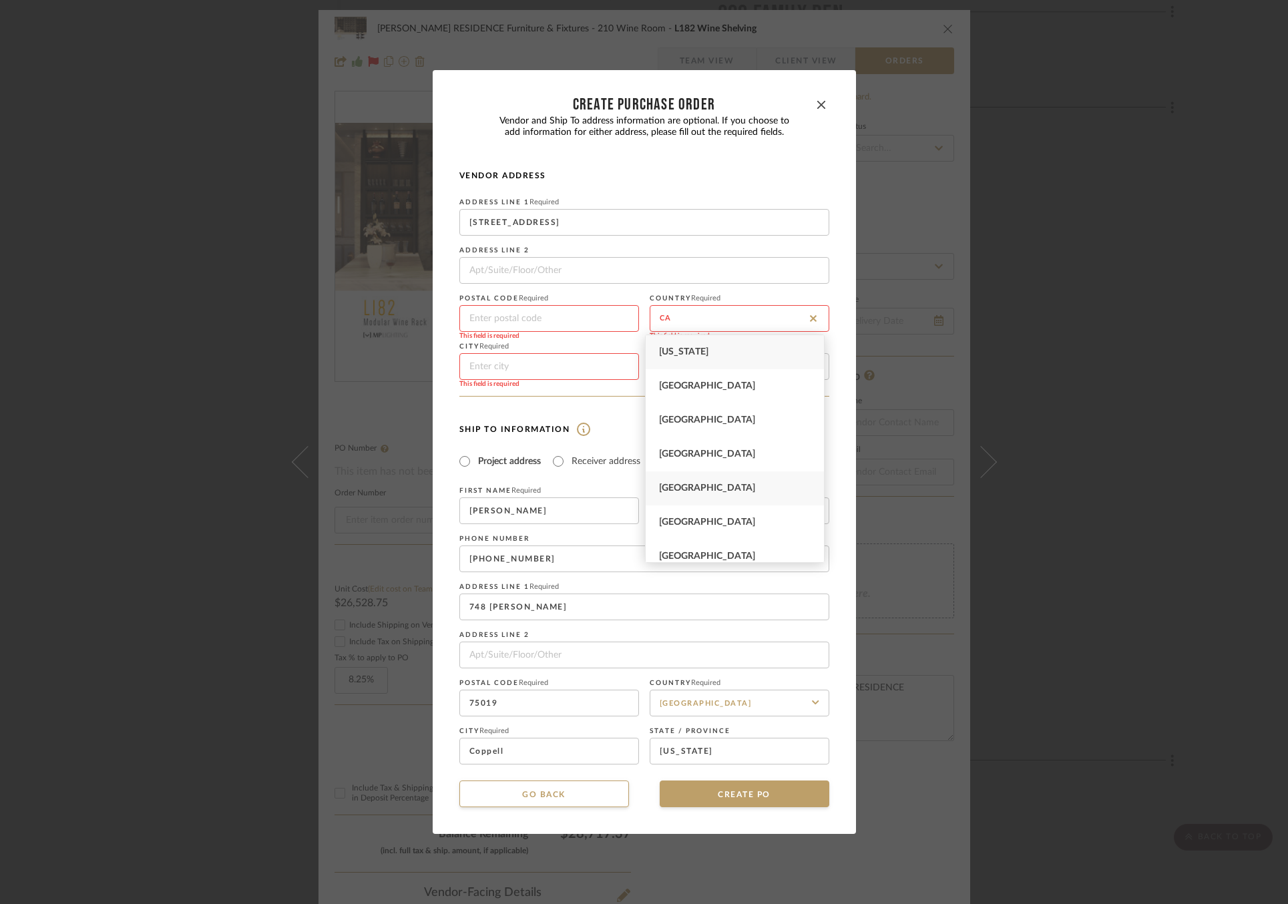
click at [699, 491] on div "Canada" at bounding box center [735, 488] width 178 height 34
type input "Canada"
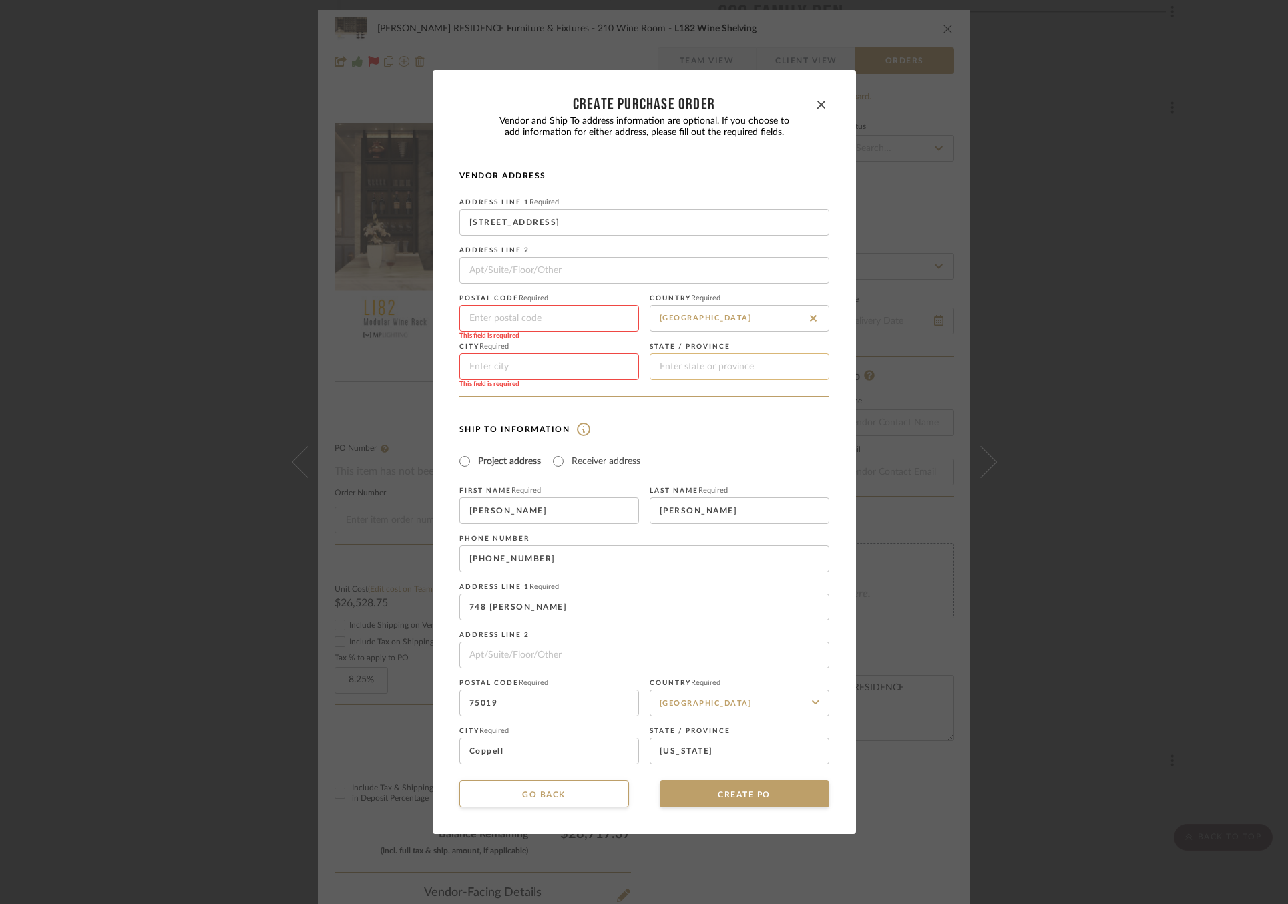
click at [696, 365] on input at bounding box center [740, 366] width 180 height 27
type input "BC"
click at [579, 377] on input at bounding box center [549, 366] width 180 height 27
type input "Vancouver"
drag, startPoint x: 636, startPoint y: 225, endPoint x: 599, endPoint y: 224, distance: 36.7
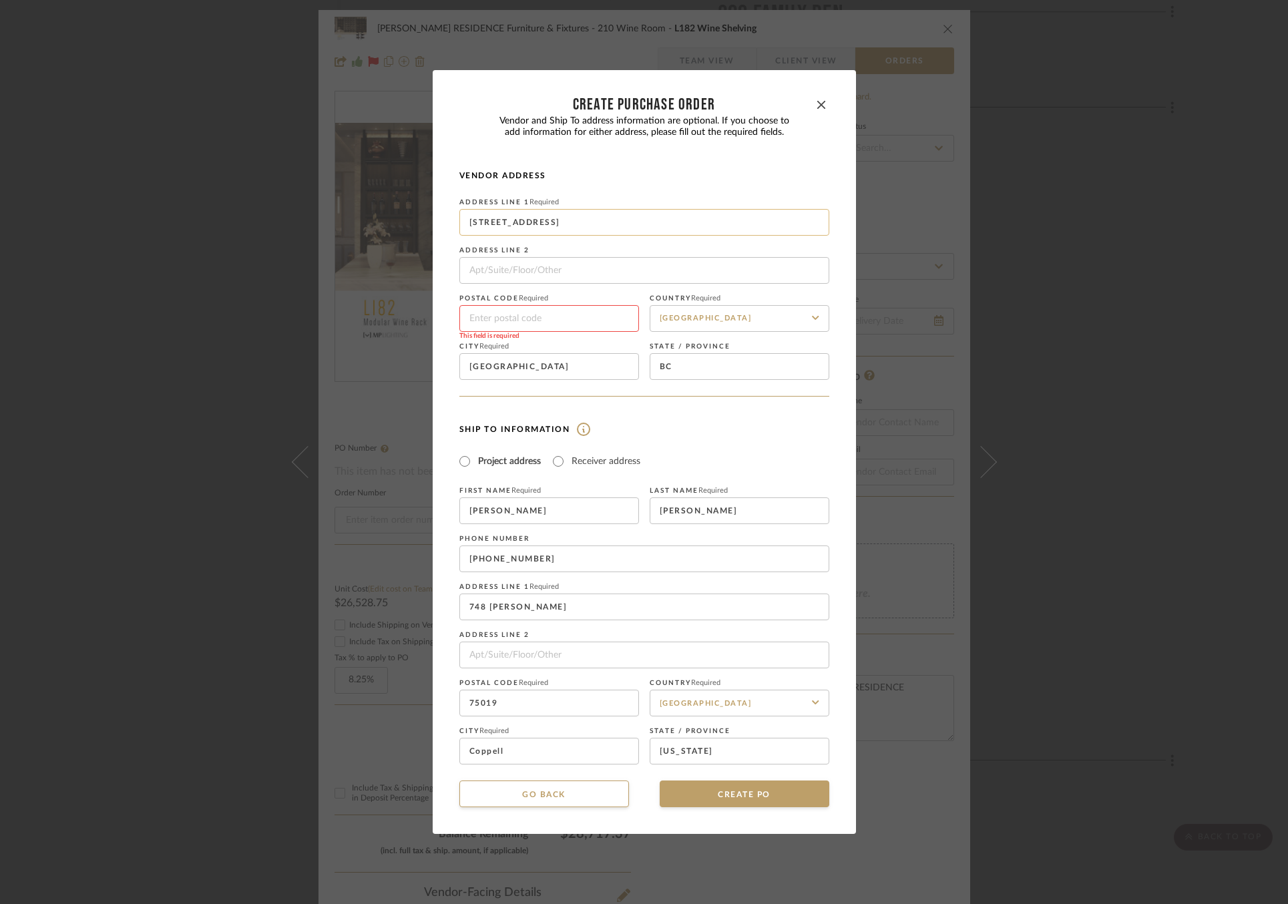
click at [599, 224] on input "16 W 4th Ave, Vancouver, BC V5Y 1G3, Canada" at bounding box center [644, 222] width 370 height 27
click at [688, 360] on input "BC" at bounding box center [740, 366] width 180 height 27
click at [676, 368] on input "BC" at bounding box center [740, 366] width 180 height 27
paste input "V5Y 1G3"
type input "BC V5Y 1G3"
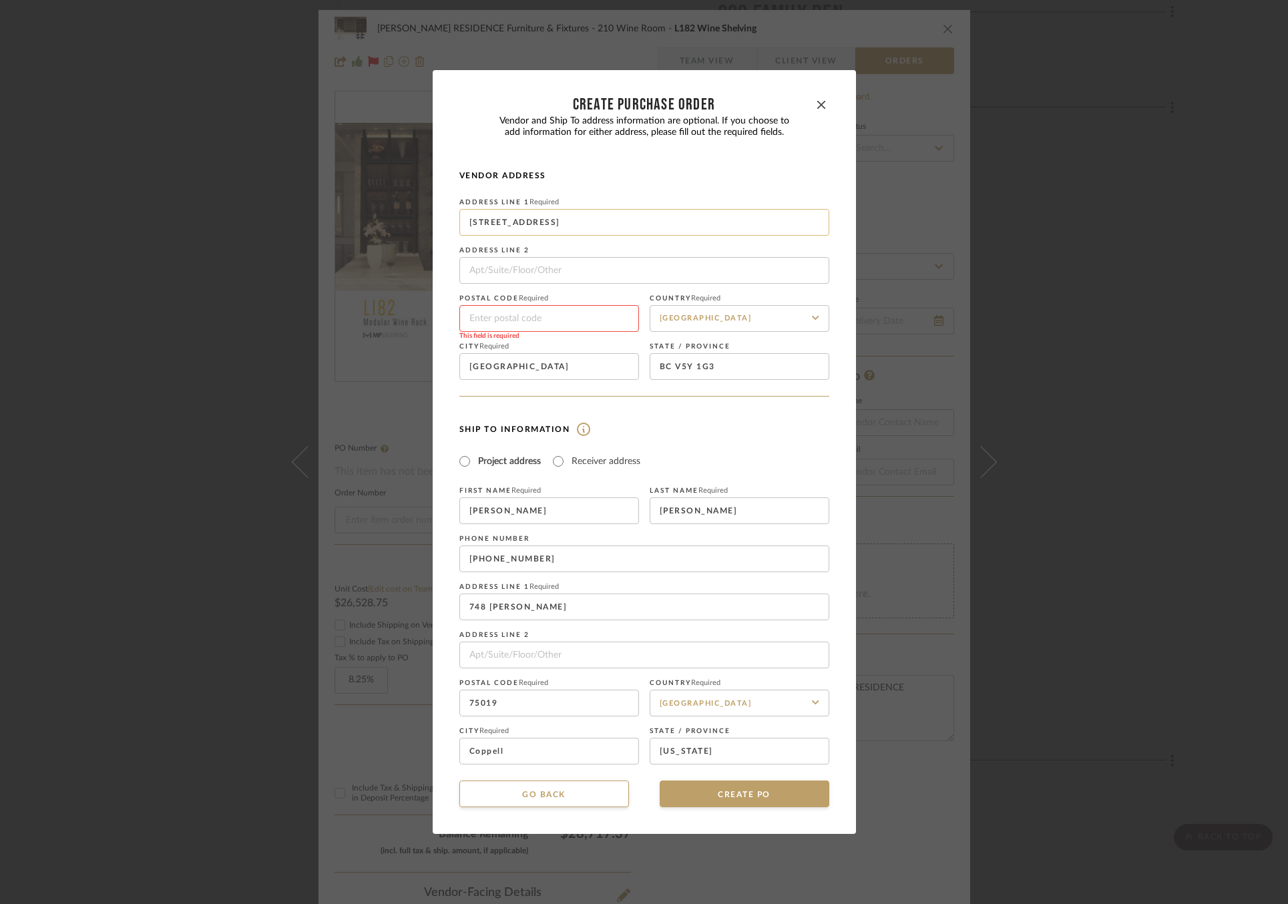
drag, startPoint x: 691, startPoint y: 220, endPoint x: 525, endPoint y: 222, distance: 166.2
click at [525, 222] on input "16 W 4th Ave, Vancouver, BC V5Y 1G3, Canada" at bounding box center [644, 222] width 370 height 27
drag, startPoint x: 722, startPoint y: 366, endPoint x: 672, endPoint y: 366, distance: 50.1
click at [672, 368] on input "BC V5Y 1G3" at bounding box center [740, 366] width 180 height 27
click at [505, 321] on input at bounding box center [549, 318] width 180 height 27
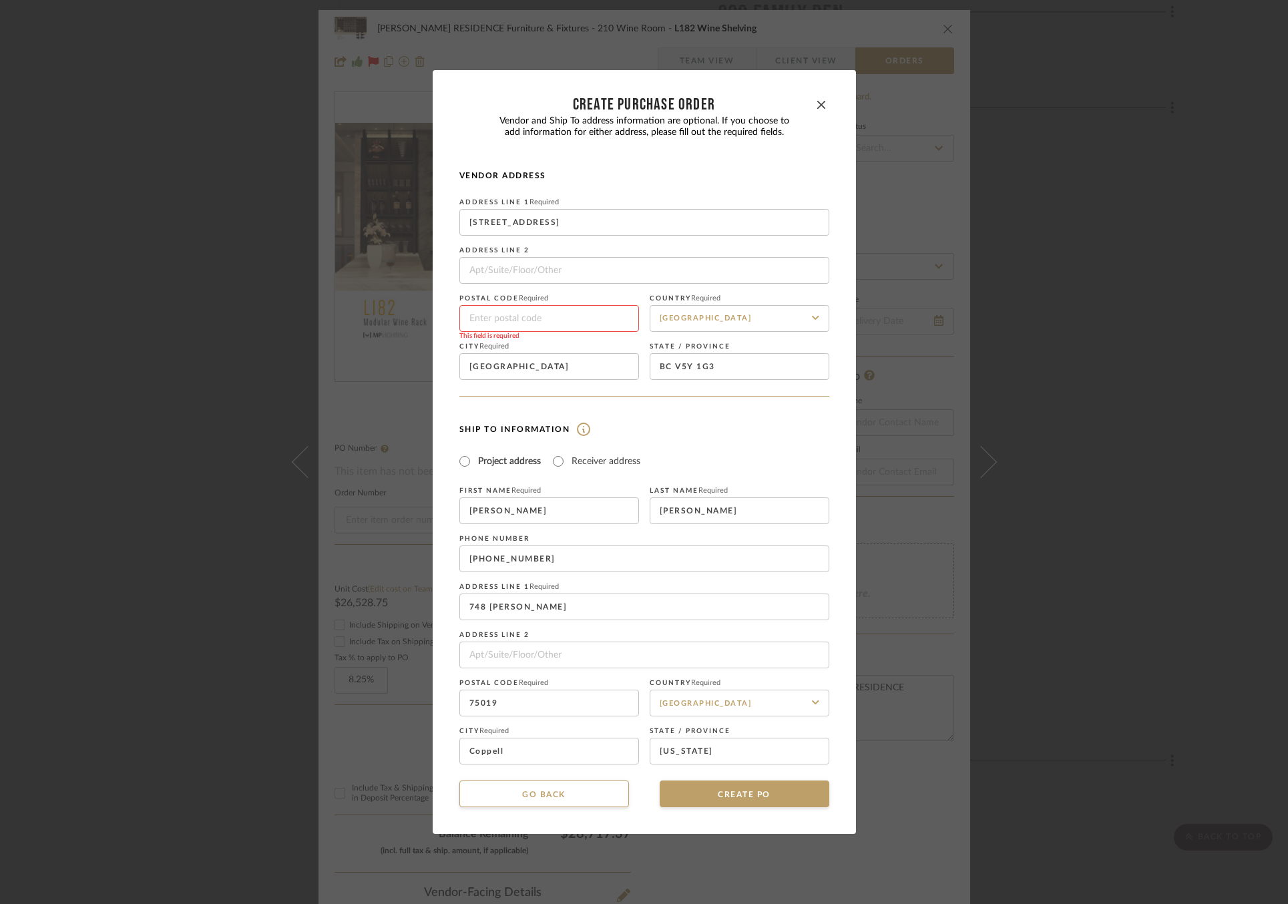
paste input "V5Y 1G3"
type input "V5Y 1G3"
drag, startPoint x: 729, startPoint y: 371, endPoint x: 665, endPoint y: 365, distance: 64.4
click at [665, 365] on input "BC V5Y 1G3" at bounding box center [740, 366] width 180 height 27
type input "BC"
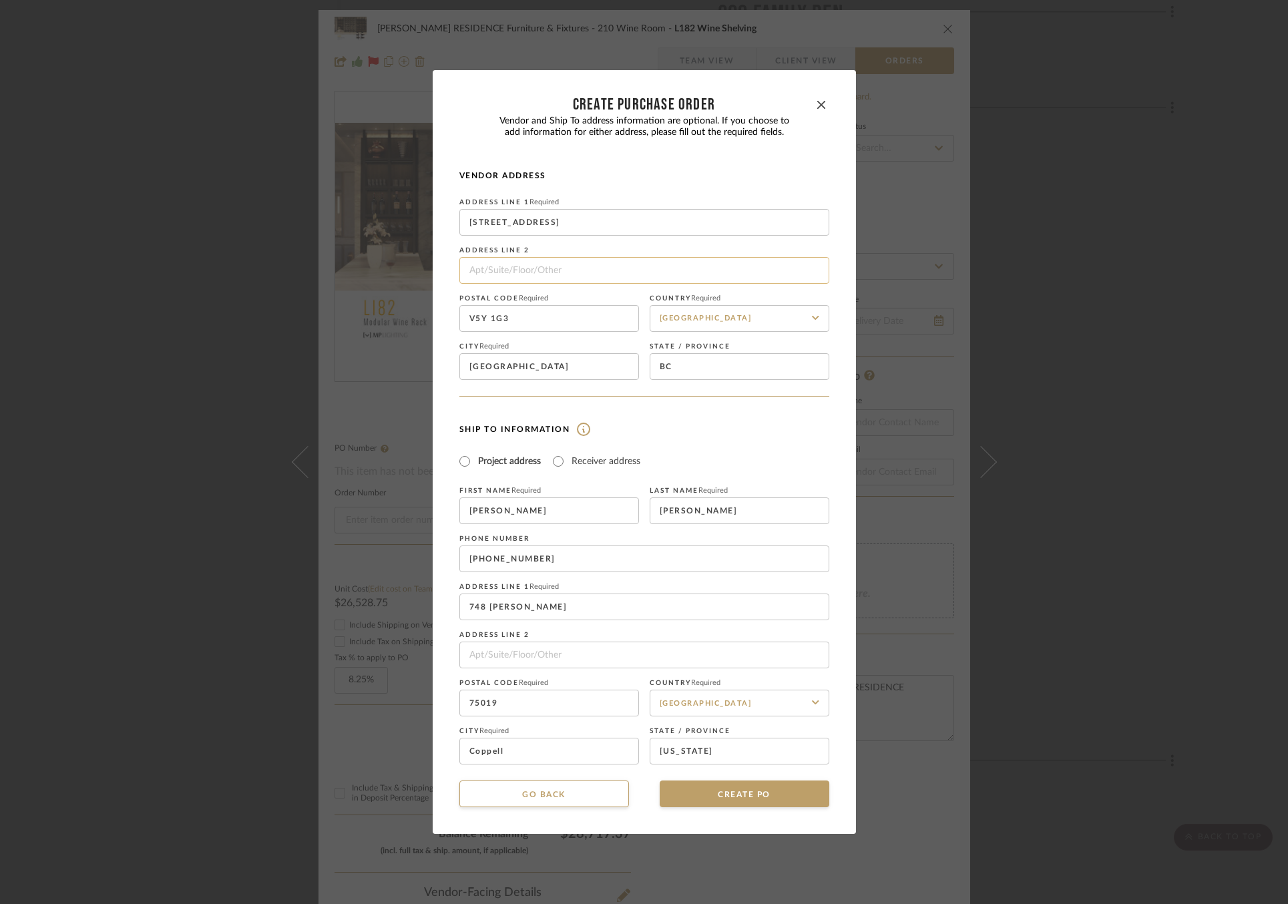
click at [593, 260] on input at bounding box center [644, 270] width 370 height 27
drag, startPoint x: 692, startPoint y: 232, endPoint x: 525, endPoint y: 220, distance: 166.6
click at [525, 220] on input "16 W 4th Ave, Vancouver, BC V5Y 1G3, Canada" at bounding box center [644, 222] width 370 height 27
type input "16 W 4th Ave"
click at [560, 245] on div "Address Line 1 Required 16 W 4th Ave Address Line 2 Postal code Required V5Y 1G…" at bounding box center [644, 289] width 370 height 182
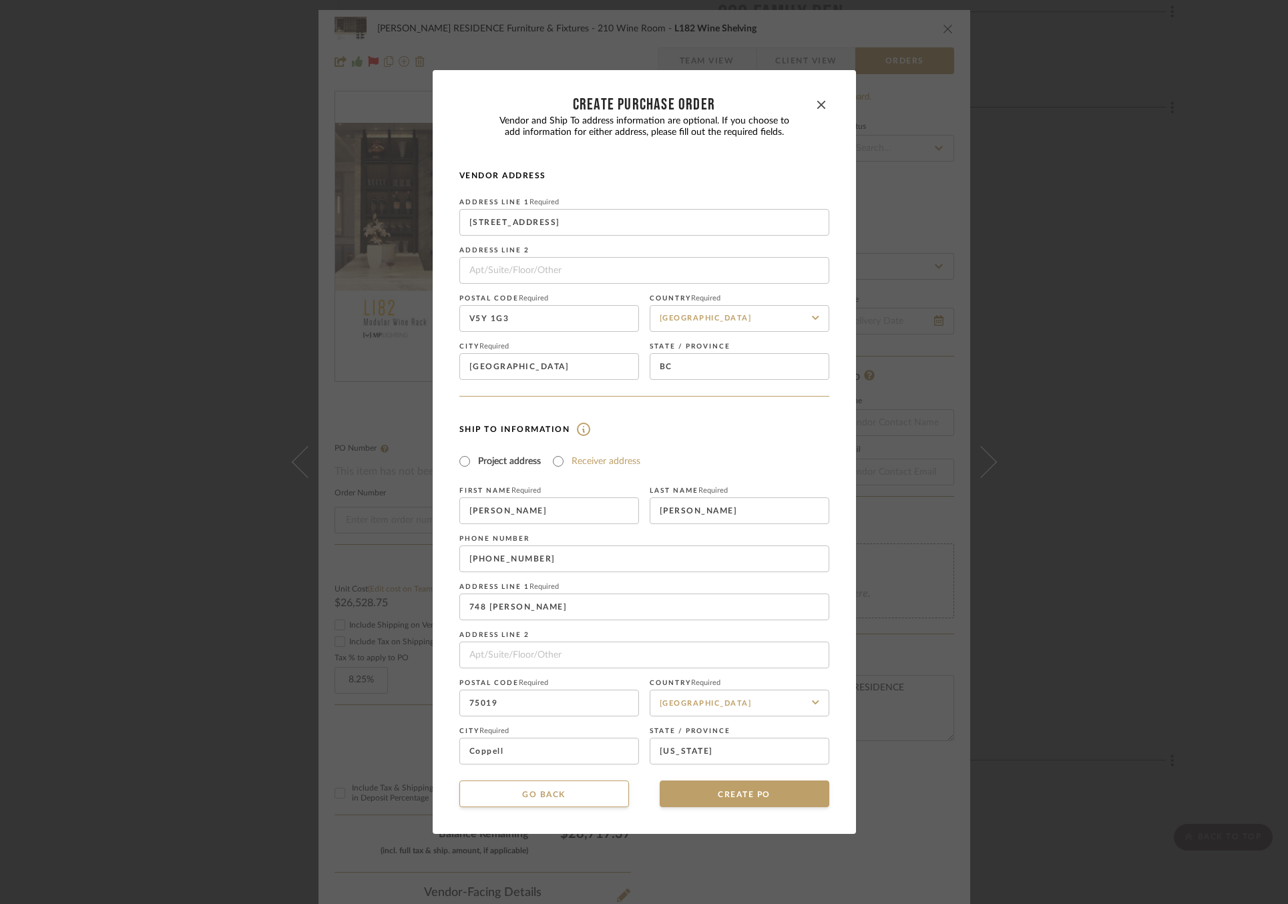
click at [597, 465] on label "Receiver address" at bounding box center [605, 461] width 69 height 13
click at [566, 465] on input "Receiver address" at bounding box center [558, 461] width 16 height 16
radio input "true"
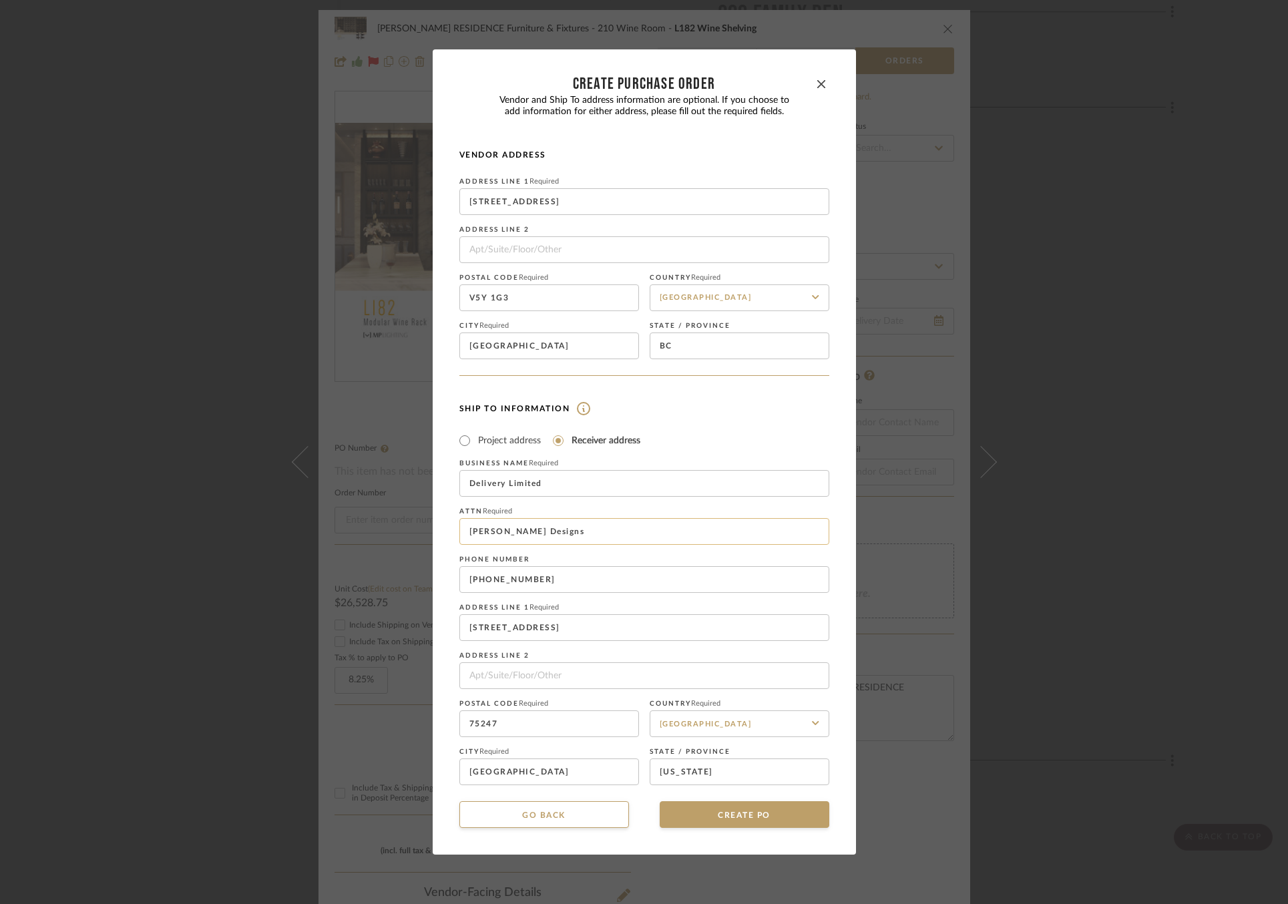
click at [548, 529] on input "Mauldin Designs" at bounding box center [644, 531] width 370 height 27
type input "Mauldin Designs / Coble"
click at [716, 815] on button "CREATE PO" at bounding box center [745, 814] width 170 height 27
